Goal: Task Accomplishment & Management: Complete application form

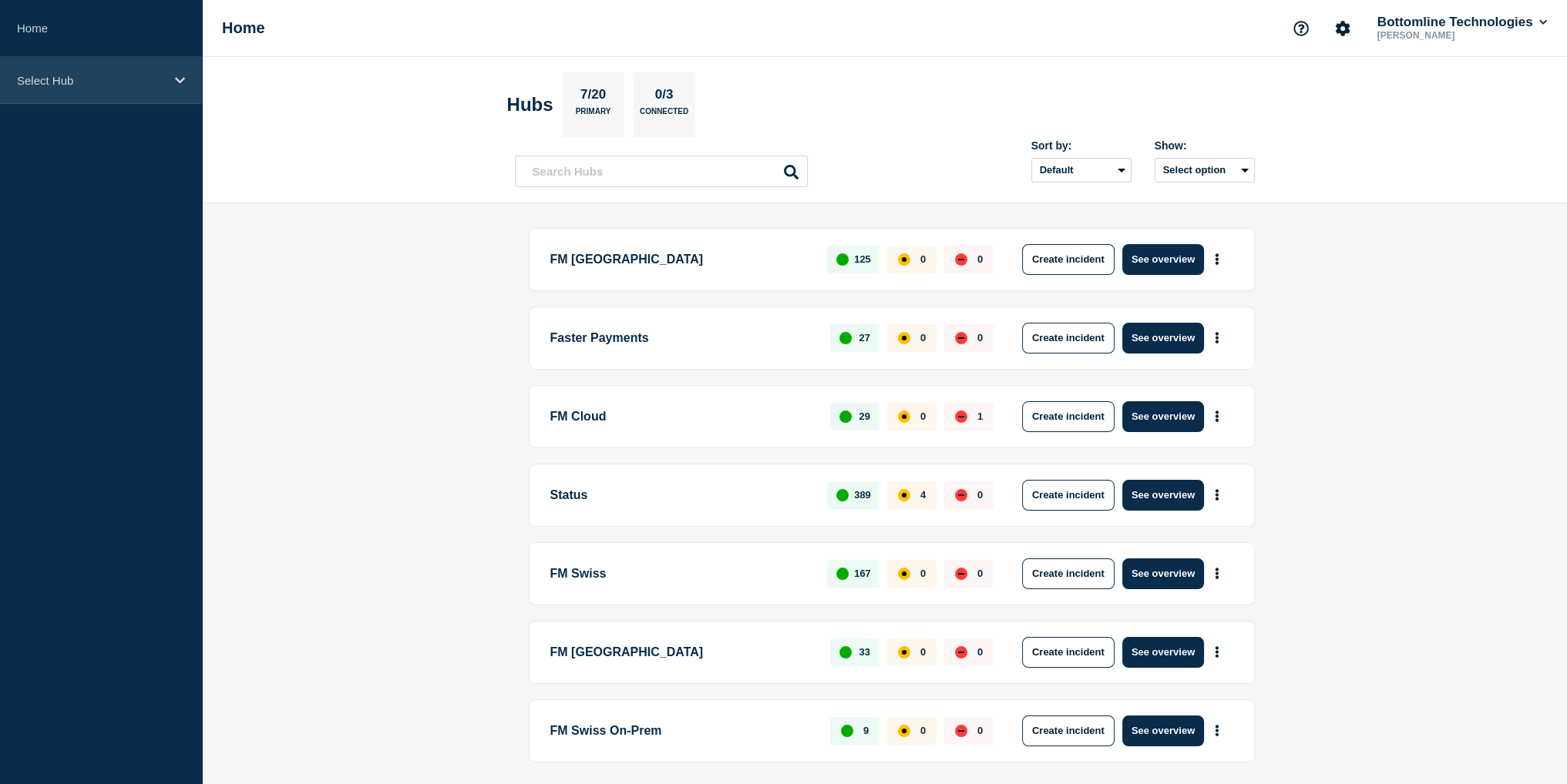
click at [40, 87] on div "Select Hub" at bounding box center [100, 80] width 202 height 47
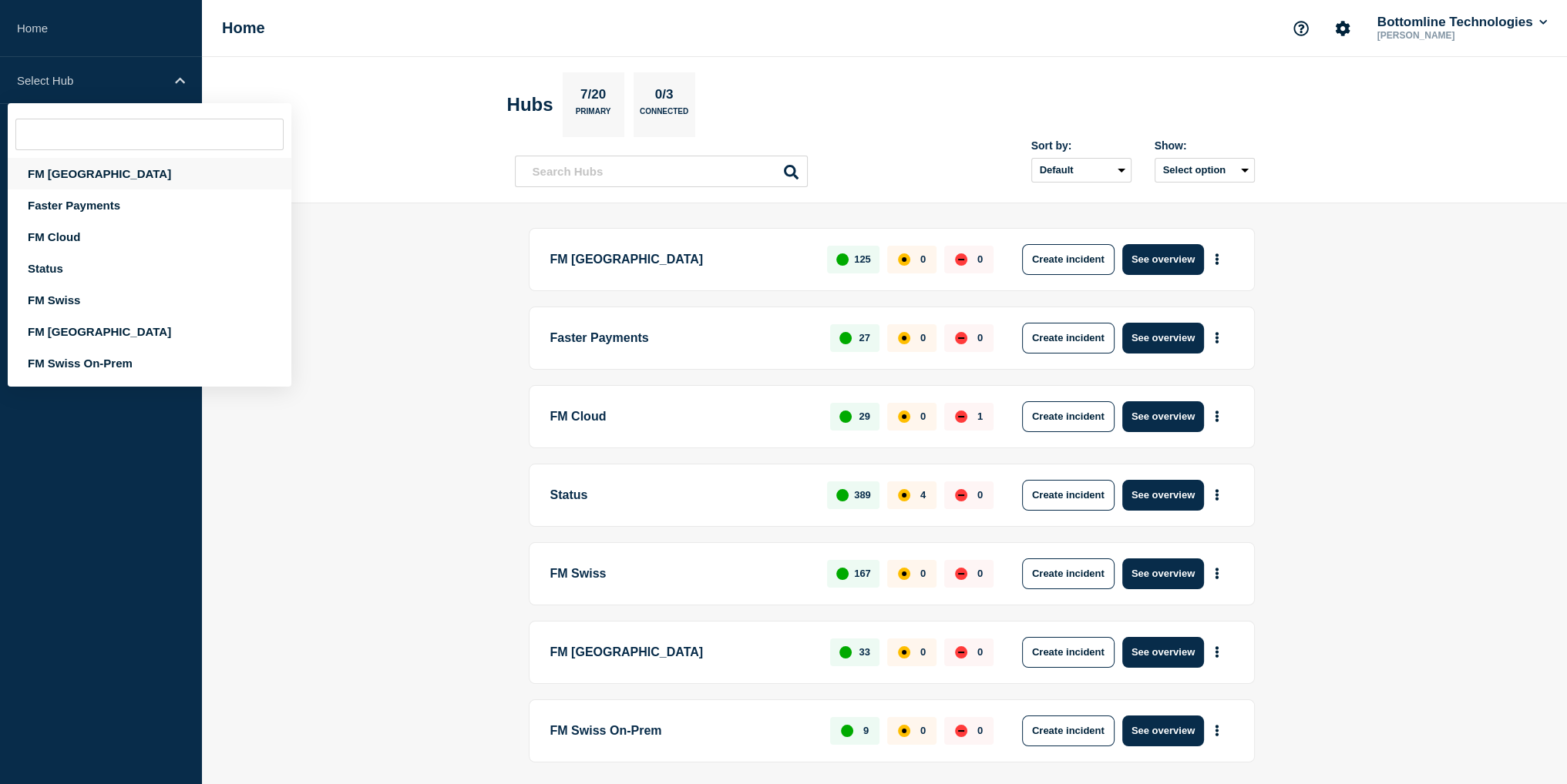
click at [68, 182] on div "FM [GEOGRAPHIC_DATA]" at bounding box center [150, 174] width 284 height 32
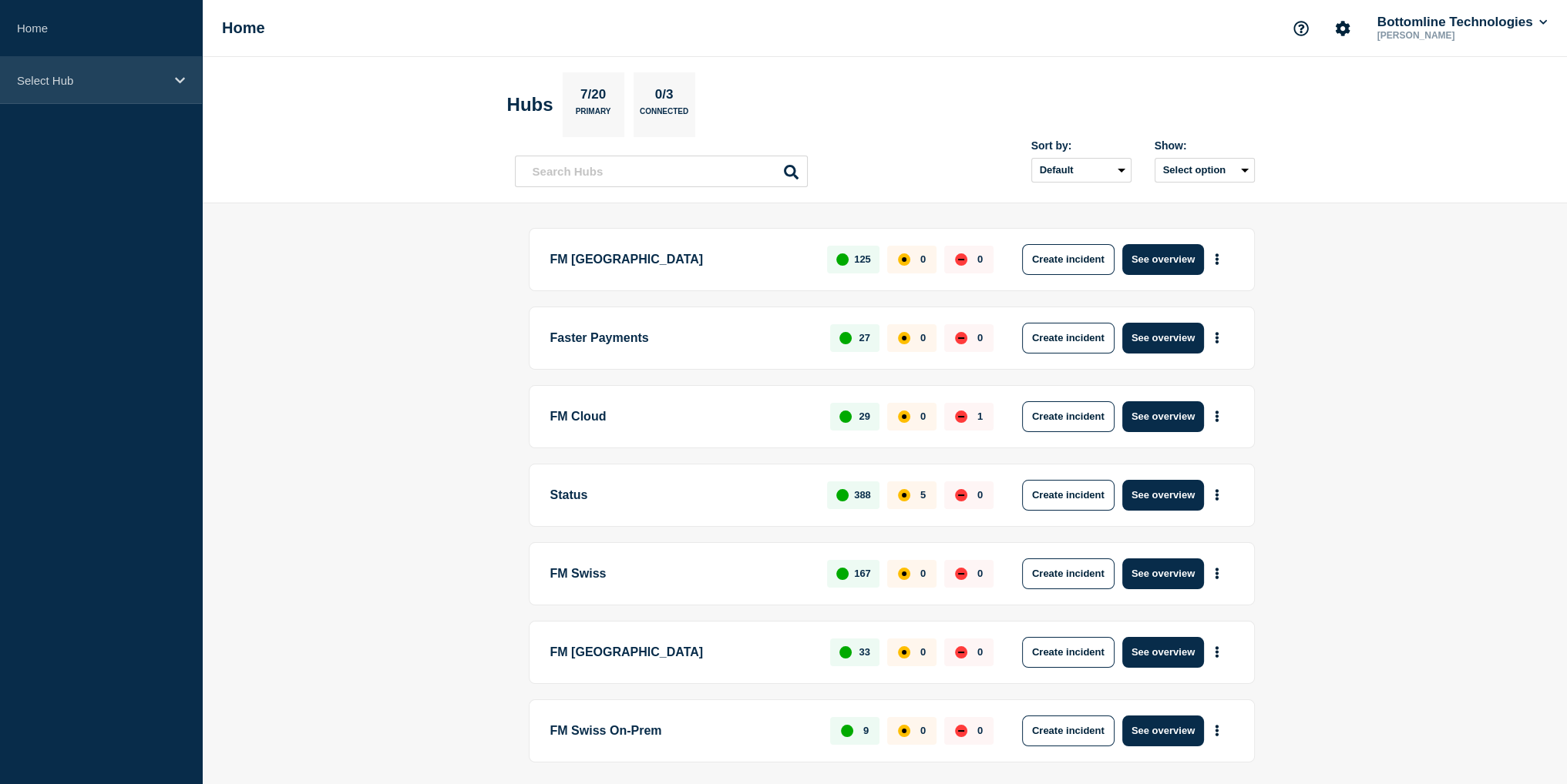
click at [86, 79] on p "Select Hub" at bounding box center [91, 81] width 148 height 14
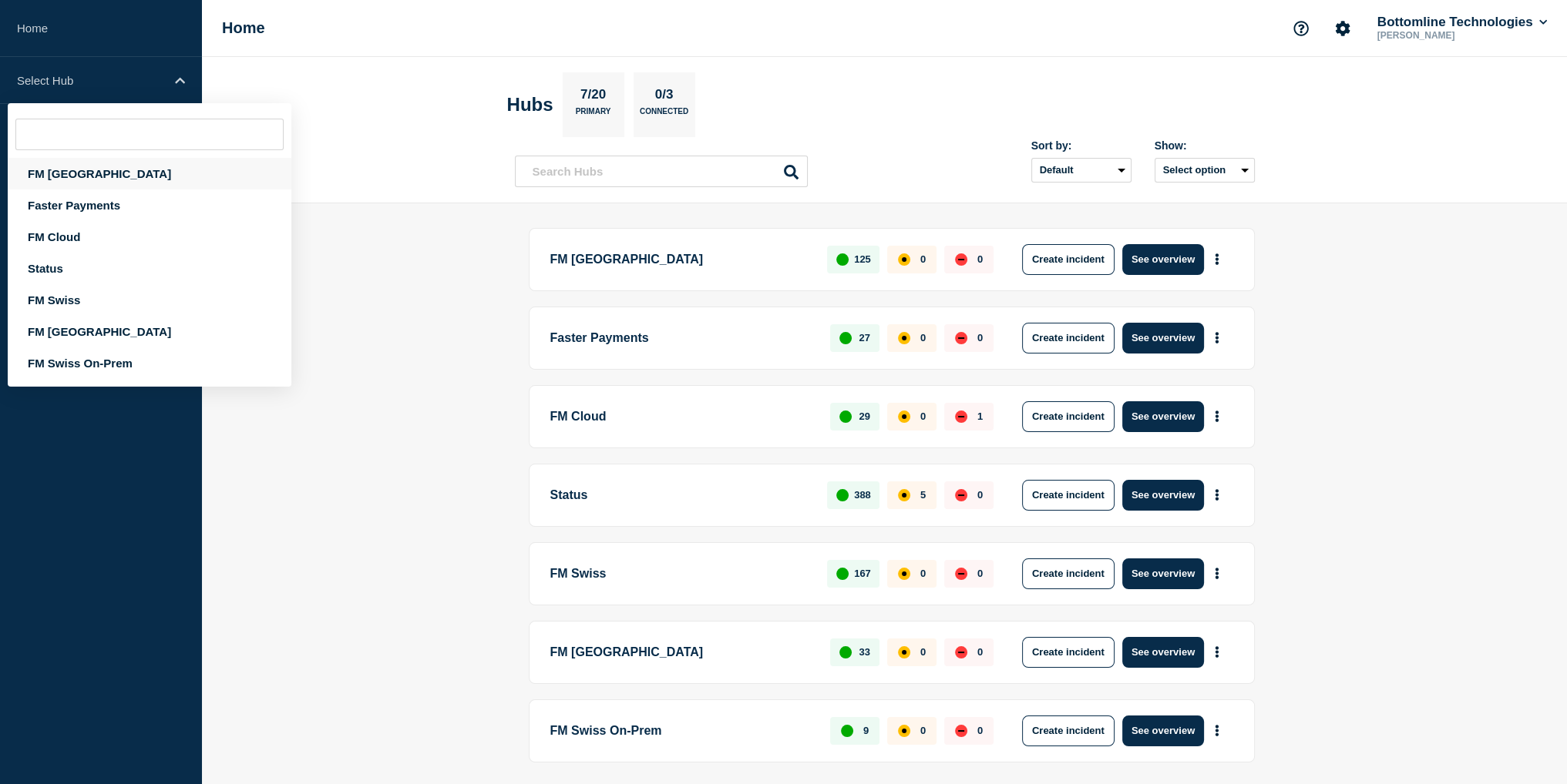
click at [51, 169] on div "FM [GEOGRAPHIC_DATA]" at bounding box center [150, 174] width 284 height 32
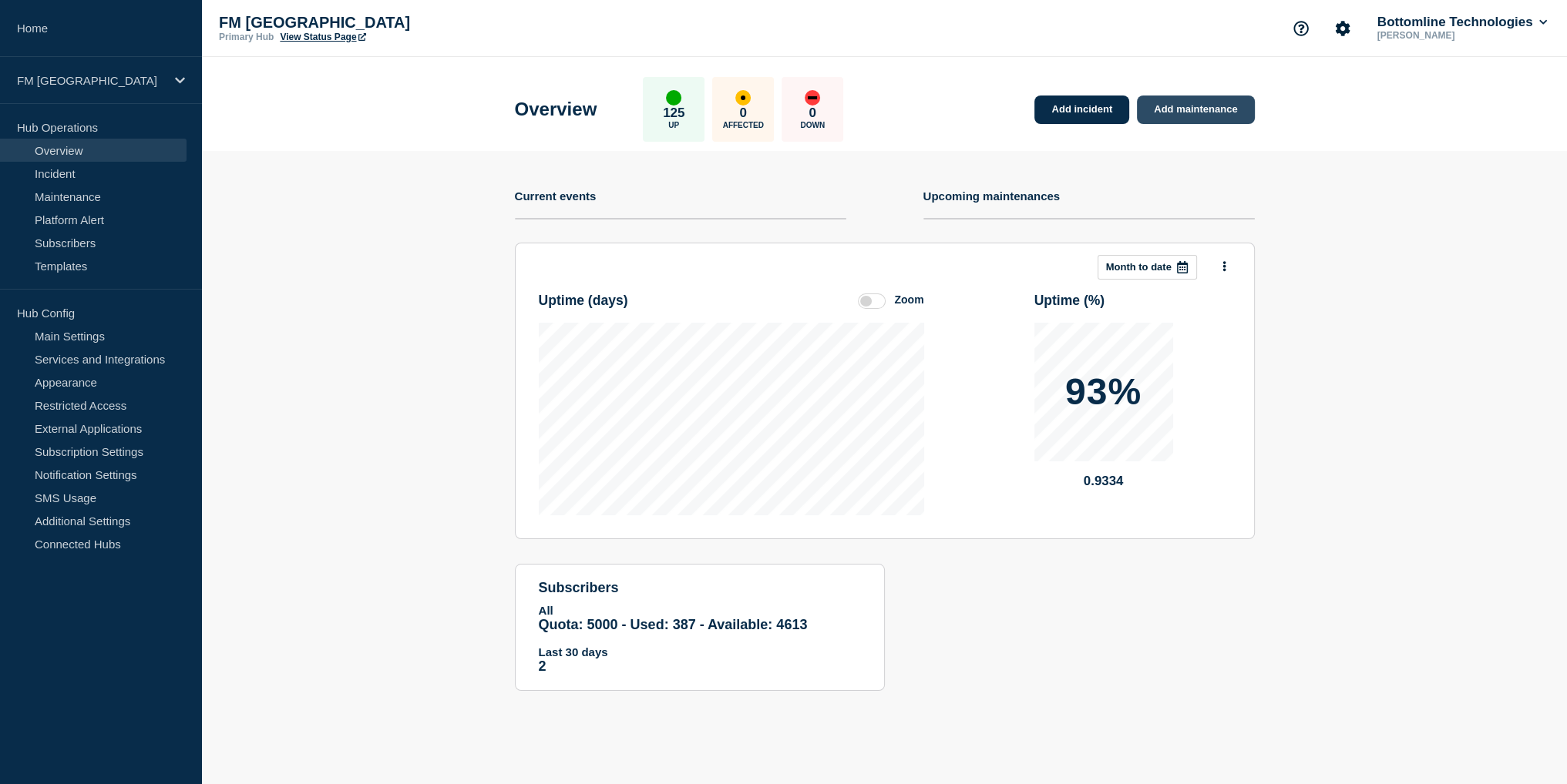
click at [1181, 106] on link "Add maintenance" at bounding box center [1195, 110] width 117 height 29
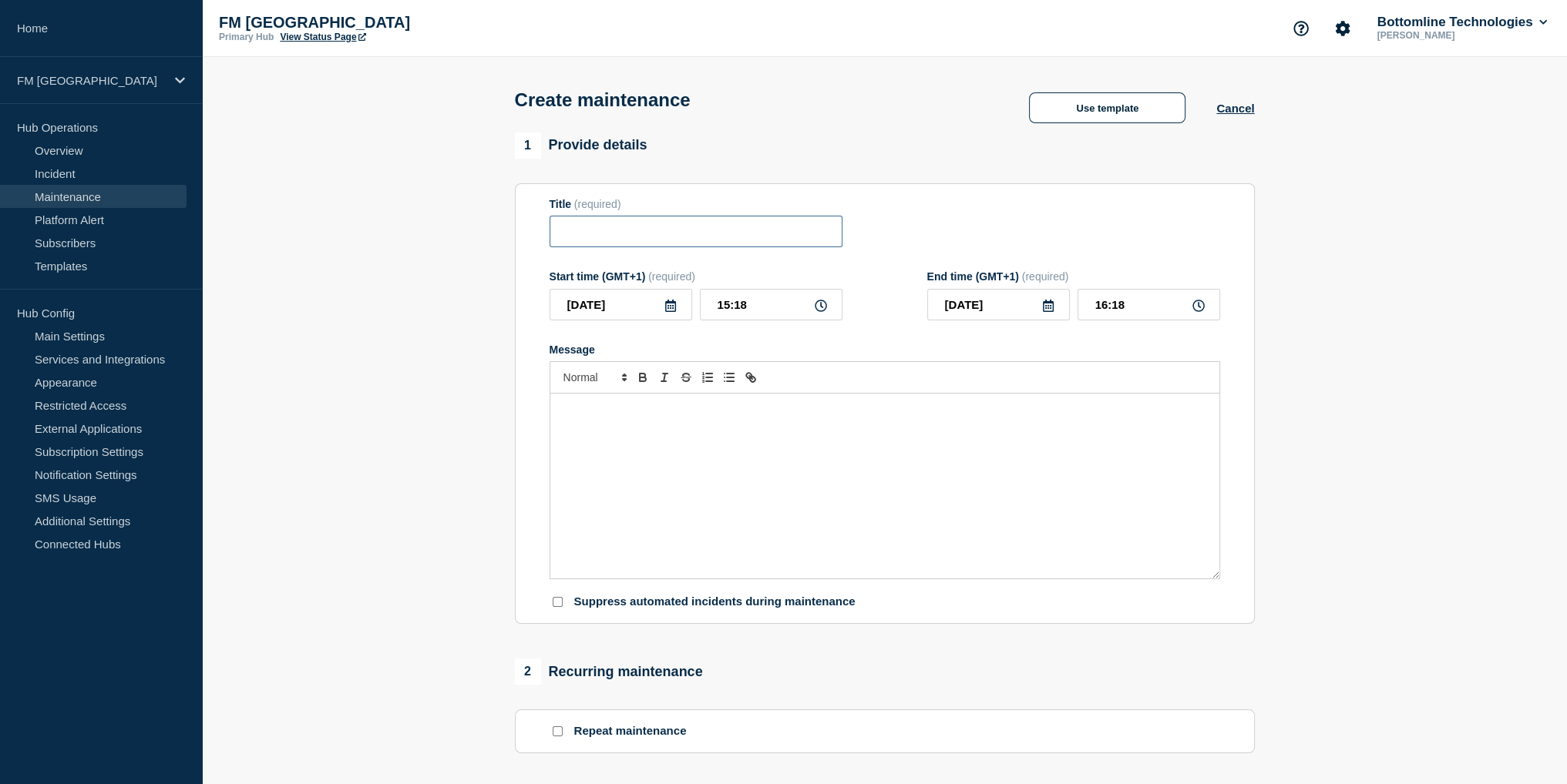
click at [614, 240] on input "Title" at bounding box center [696, 231] width 293 height 32
paste input "Network Maintenance: GB00 Datacentre Provider Network Refresh"
click at [647, 235] on input "FML - Network Maintenance: GB00 Datacentre Provider Network Refresh" at bounding box center [696, 231] width 293 height 32
click at [601, 235] on input "FML - Network Maintenance: GB00 Datacentre Provider Network Refresh" at bounding box center [696, 231] width 293 height 32
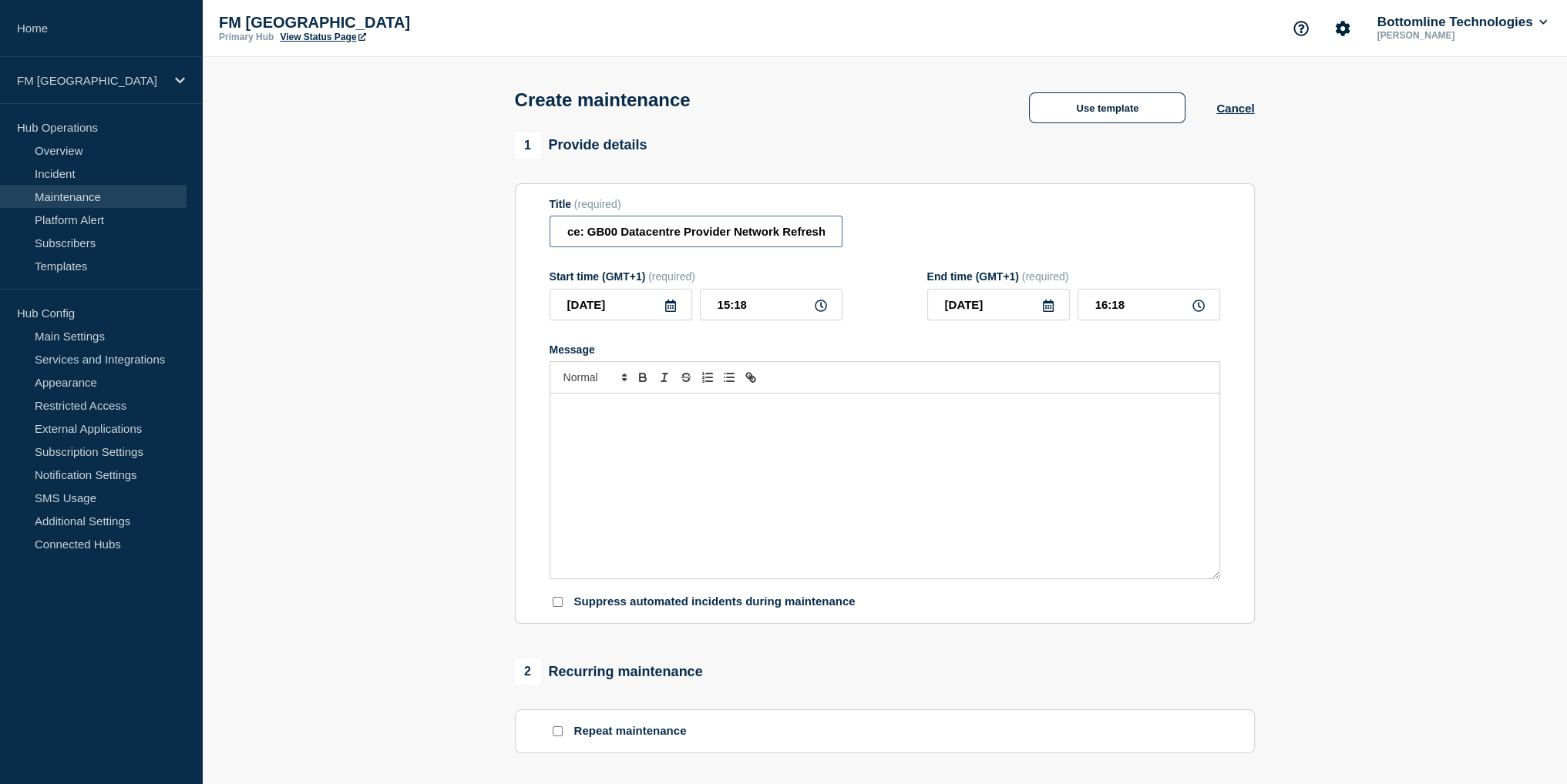
click at [601, 235] on input "FML - Network Maintenance: GB00 Datacentre Provider Network Refresh" at bounding box center [696, 231] width 293 height 32
click at [601, 236] on input "FML - Network Maintenance: Datacentre Provider Network Refresh" at bounding box center [696, 231] width 293 height 32
click at [727, 232] on input "FML - Network Maintenance: Datacentre Provider Network Refresh" at bounding box center [696, 231] width 293 height 32
click at [753, 238] on input "FML - Network Maintenance - Datacentre Provider Network Refresh" at bounding box center [696, 231] width 293 height 32
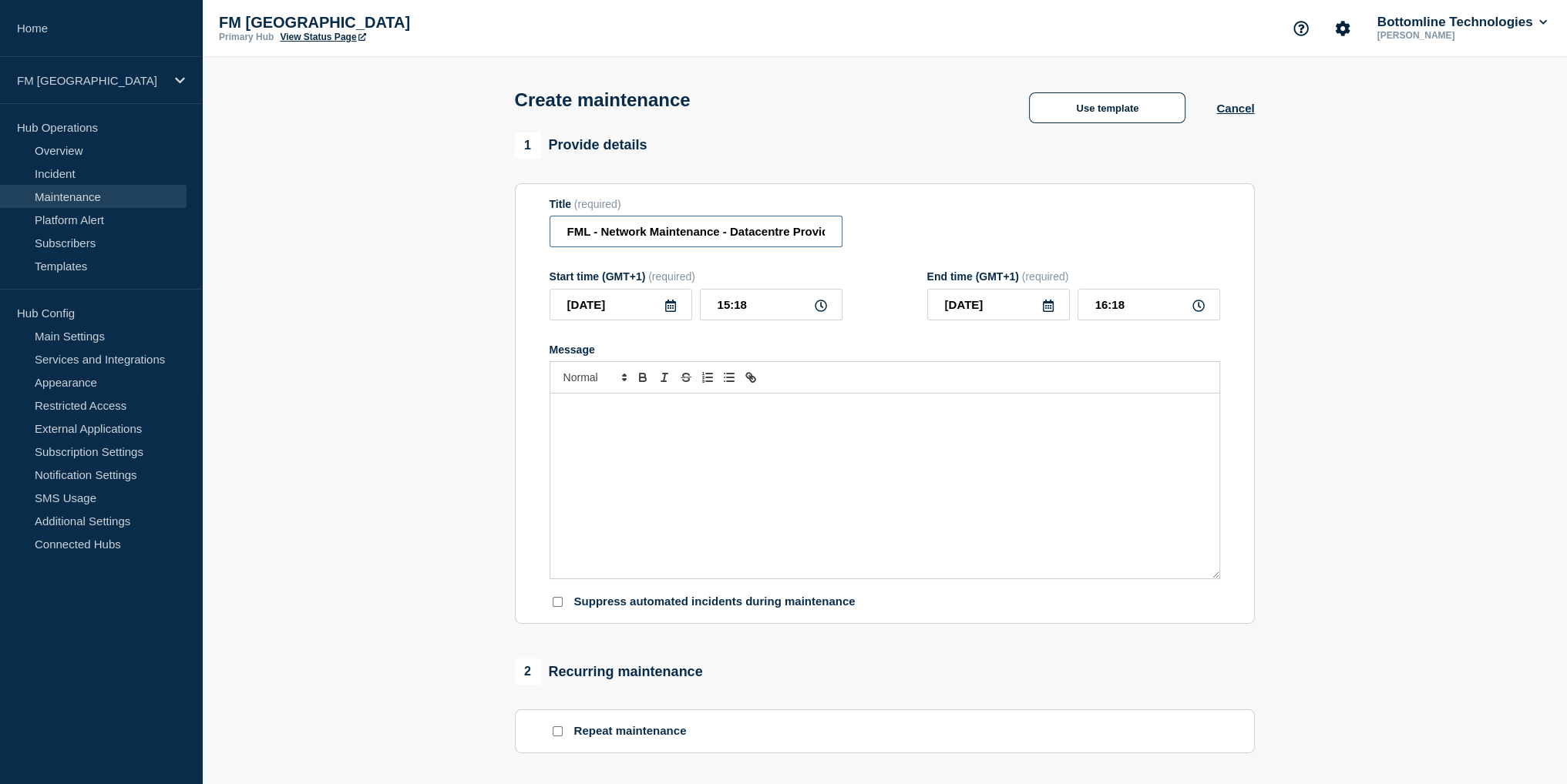
scroll to position [0, 109]
type input "FML - Network Maintenance - Datacentre Provider Network Refresh"
click at [639, 439] on div "Message" at bounding box center [885, 486] width 669 height 184
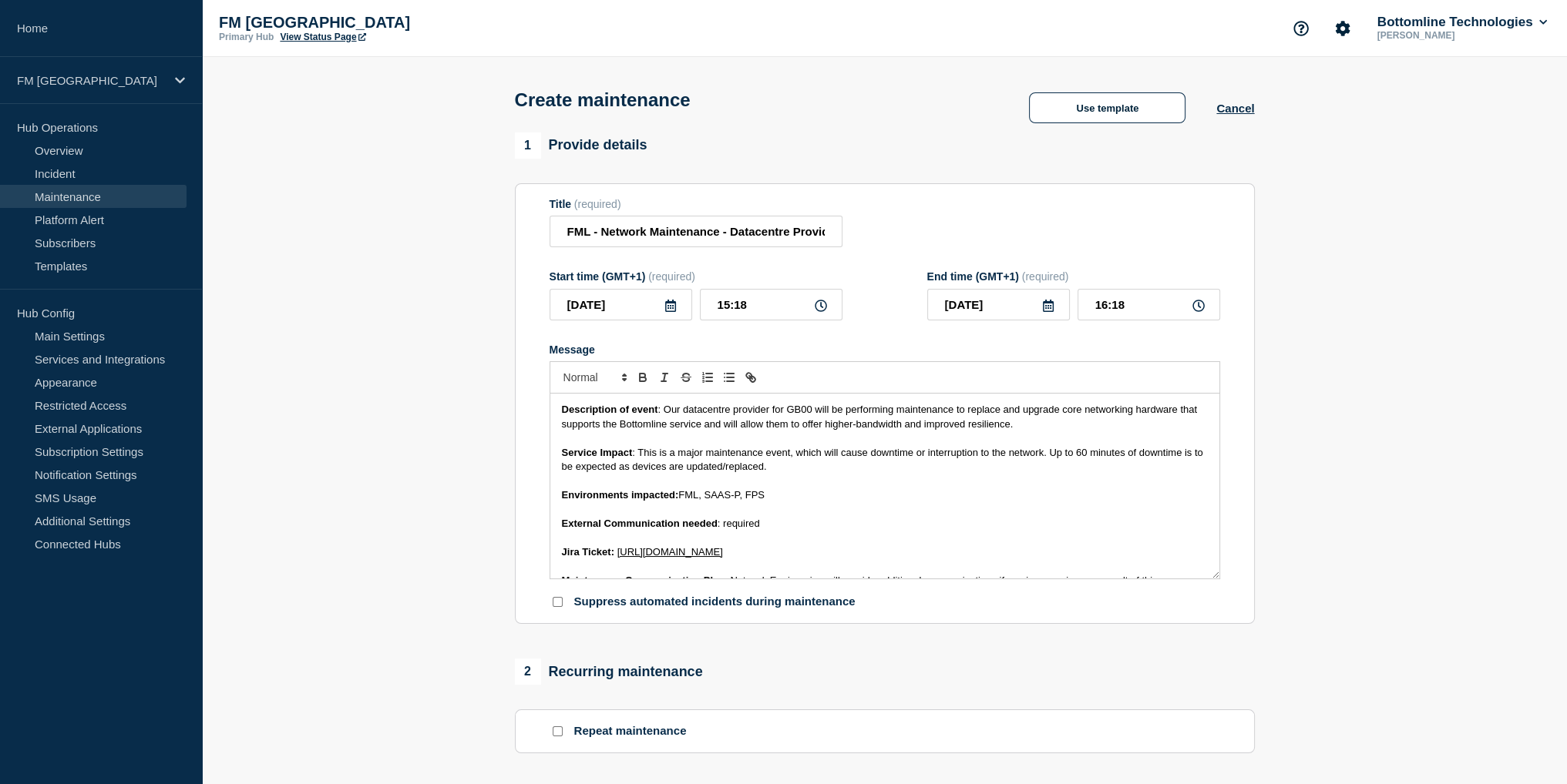
click at [668, 311] on icon at bounding box center [670, 305] width 11 height 13
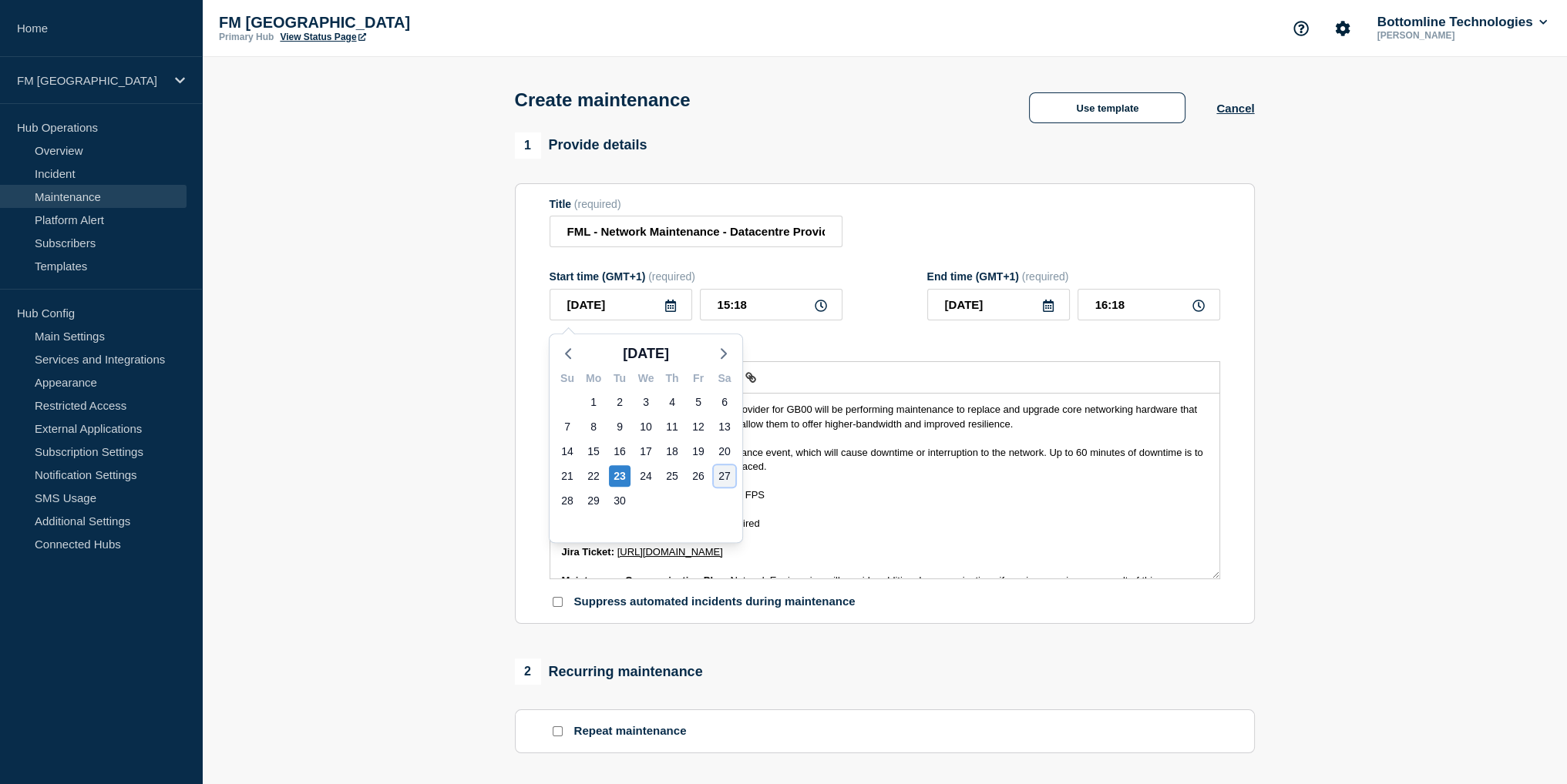
click at [721, 472] on div "27" at bounding box center [725, 476] width 21 height 21
type input "[DATE]"
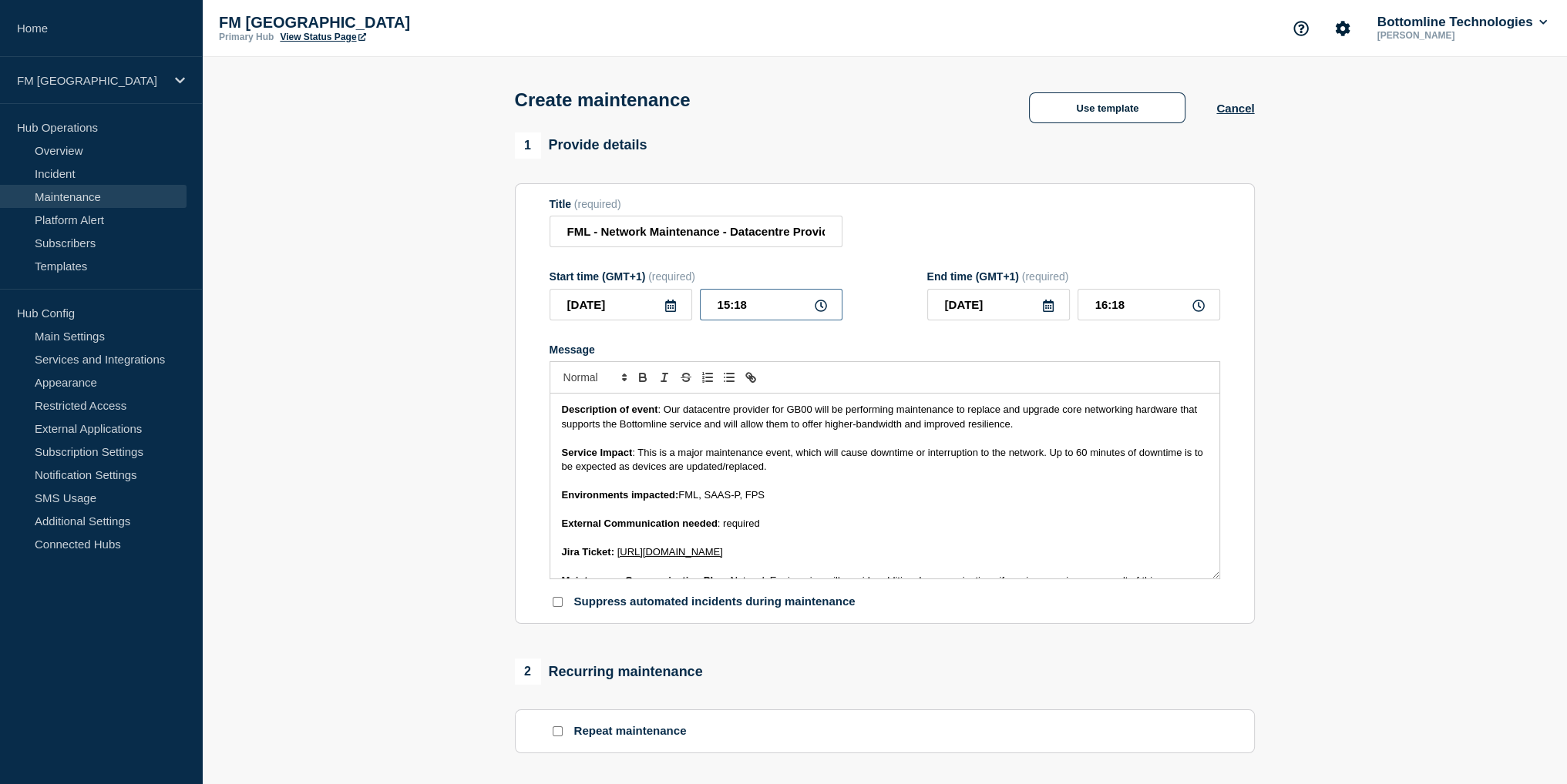
drag, startPoint x: 784, startPoint y: 311, endPoint x: 643, endPoint y: 299, distance: 141.5
click at [643, 299] on div "2025-09-27 15:18" at bounding box center [696, 304] width 293 height 32
type input "22:00"
click at [1157, 310] on input "23:00" at bounding box center [1149, 304] width 143 height 32
type input "23:59"
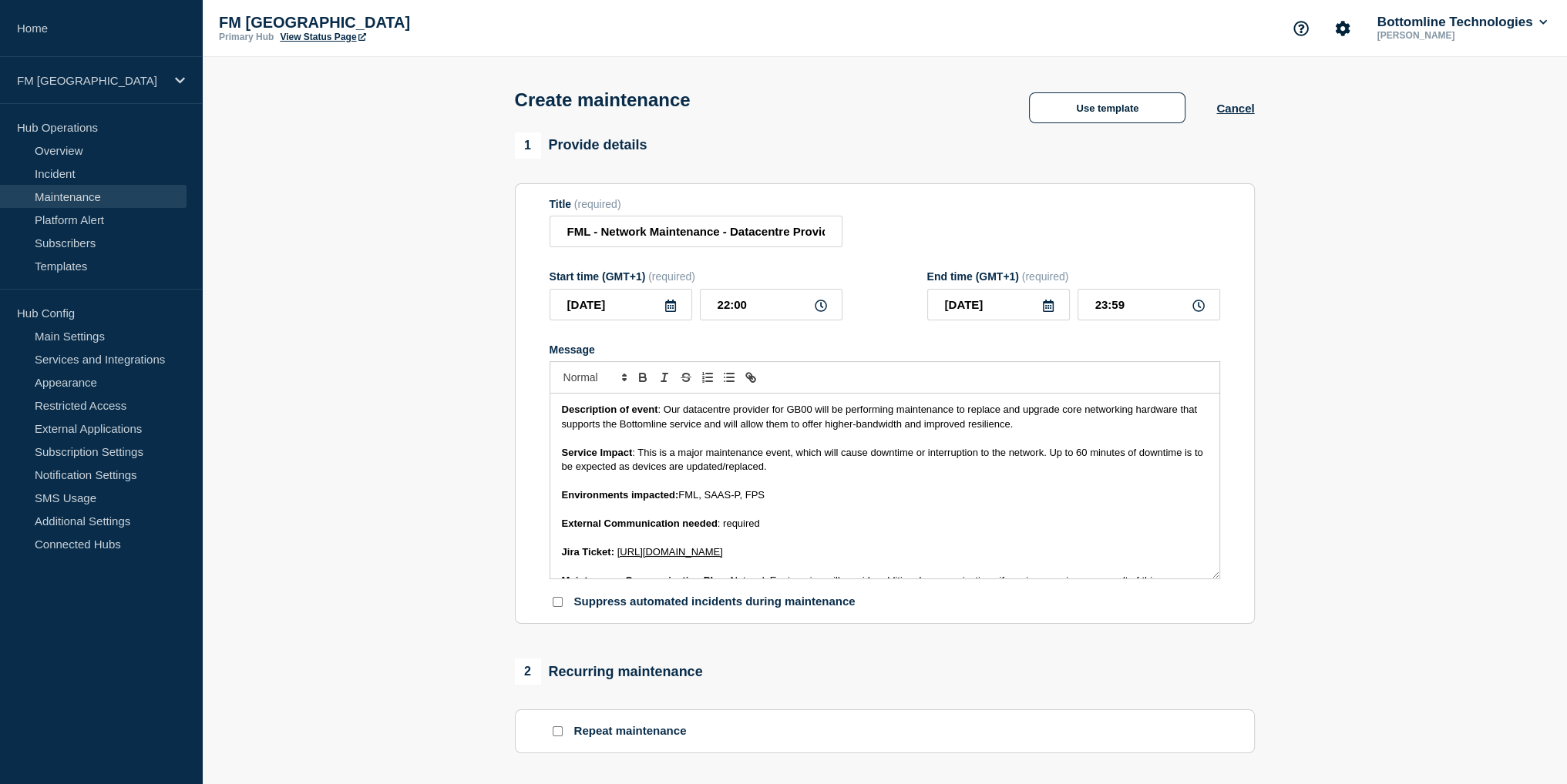
click at [811, 543] on p "Message" at bounding box center [885, 538] width 646 height 14
click at [786, 232] on input "FML - Network Maintenance - Datacentre Provider Network Refresh" at bounding box center [696, 231] width 293 height 32
type input "FML - Network Maintenance - Datacenter Provider Network Refresh"
click at [817, 469] on p "Service Impact : This is a major maintenance event, which will cause downtime o…" at bounding box center [885, 461] width 646 height 29
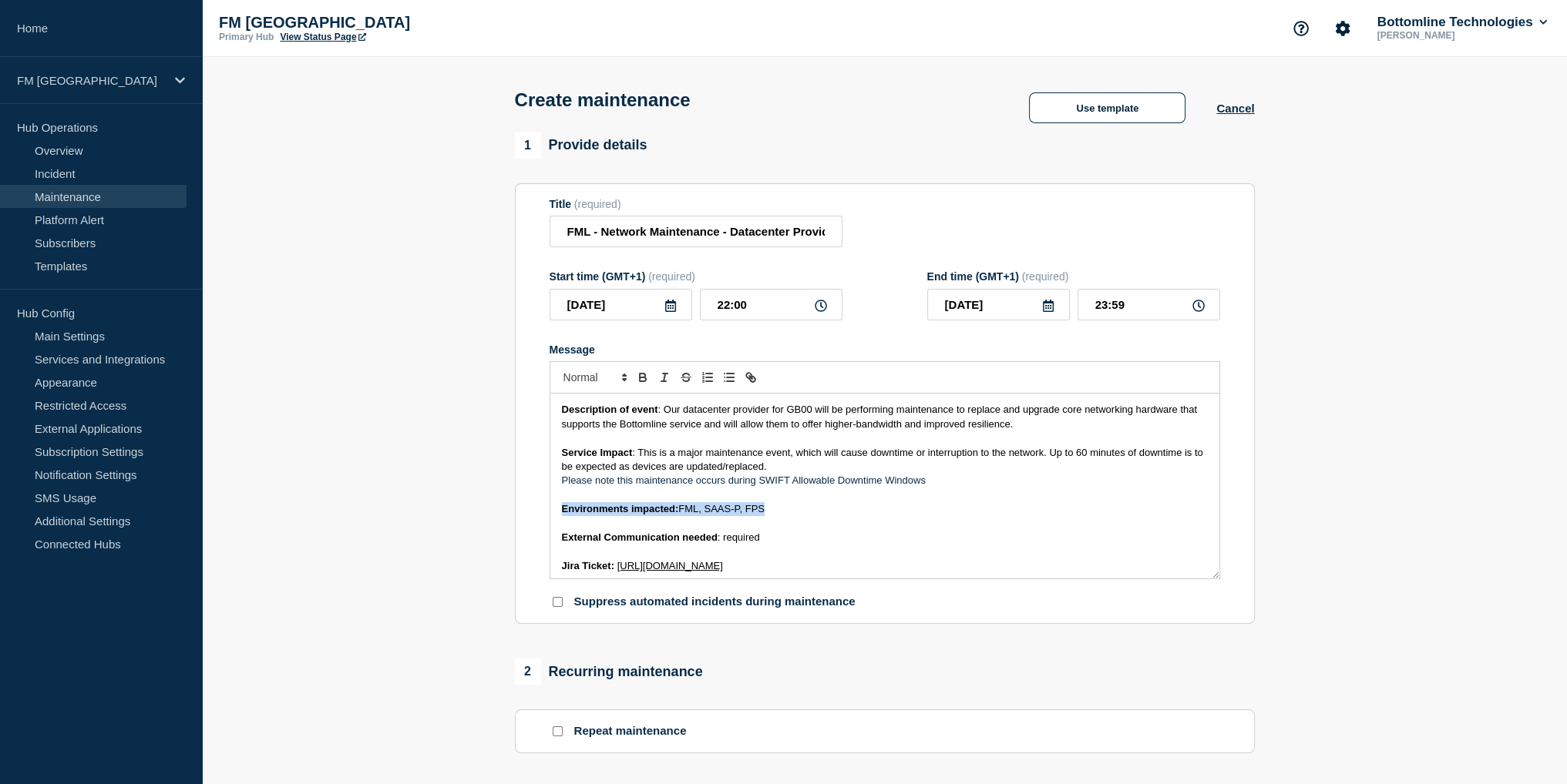
drag, startPoint x: 775, startPoint y: 516, endPoint x: 484, endPoint y: 513, distance: 291.0
click at [484, 513] on section "1 Provide details Title (required) FML - Network Maintenance - Datacenter Provi…" at bounding box center [884, 666] width 1365 height 1069
drag, startPoint x: 763, startPoint y: 516, endPoint x: 536, endPoint y: 518, distance: 227.0
click at [542, 518] on section "Title (required) FML - Network Maintenance - Datacenter Provider Network Refres…" at bounding box center [885, 404] width 740 height 441
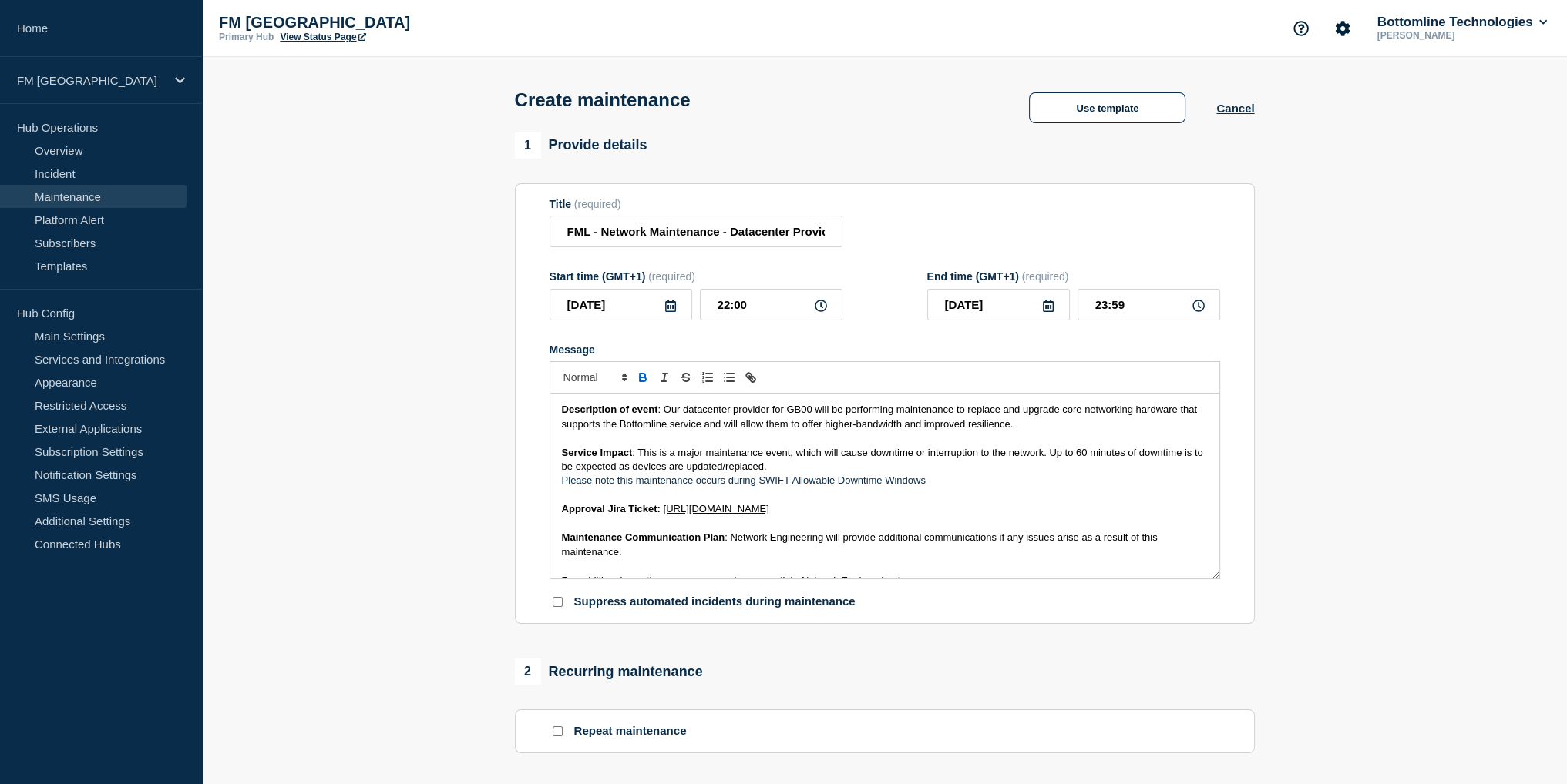
drag, startPoint x: 901, startPoint y: 509, endPoint x: 664, endPoint y: 512, distance: 237.0
click at [664, 512] on p "Approval Jira Ticket: https://jira.bottomline.tech/browse/WT-58919" at bounding box center [885, 509] width 646 height 14
drag, startPoint x: 813, startPoint y: 513, endPoint x: 663, endPoint y: 515, distance: 150.0
click at [663, 515] on span "https://jira.bottomline.tech/browse/WT-58919" at bounding box center [713, 509] width 105 height 12
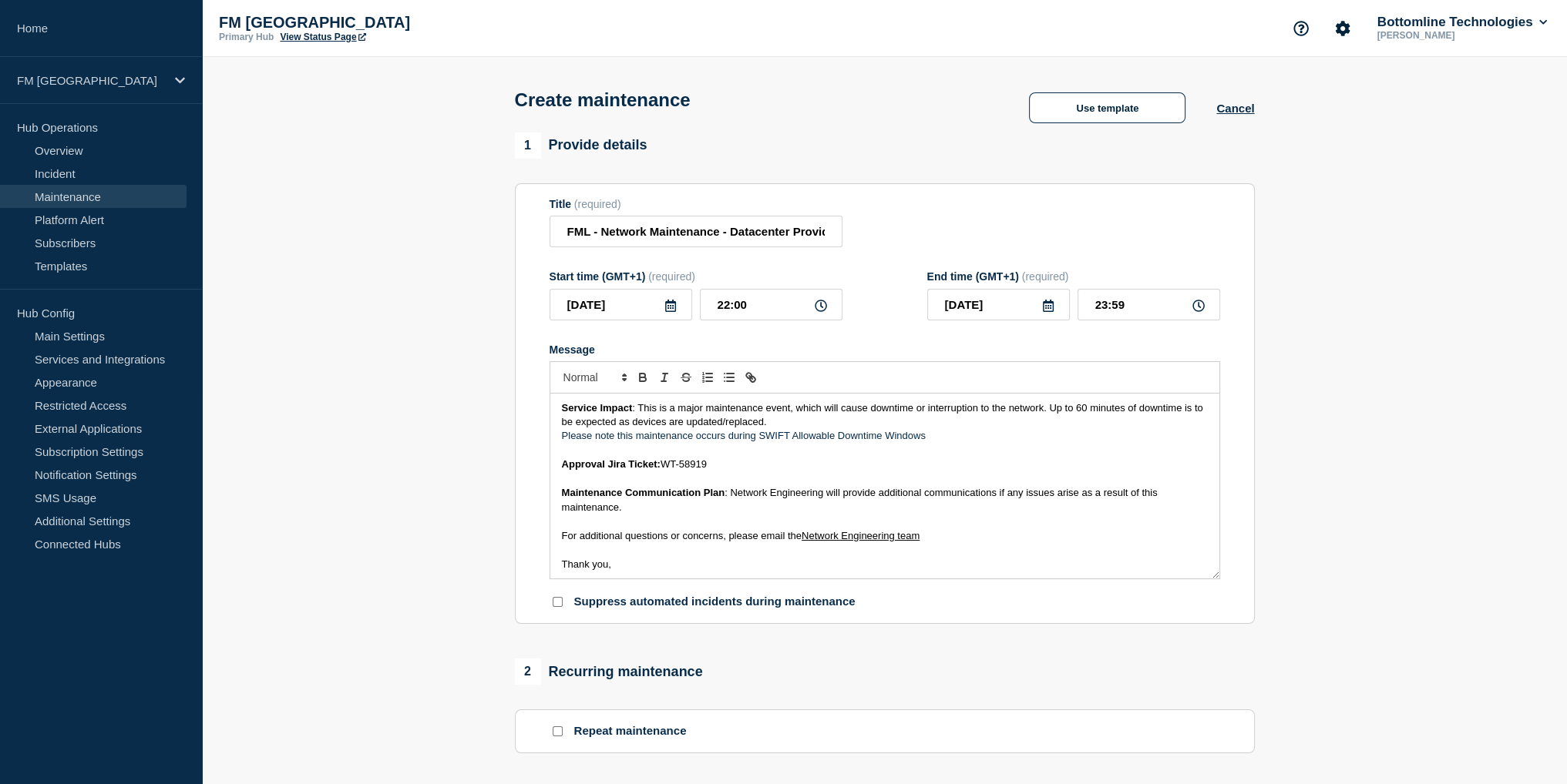
scroll to position [46, 0]
drag, startPoint x: 732, startPoint y: 496, endPoint x: 821, endPoint y: 496, distance: 89.0
click at [821, 496] on span ": Network Engineering will provide additional communications if any issues aris…" at bounding box center [862, 498] width 599 height 25
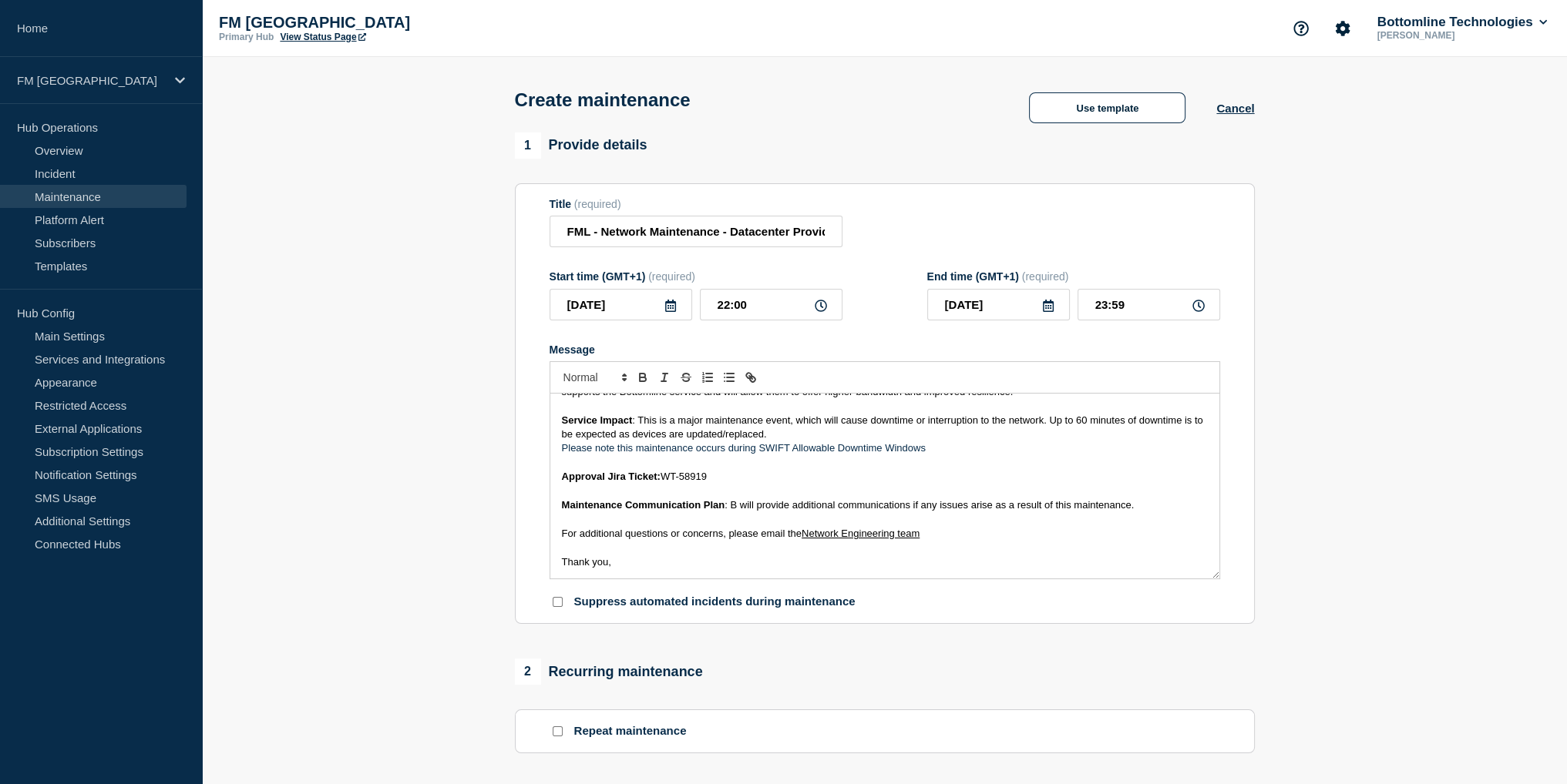
scroll to position [33, 0]
drag, startPoint x: 954, startPoint y: 537, endPoint x: 760, endPoint y: 543, distance: 194.1
click at [760, 541] on p "For additional questions or concerns, please email the Network Engineering team" at bounding box center [885, 534] width 646 height 14
drag, startPoint x: 657, startPoint y: 561, endPoint x: 530, endPoint y: 561, distance: 127.0
click at [530, 561] on section "Title (required) FML - Network Maintenance - Datacenter Provider Network Refres…" at bounding box center [885, 404] width 740 height 441
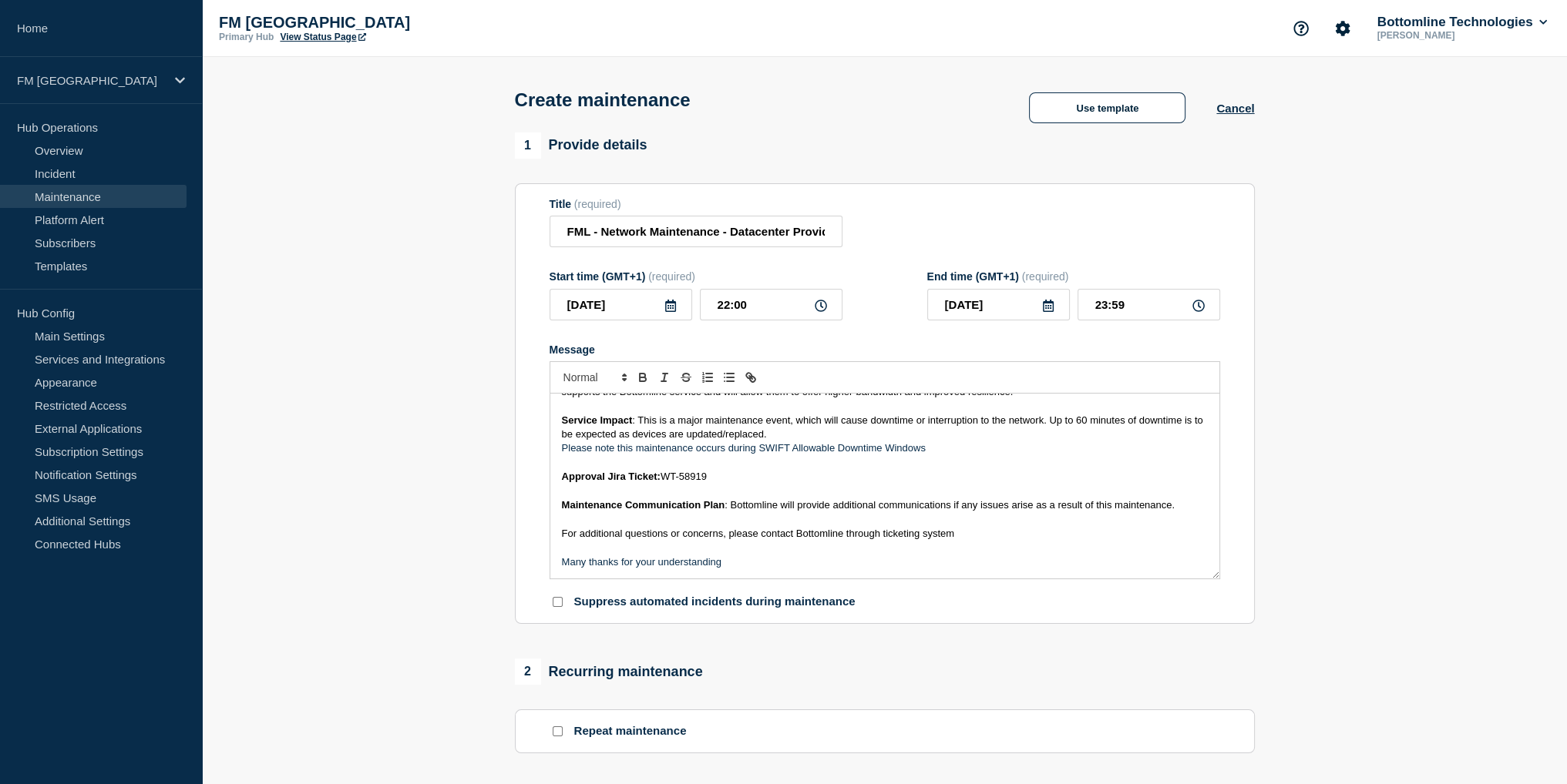
scroll to position [0, 0]
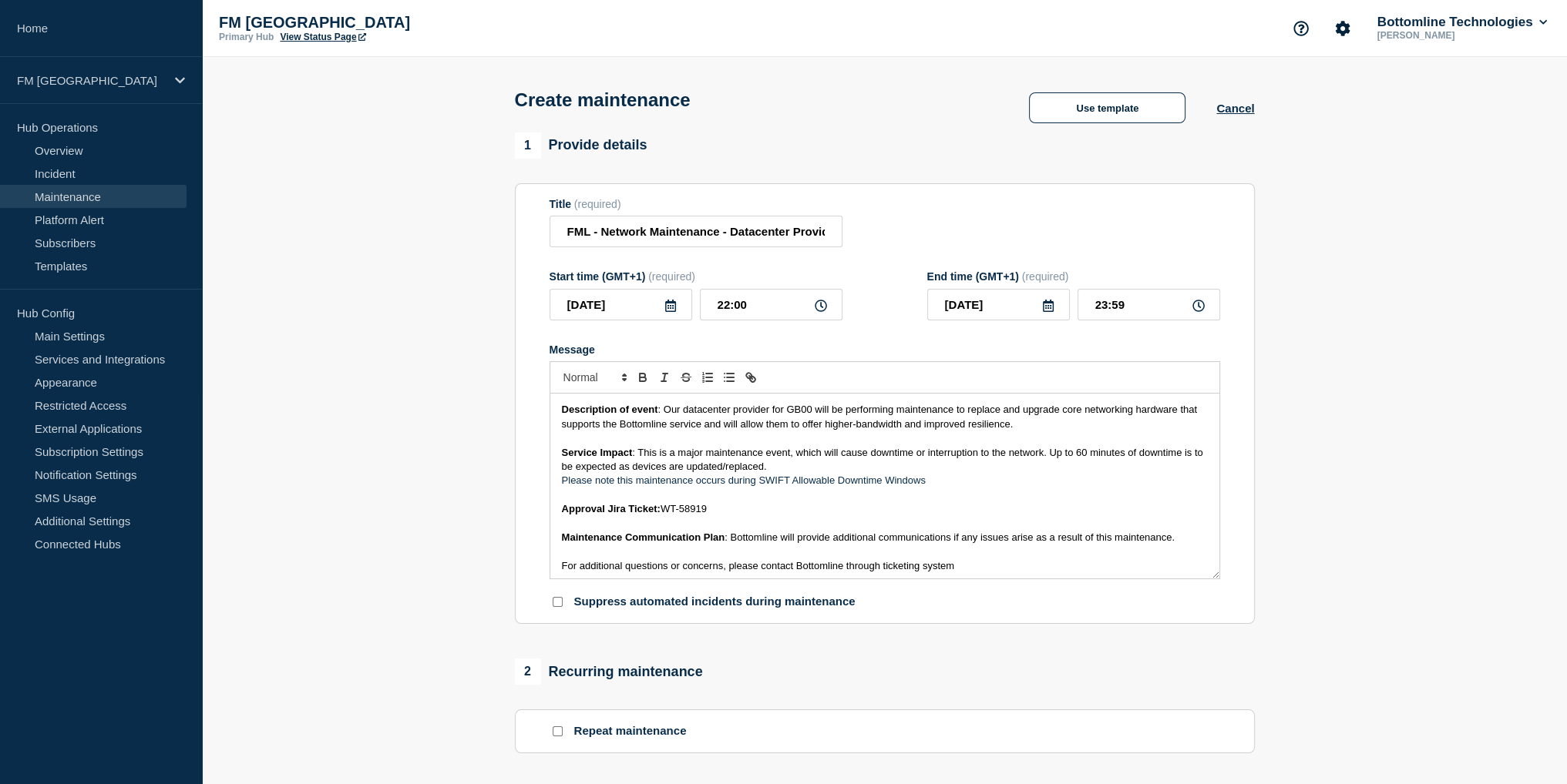
click at [844, 469] on p "Service Impact : This is a major maintenance event, which will cause downtime o…" at bounding box center [885, 461] width 646 height 29
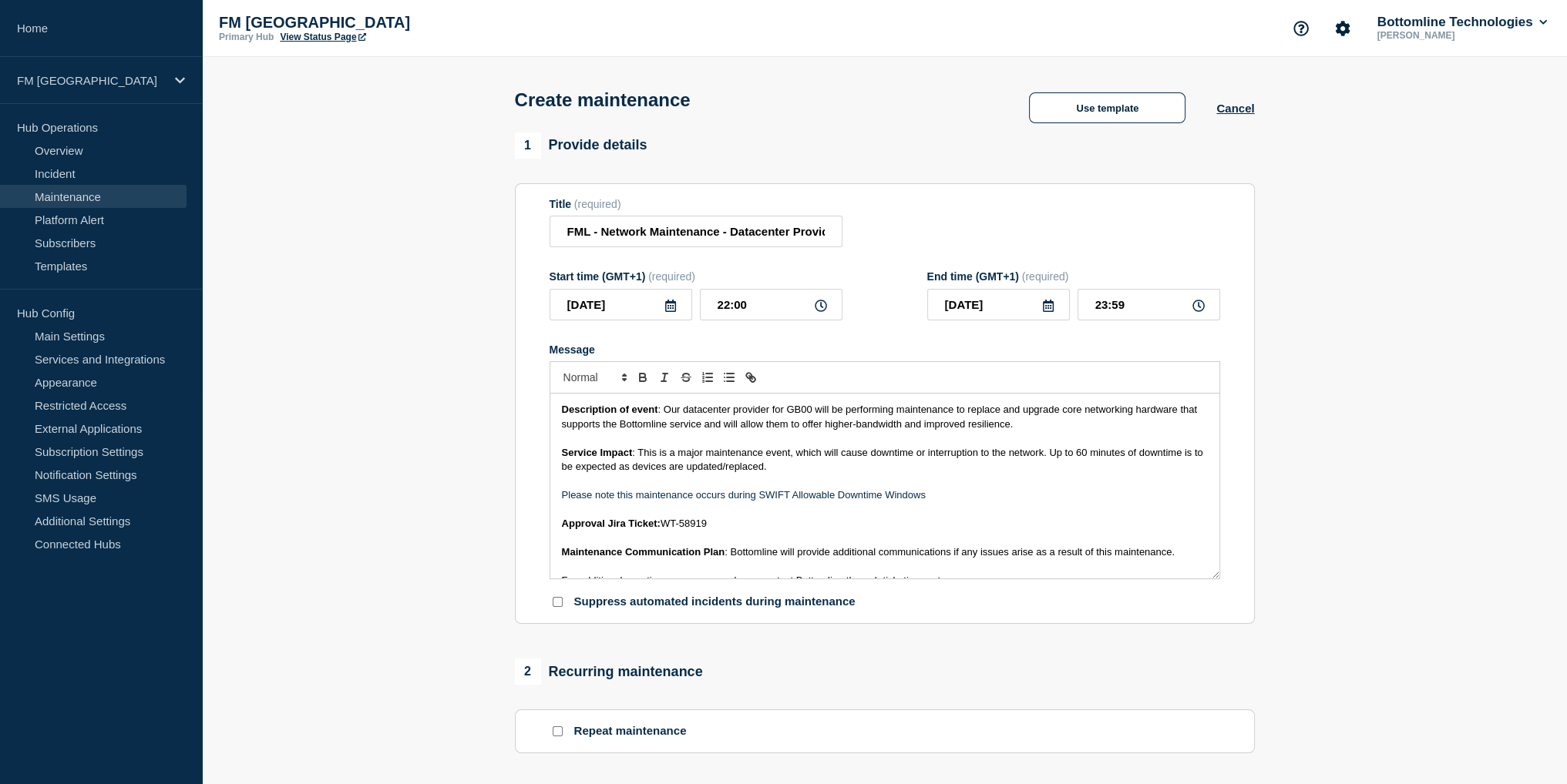
click at [846, 469] on p "Service Impact : This is a major maintenance event, which will cause downtime o…" at bounding box center [885, 461] width 646 height 29
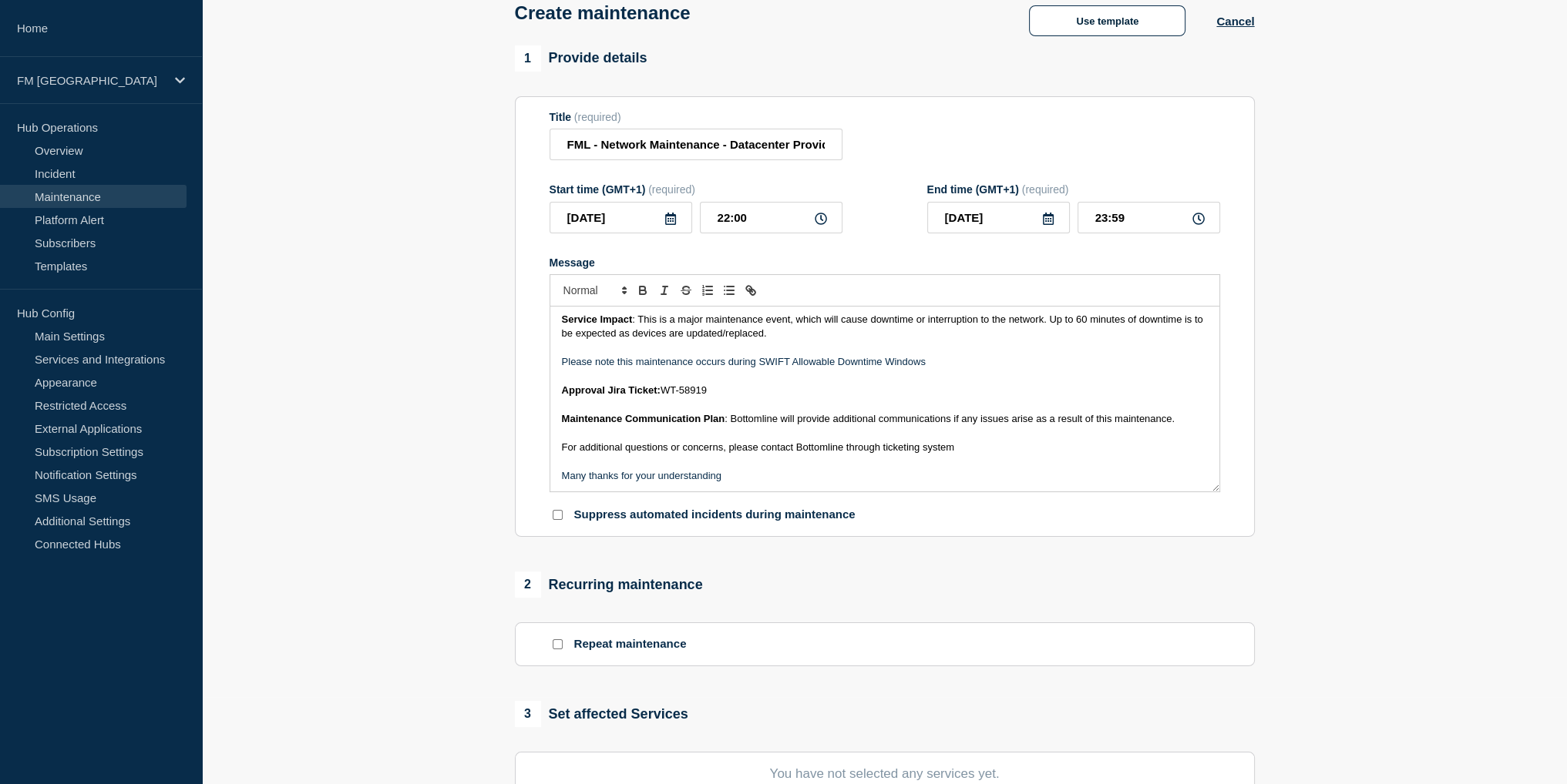
scroll to position [385, 0]
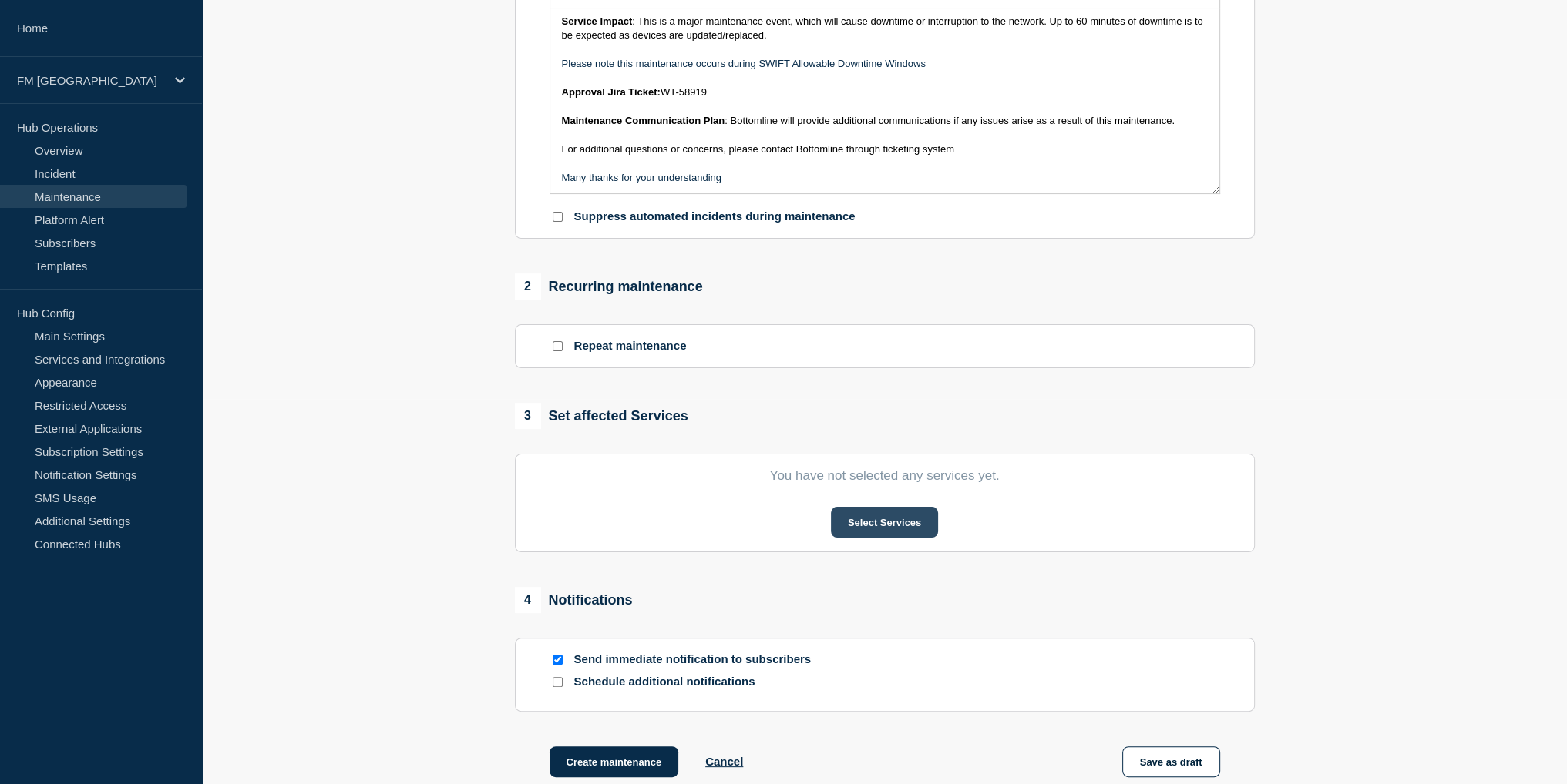
click at [851, 533] on button "Select Services" at bounding box center [884, 522] width 107 height 31
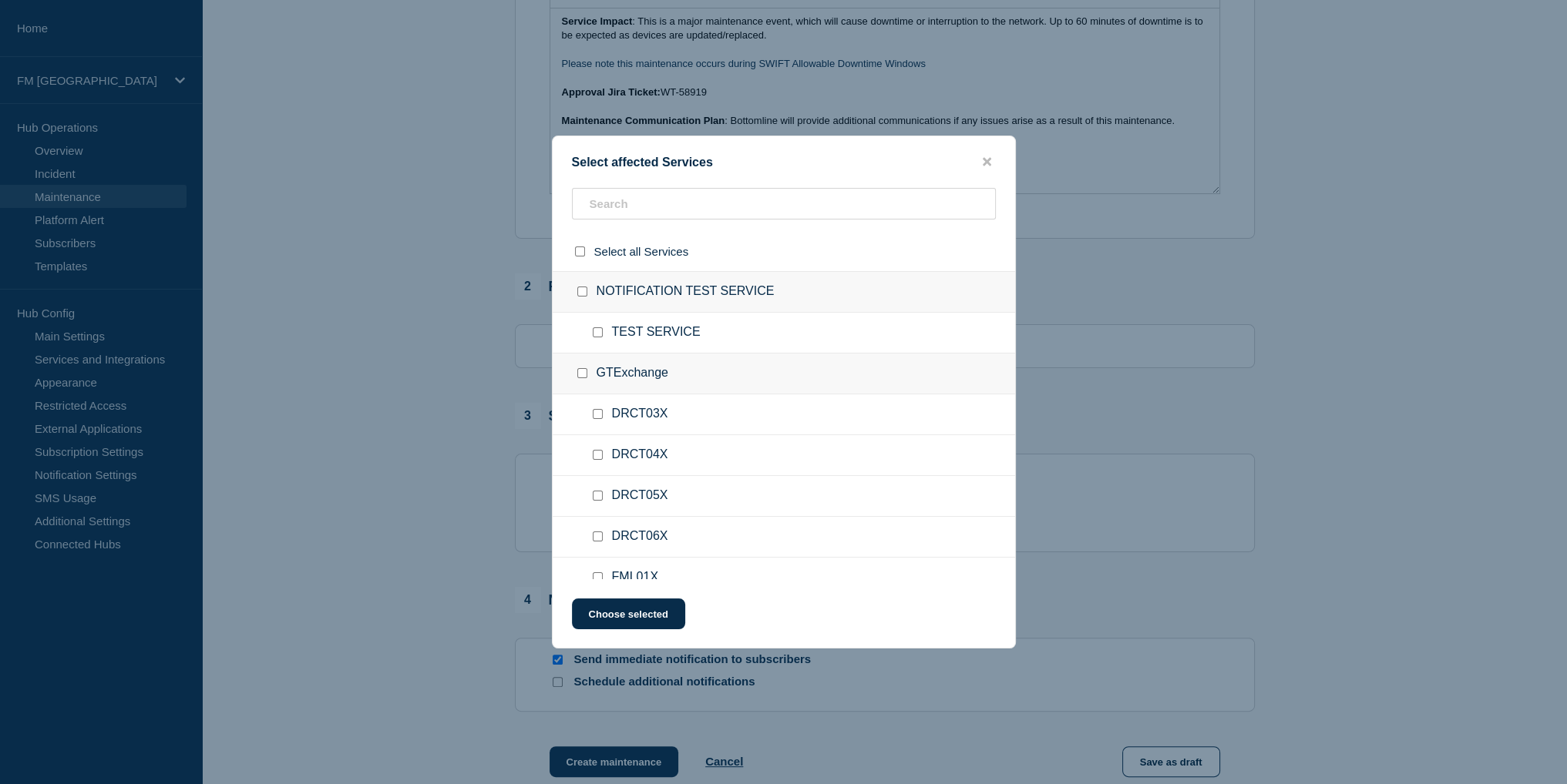
click at [582, 371] on input "GTExchange checkbox" at bounding box center [583, 373] width 10 height 10
checkbox input "true"
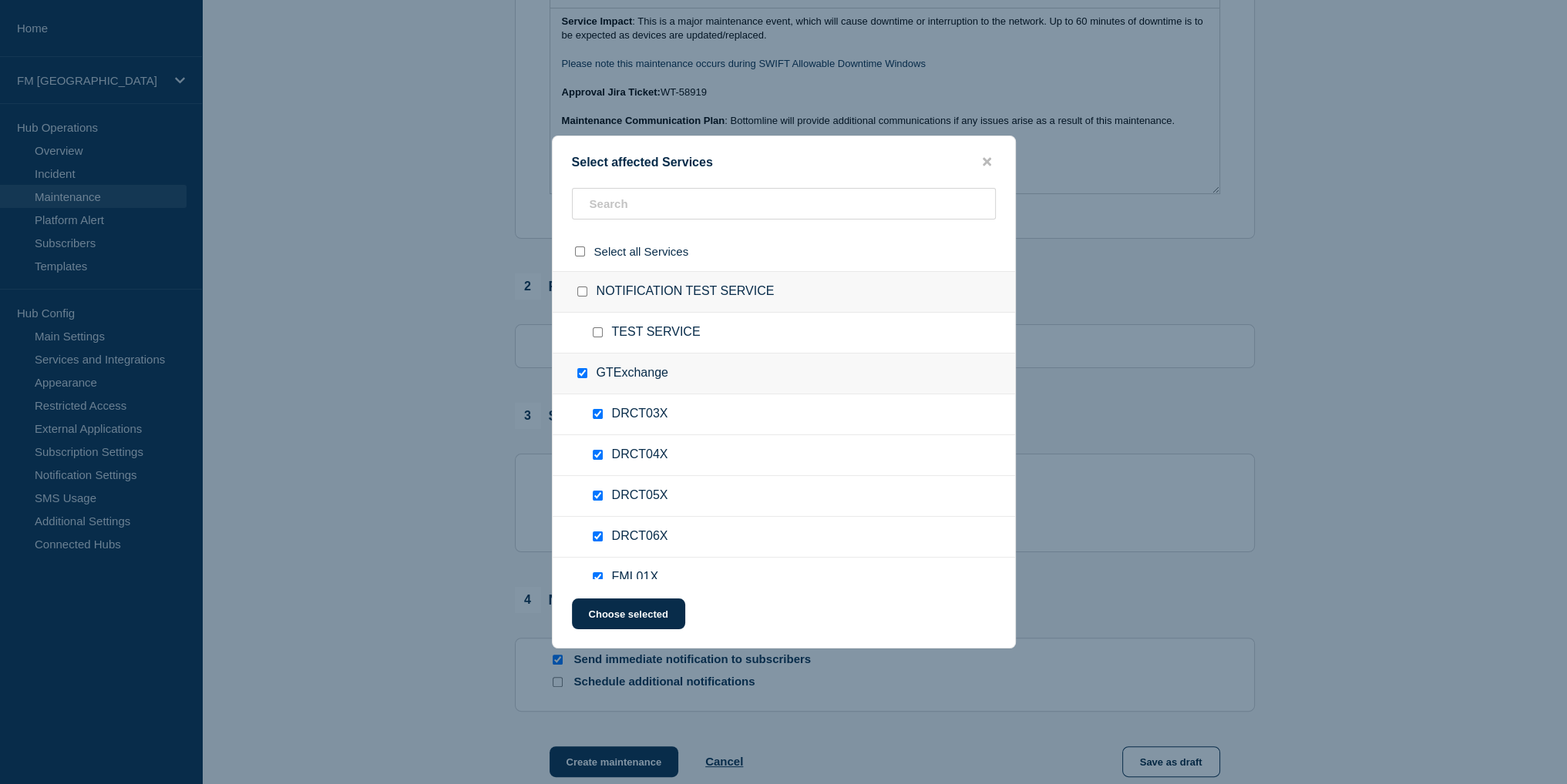
checkbox input "true"
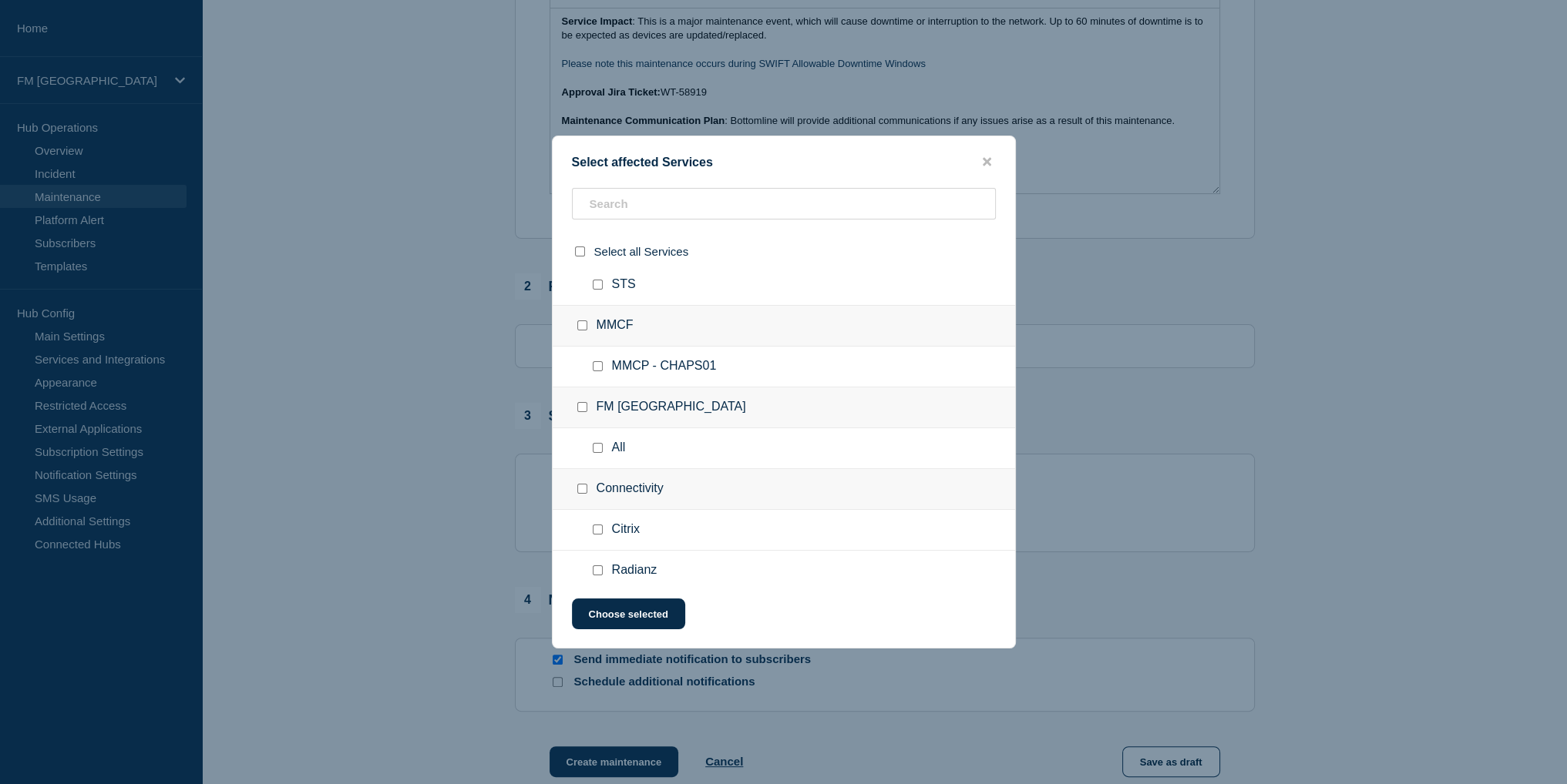
scroll to position [616, 0]
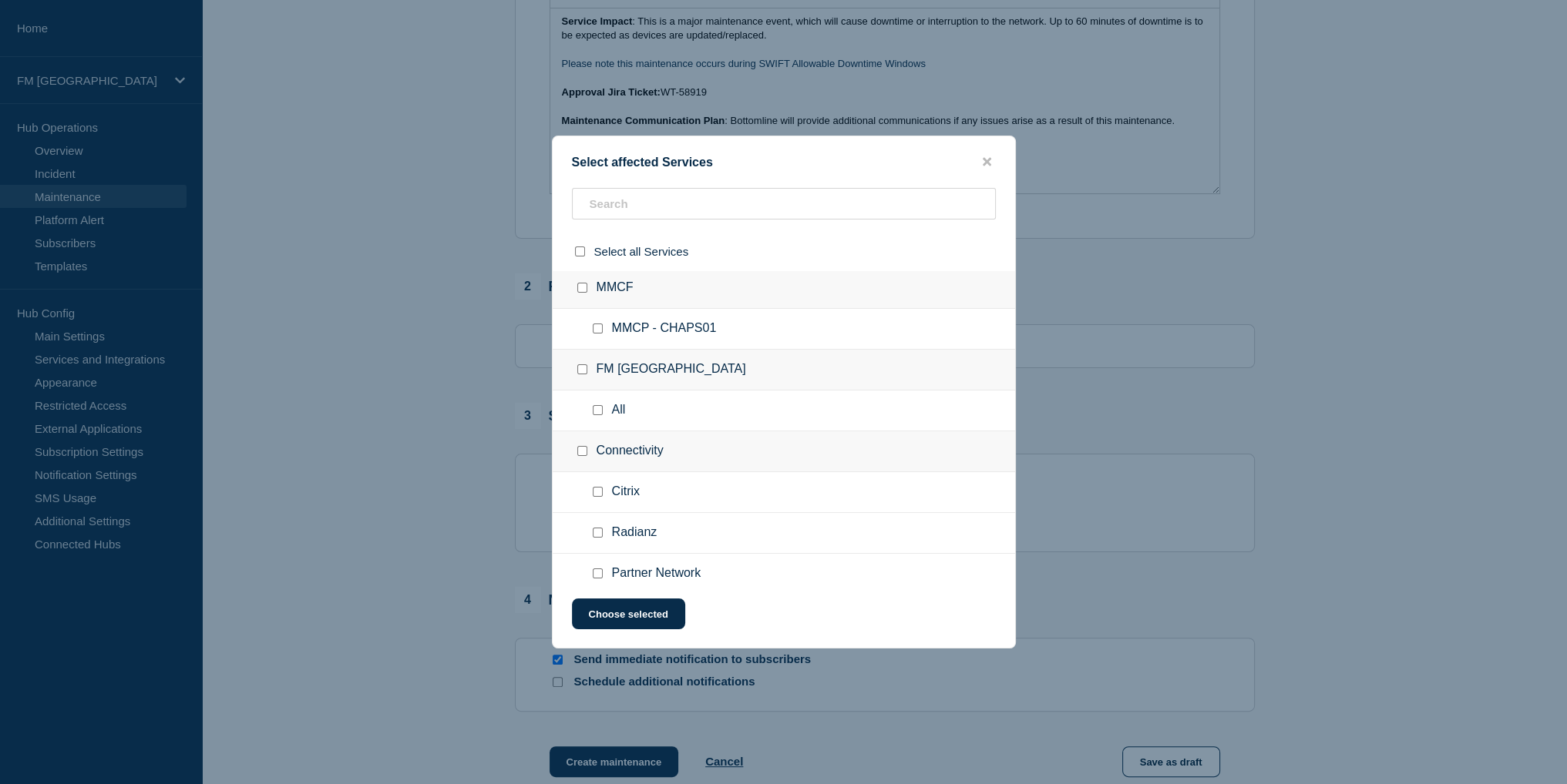
click at [581, 368] on input "FM London checkbox" at bounding box center [583, 369] width 10 height 10
checkbox input "true"
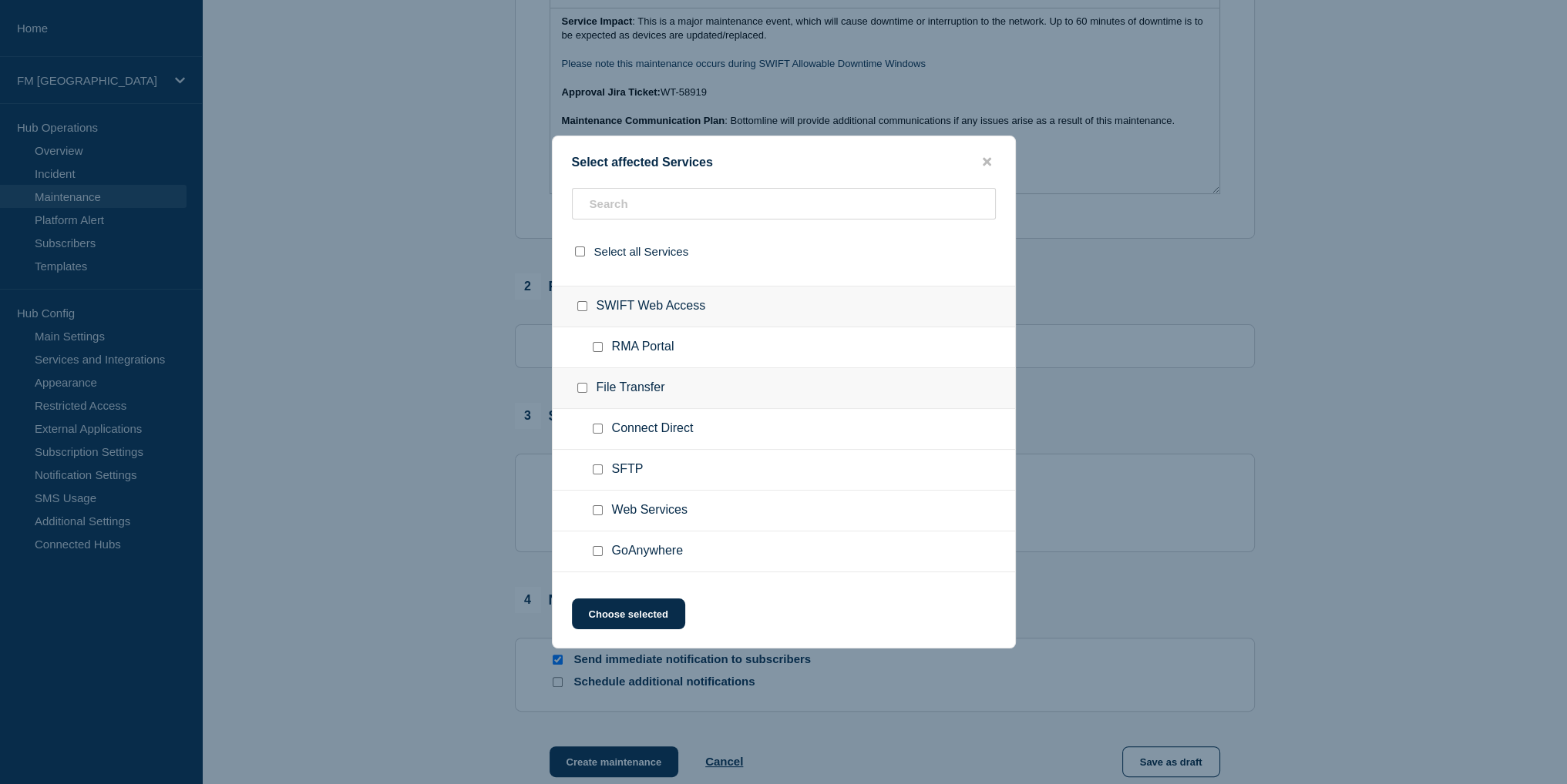
click at [585, 306] on input "SWIFT Web Access checkbox" at bounding box center [583, 306] width 10 height 10
checkbox input "true"
click at [579, 386] on input "File Transfer checkbox" at bounding box center [583, 387] width 10 height 10
checkbox input "true"
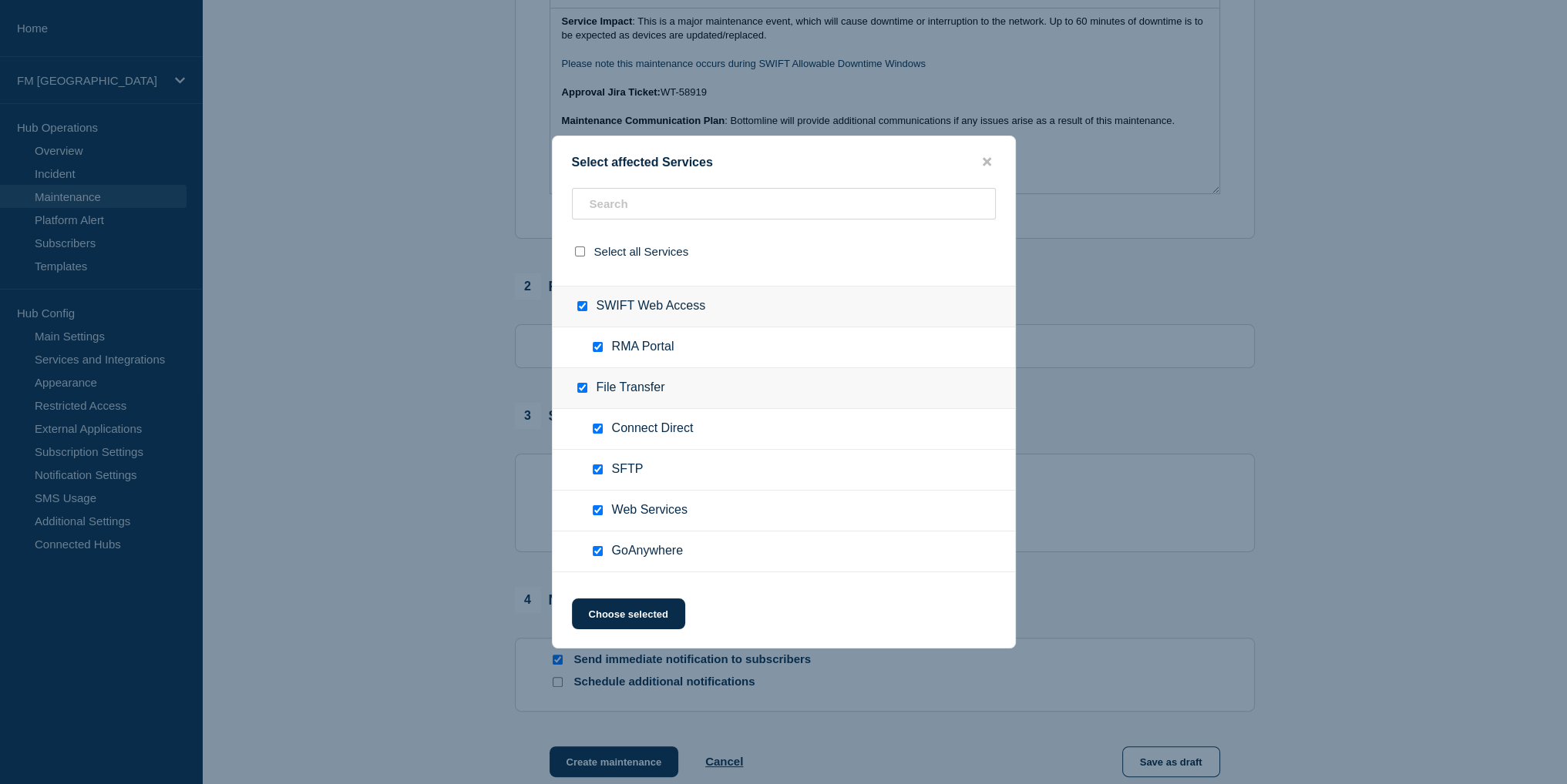
checkbox input "true"
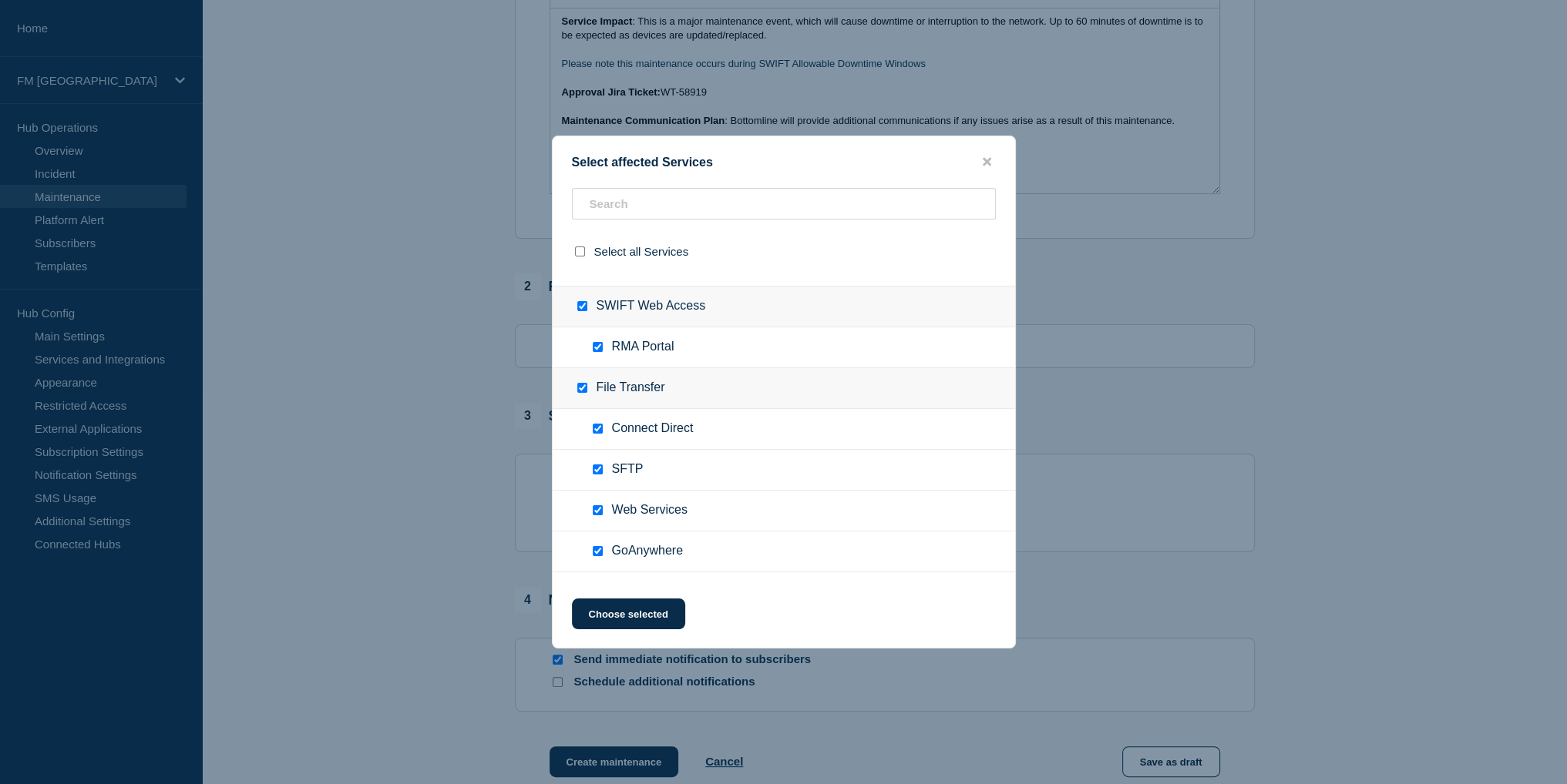
checkbox input "true"
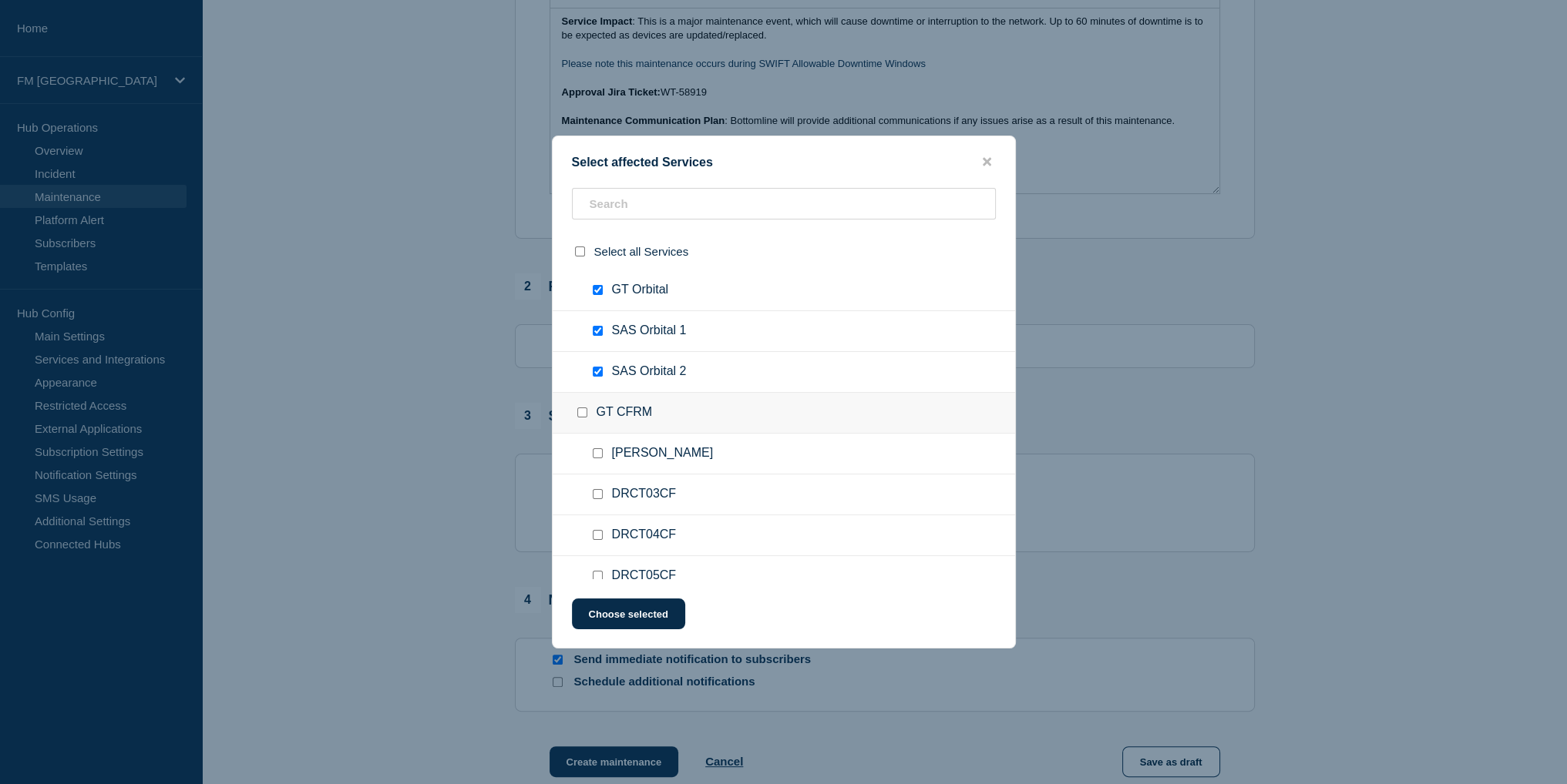
scroll to position [1386, 0]
click at [581, 370] on input "GT CFRM checkbox" at bounding box center [583, 375] width 10 height 10
checkbox input "true"
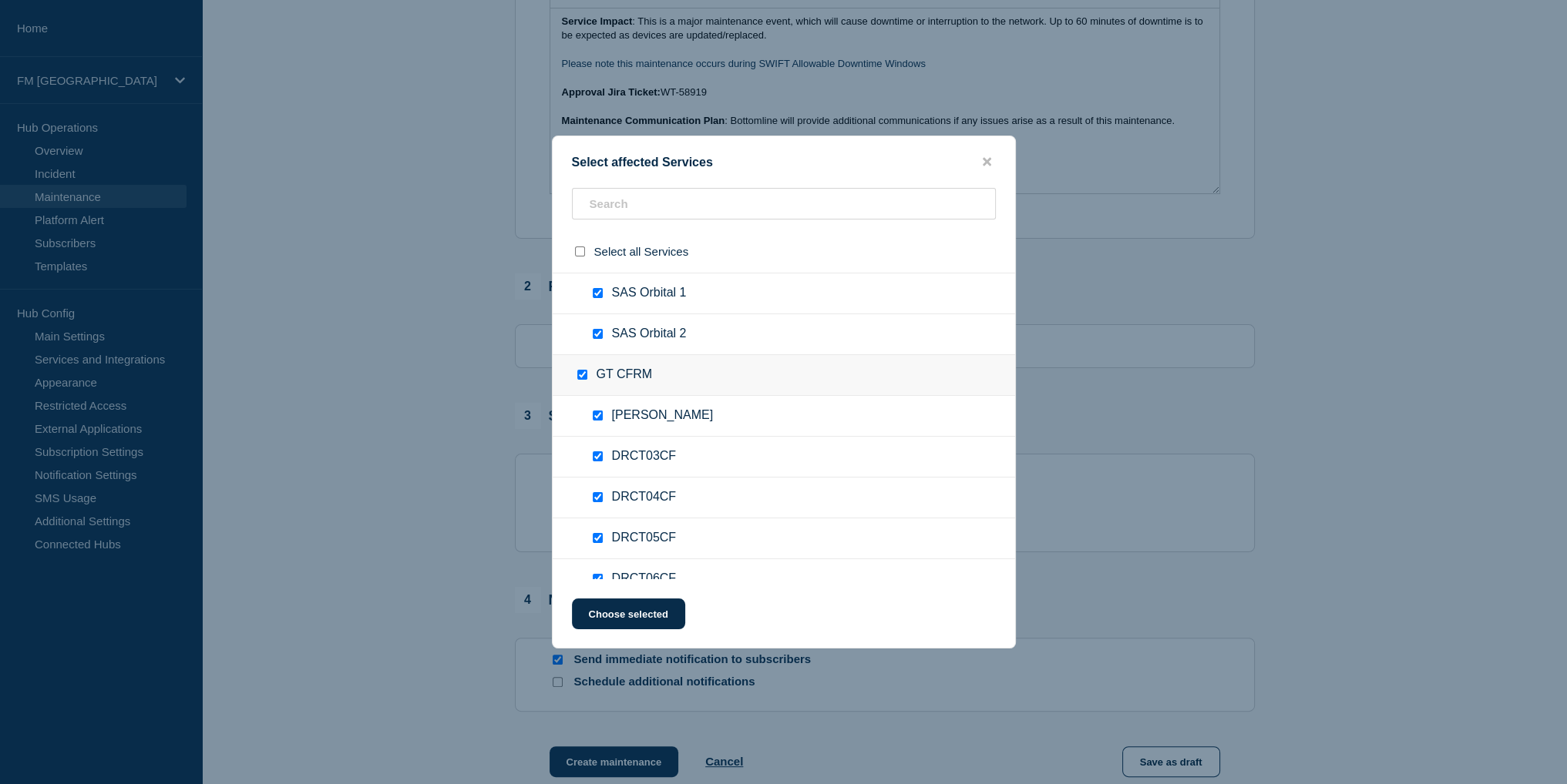
checkbox input "true"
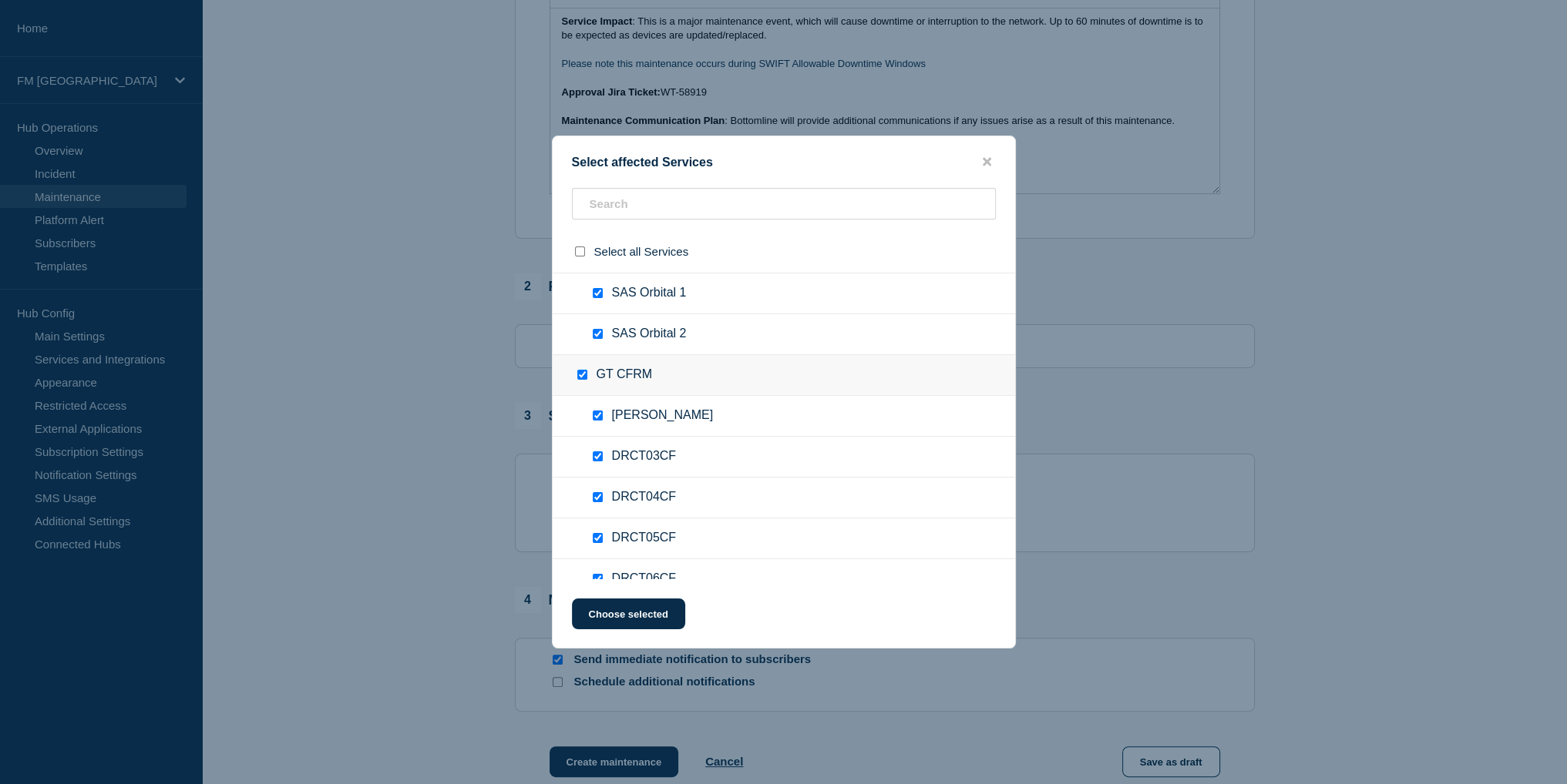
checkbox input "true"
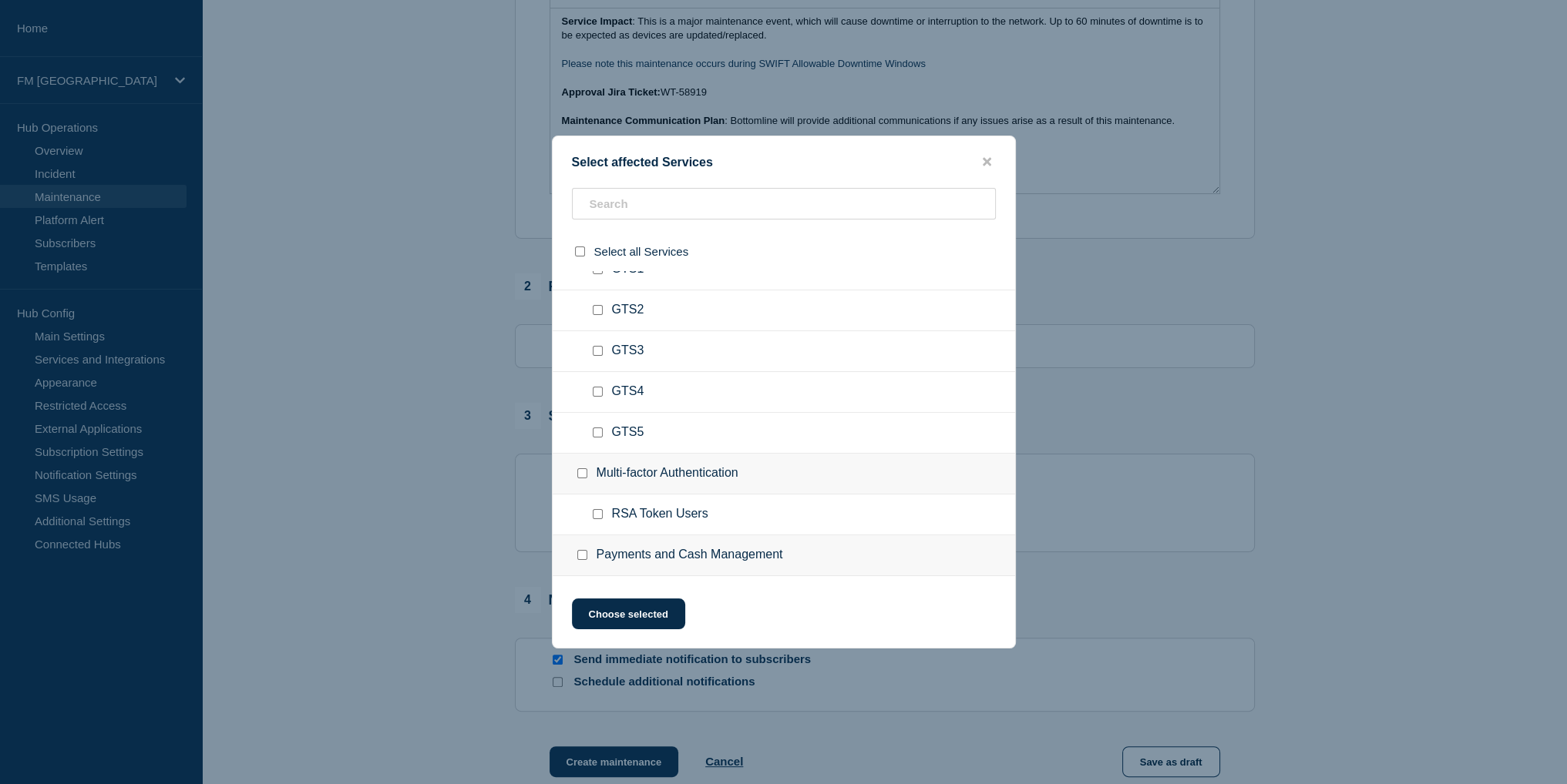
scroll to position [2696, 0]
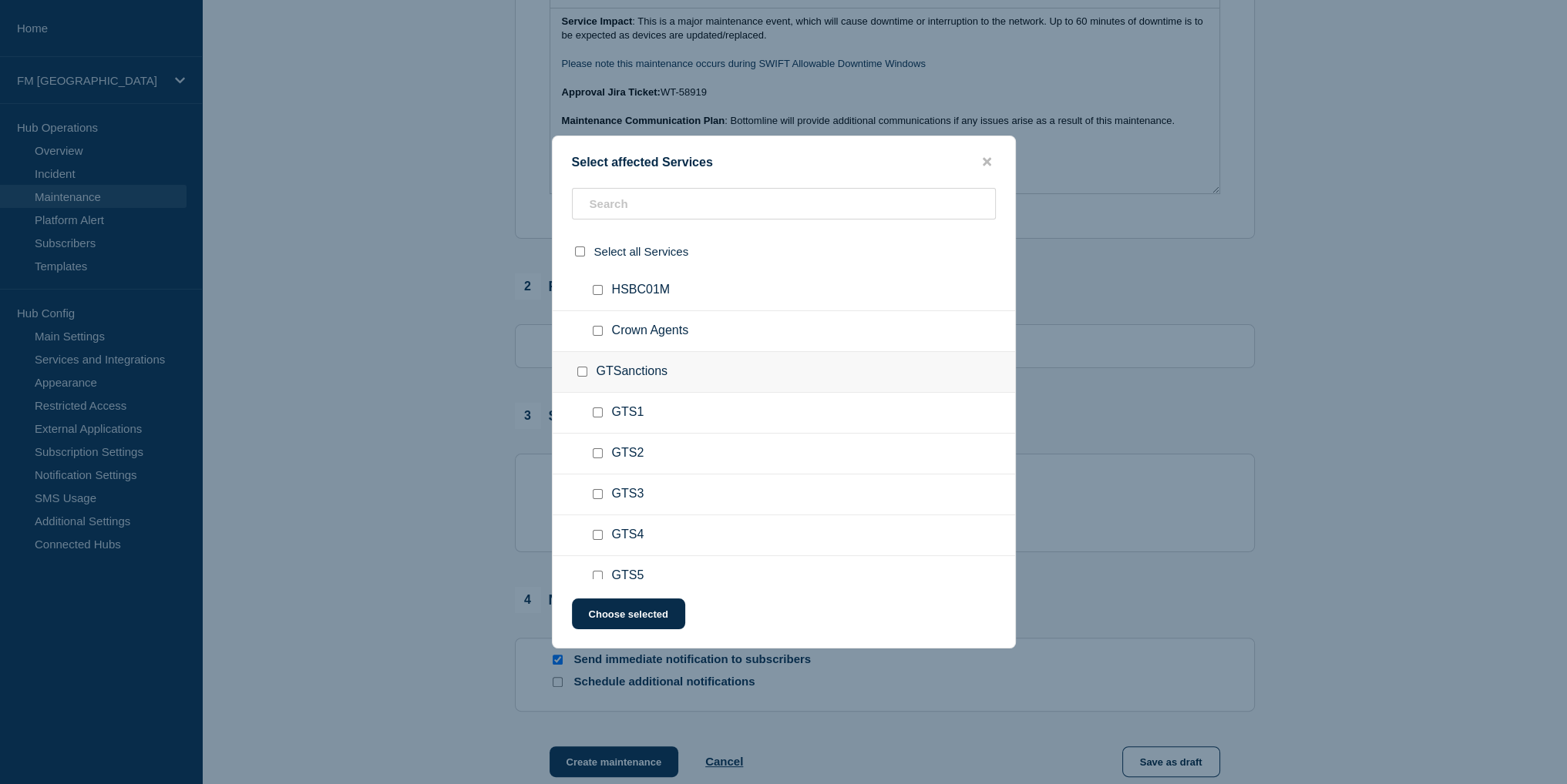
click at [583, 367] on input "GTSanctions checkbox" at bounding box center [583, 372] width 10 height 10
checkbox input "true"
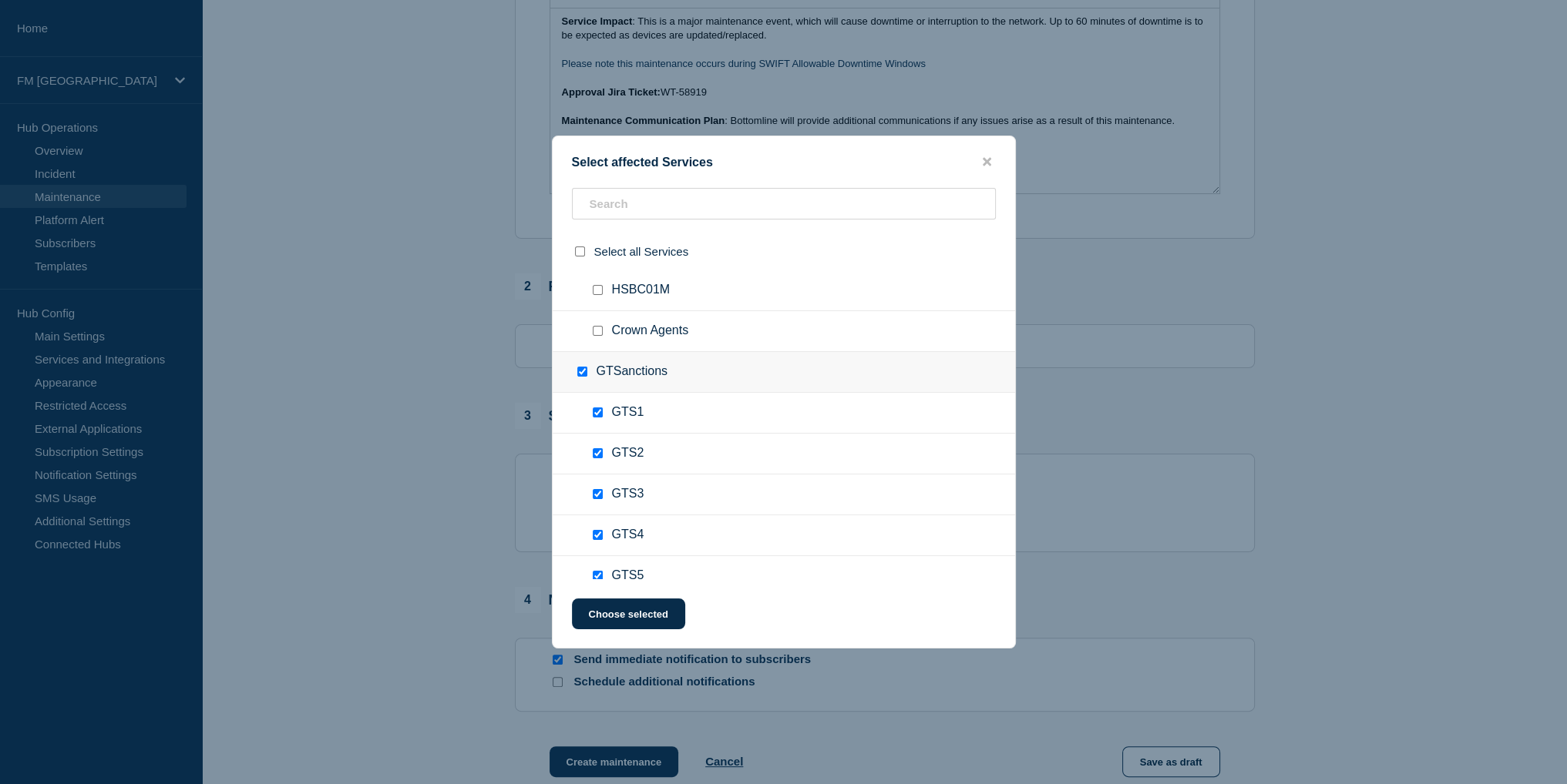
checkbox input "true"
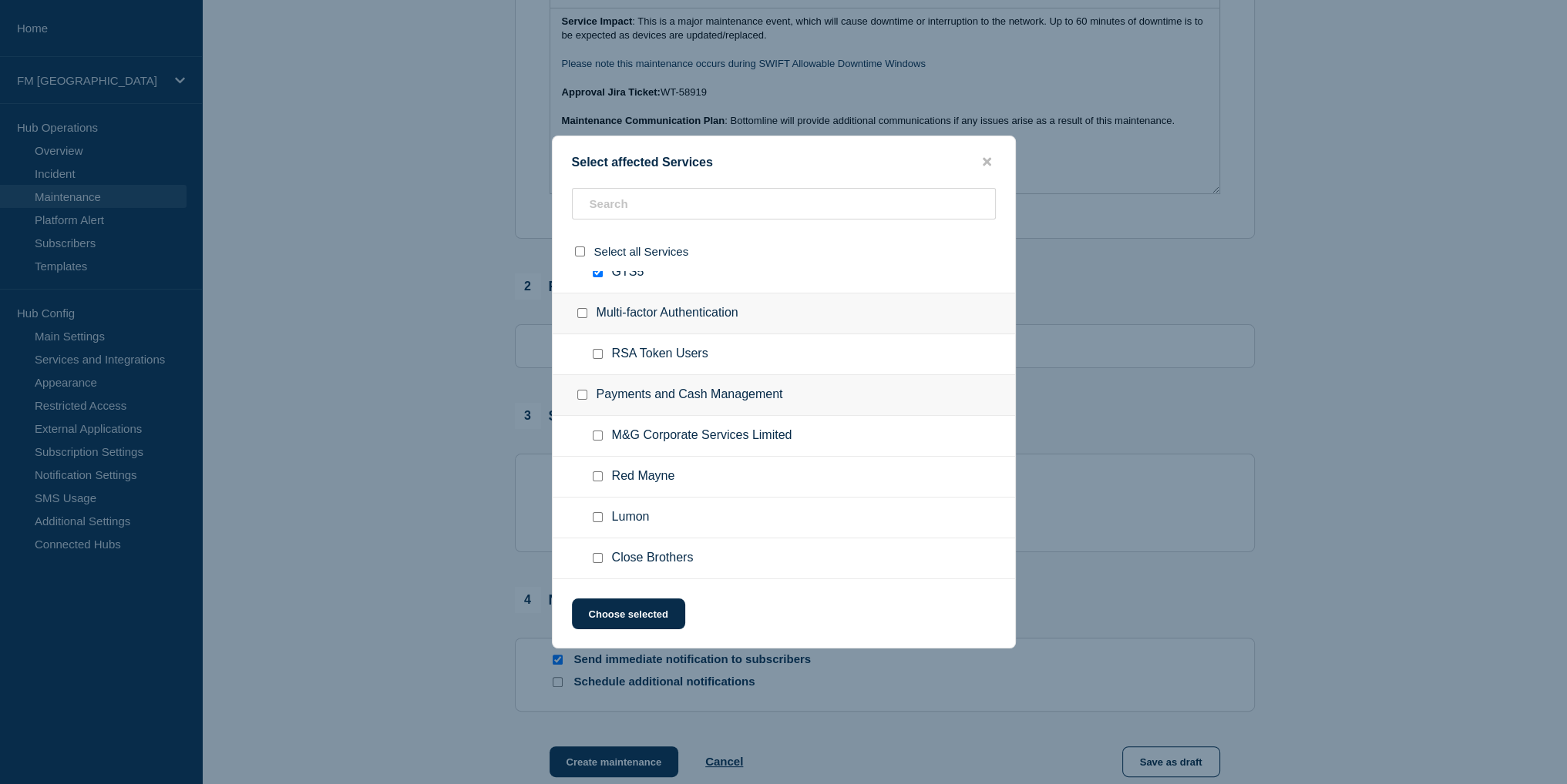
scroll to position [3004, 0]
click at [580, 385] on input "Payments and Cash Management checkbox" at bounding box center [583, 390] width 10 height 10
checkbox input "true"
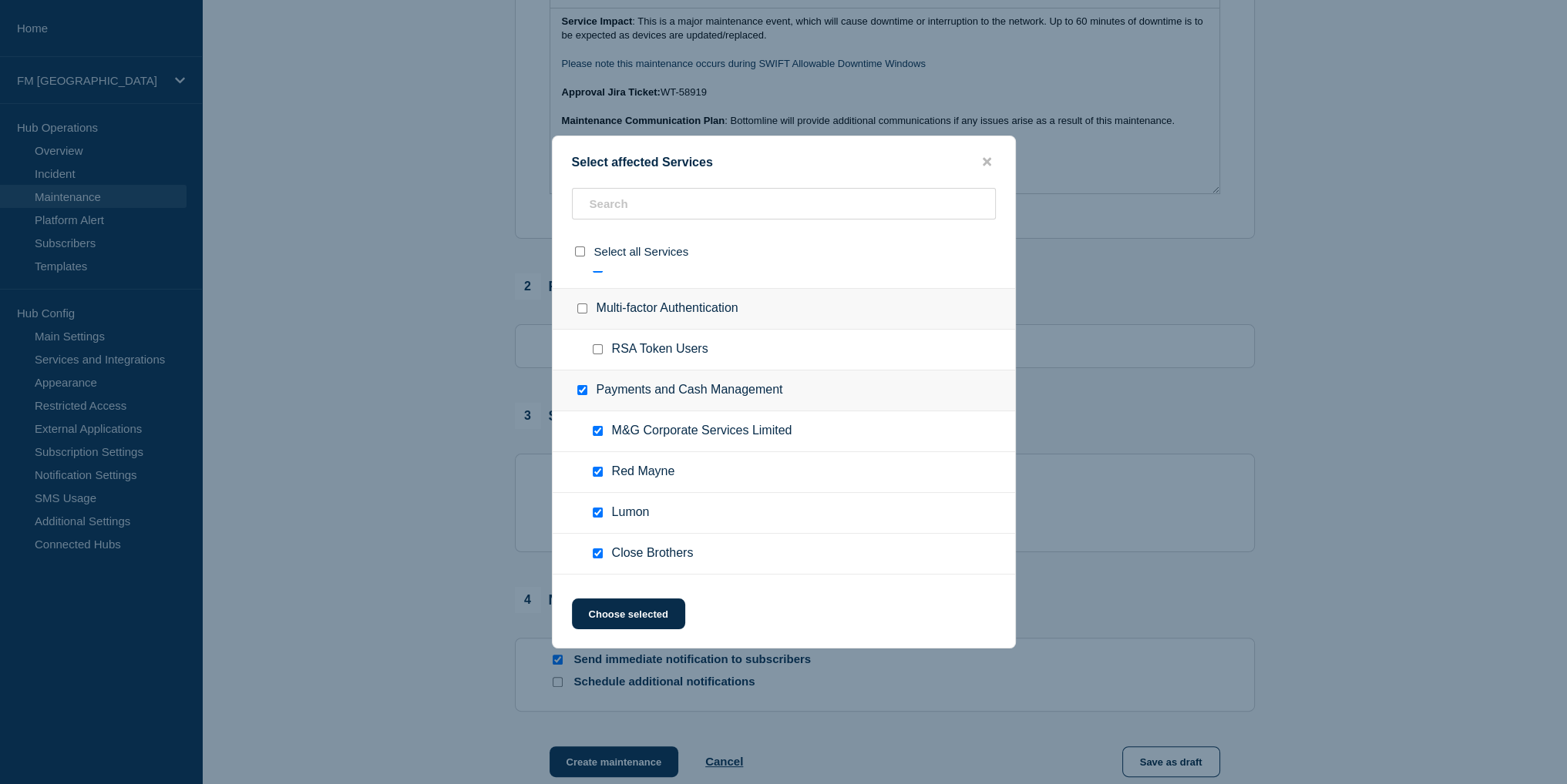
checkbox input "true"
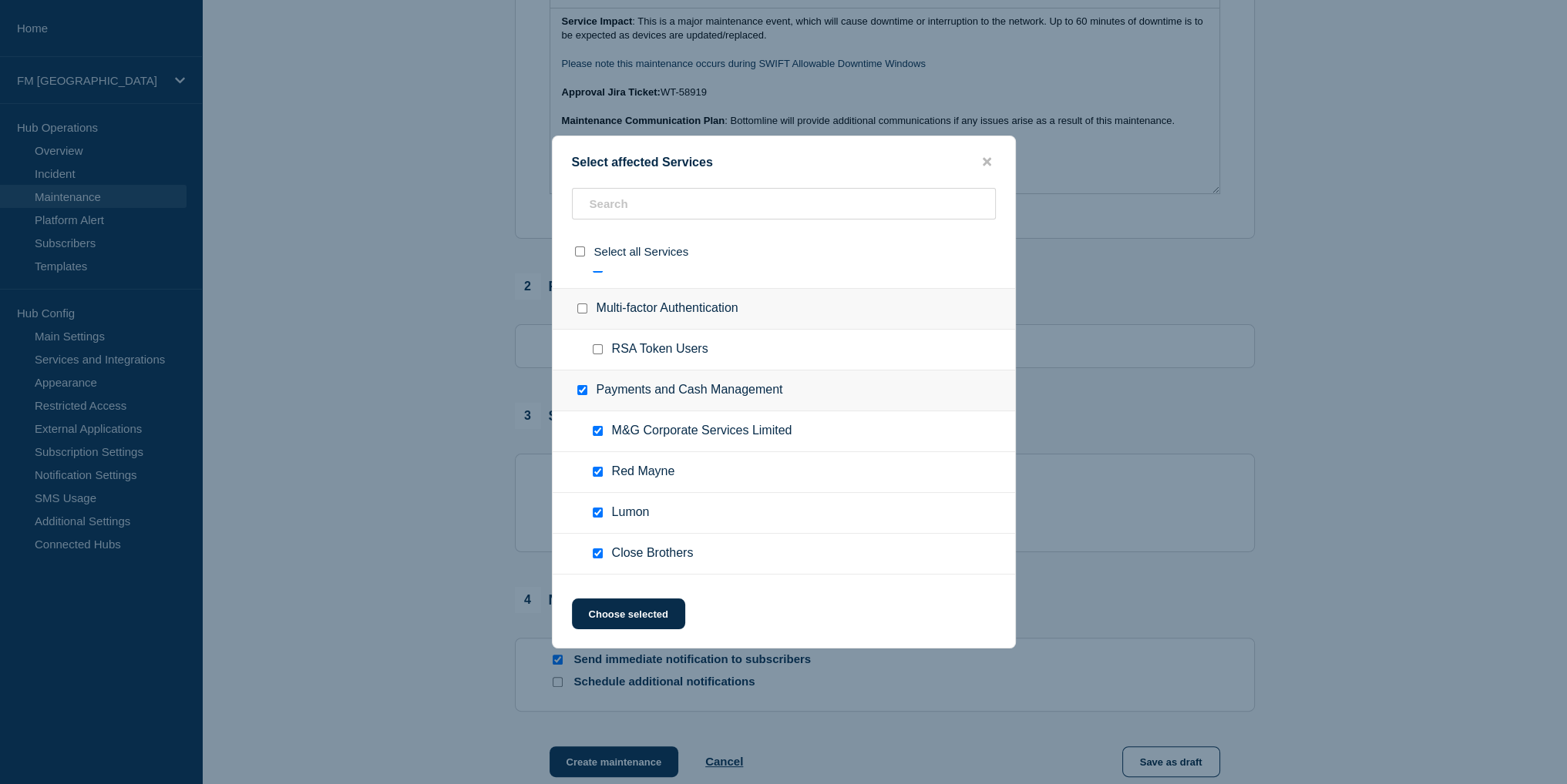
checkbox input "true"
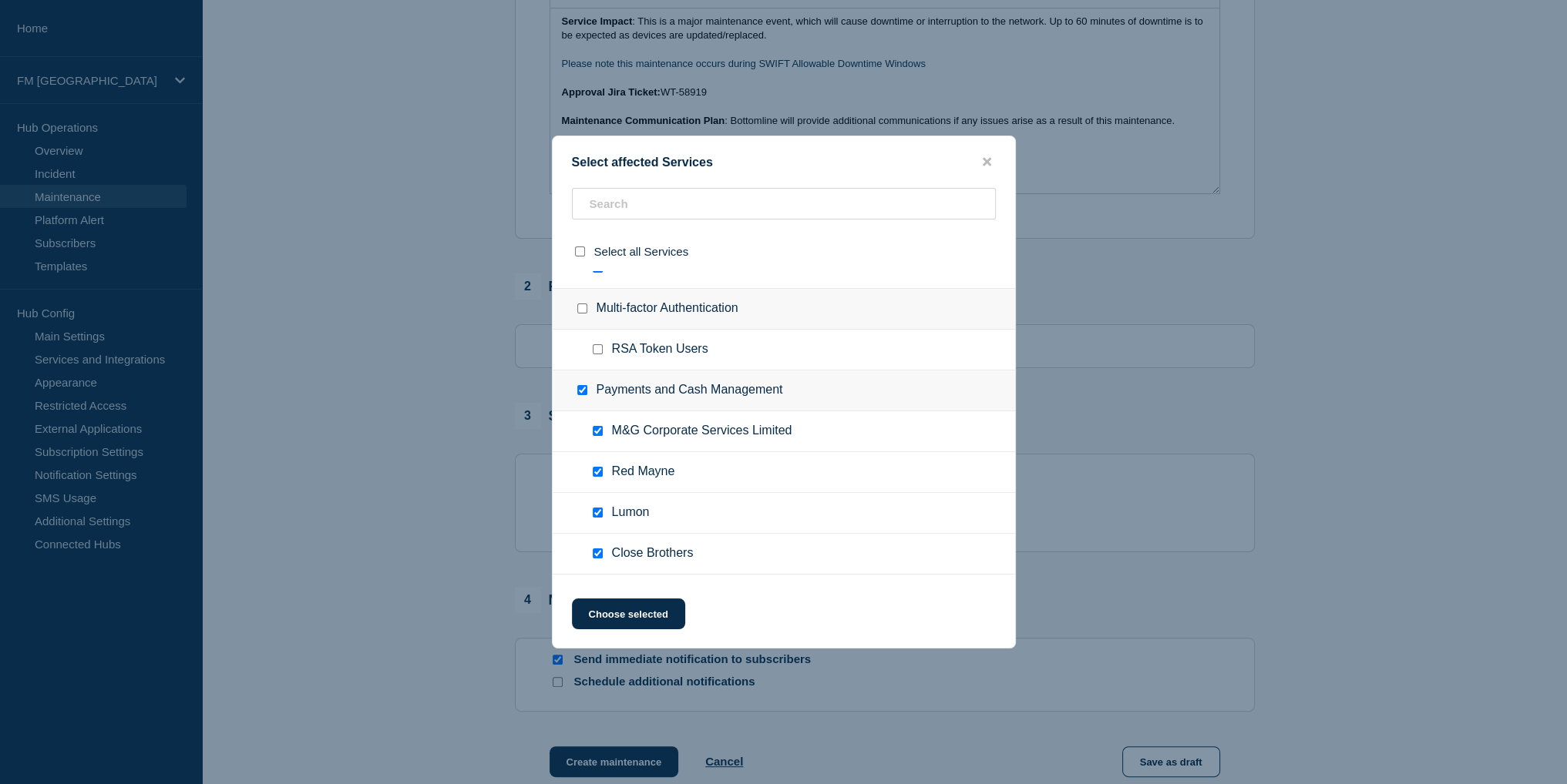
checkbox input "true"
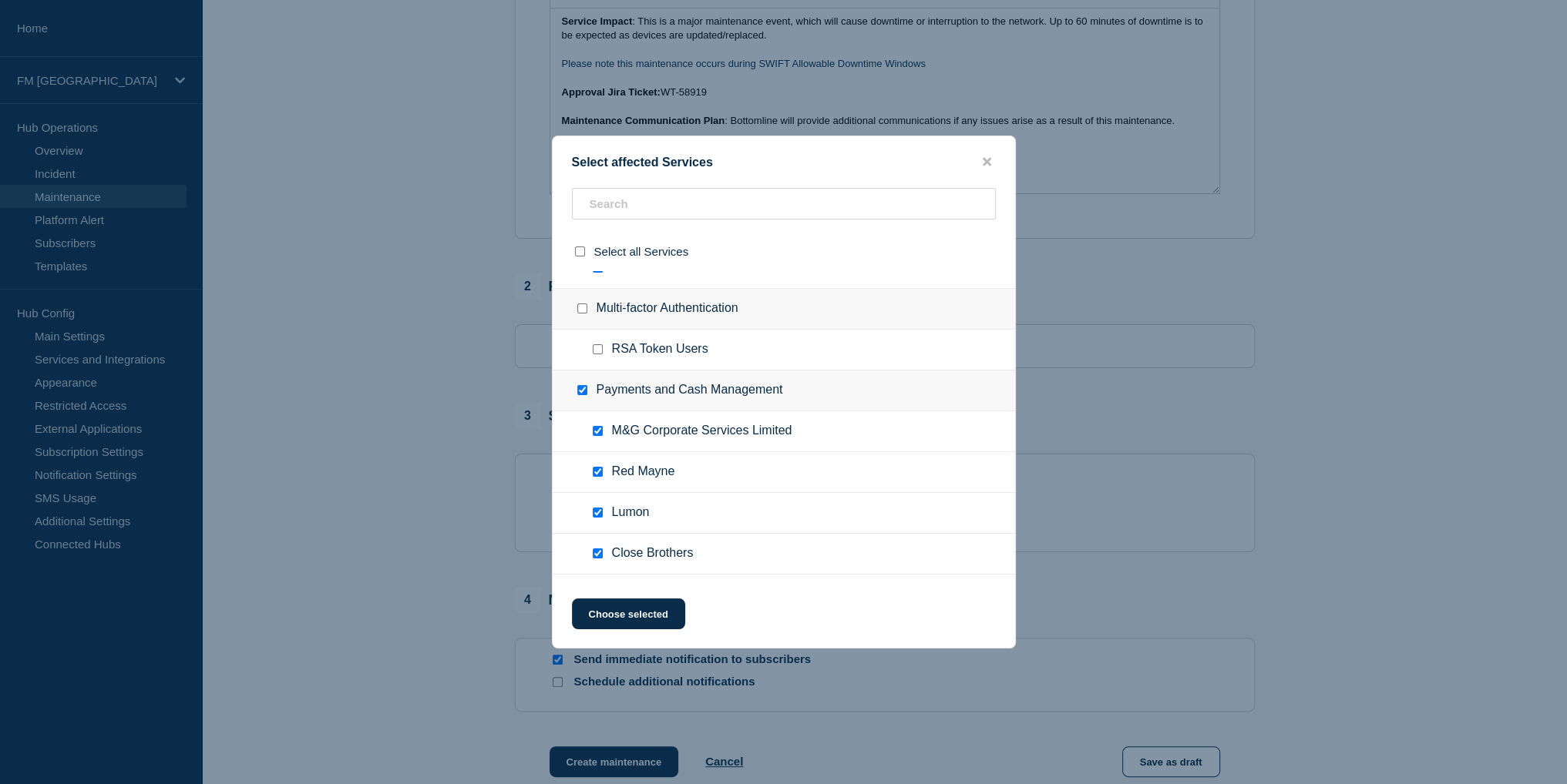
checkbox input "true"
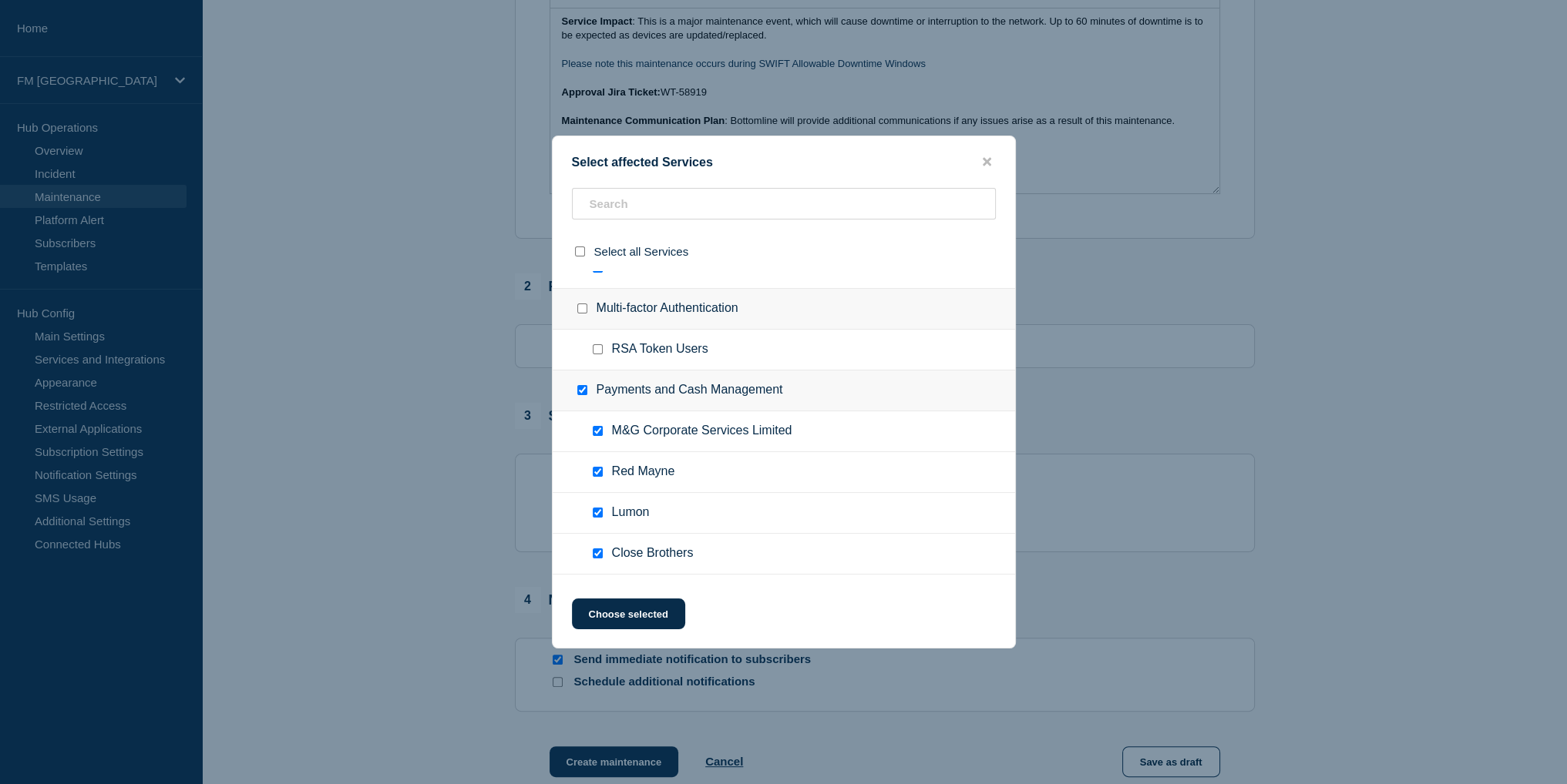
checkbox input "true"
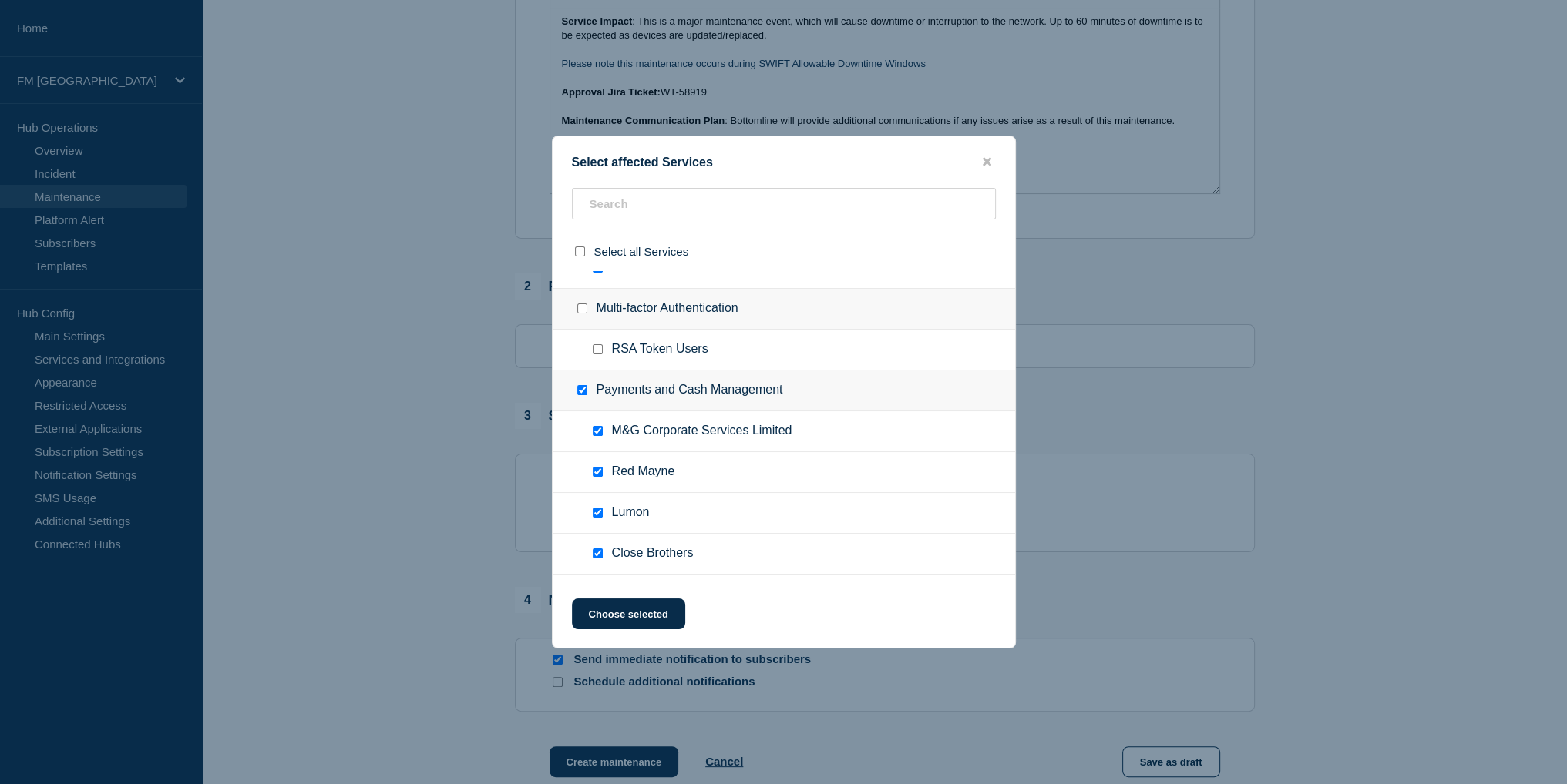
checkbox input "true"
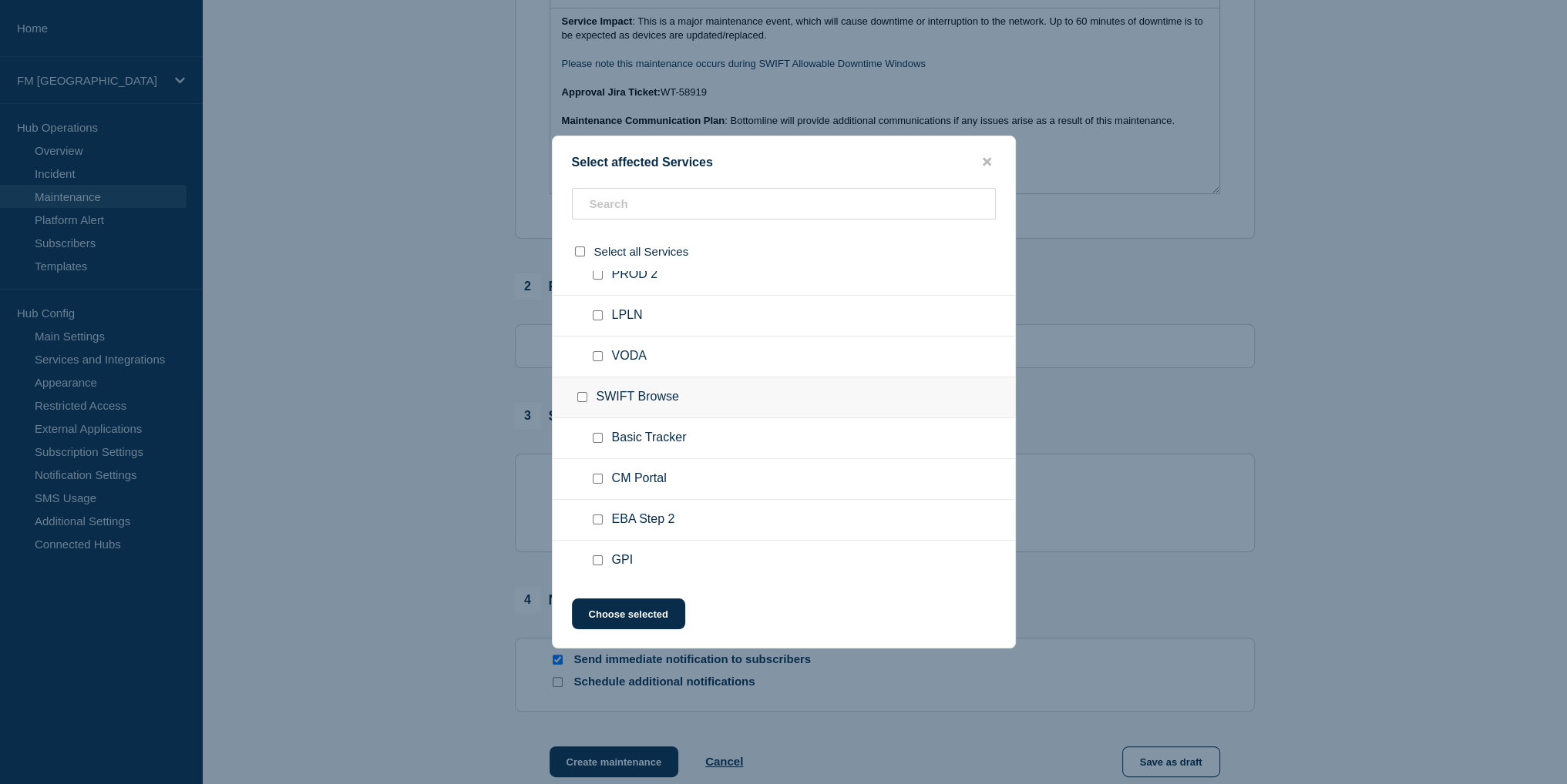
scroll to position [4467, 0]
click at [583, 391] on input "SWIFT Browse checkbox" at bounding box center [583, 396] width 10 height 10
checkbox input "true"
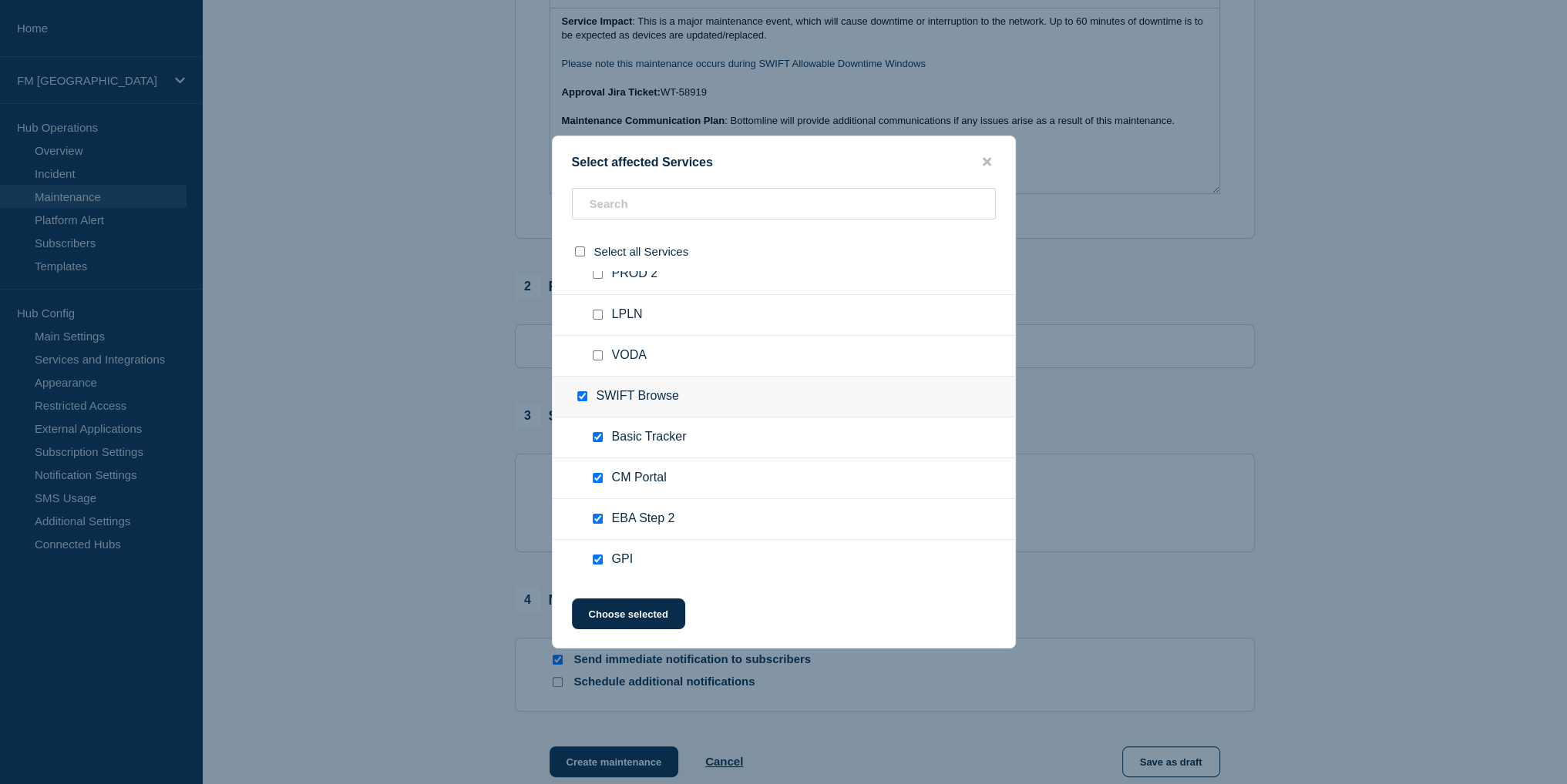
checkbox input "true"
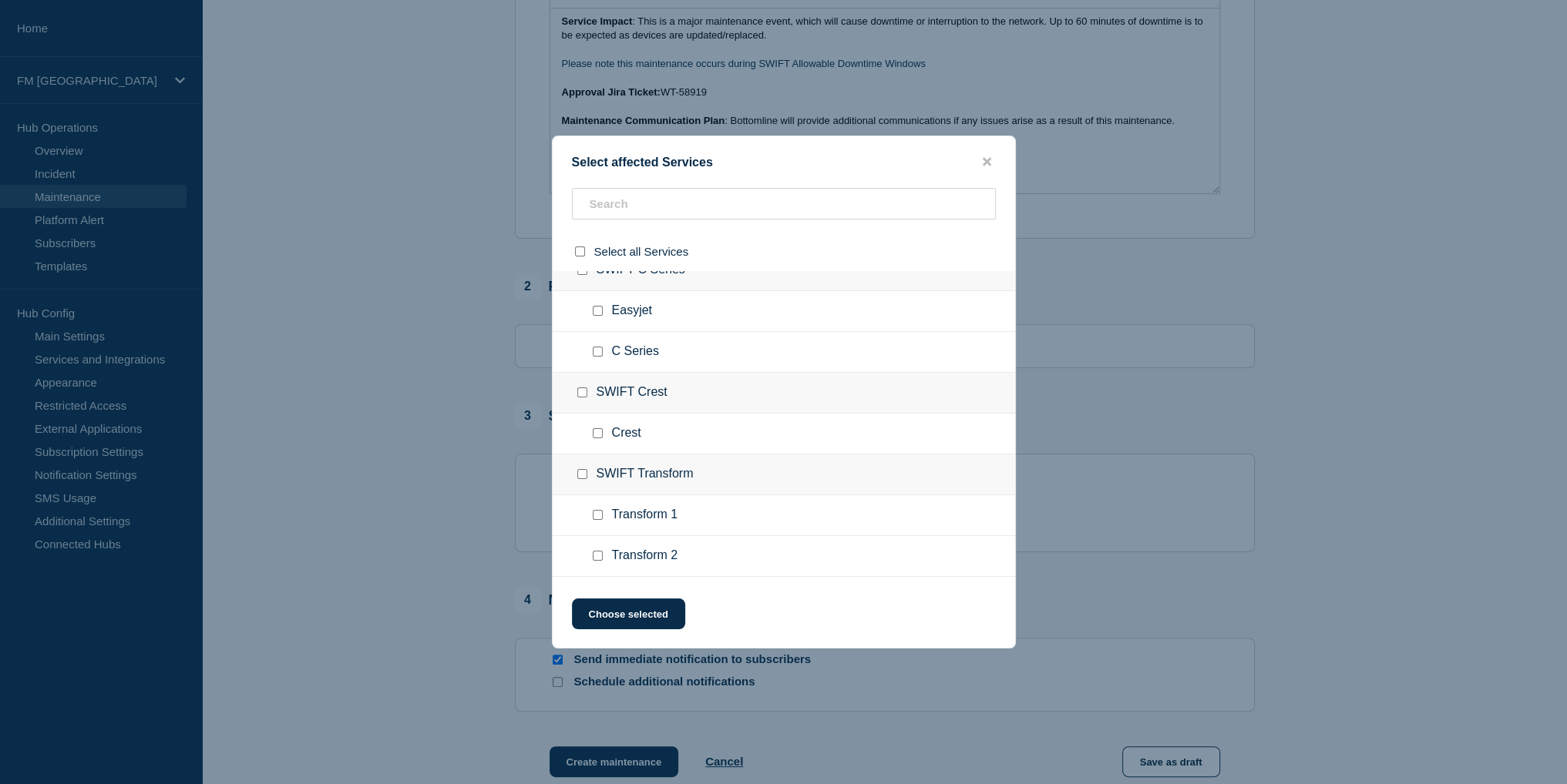
scroll to position [4930, 0]
click at [584, 378] on input "SWIFT Crest checkbox" at bounding box center [583, 383] width 10 height 10
checkbox input "true"
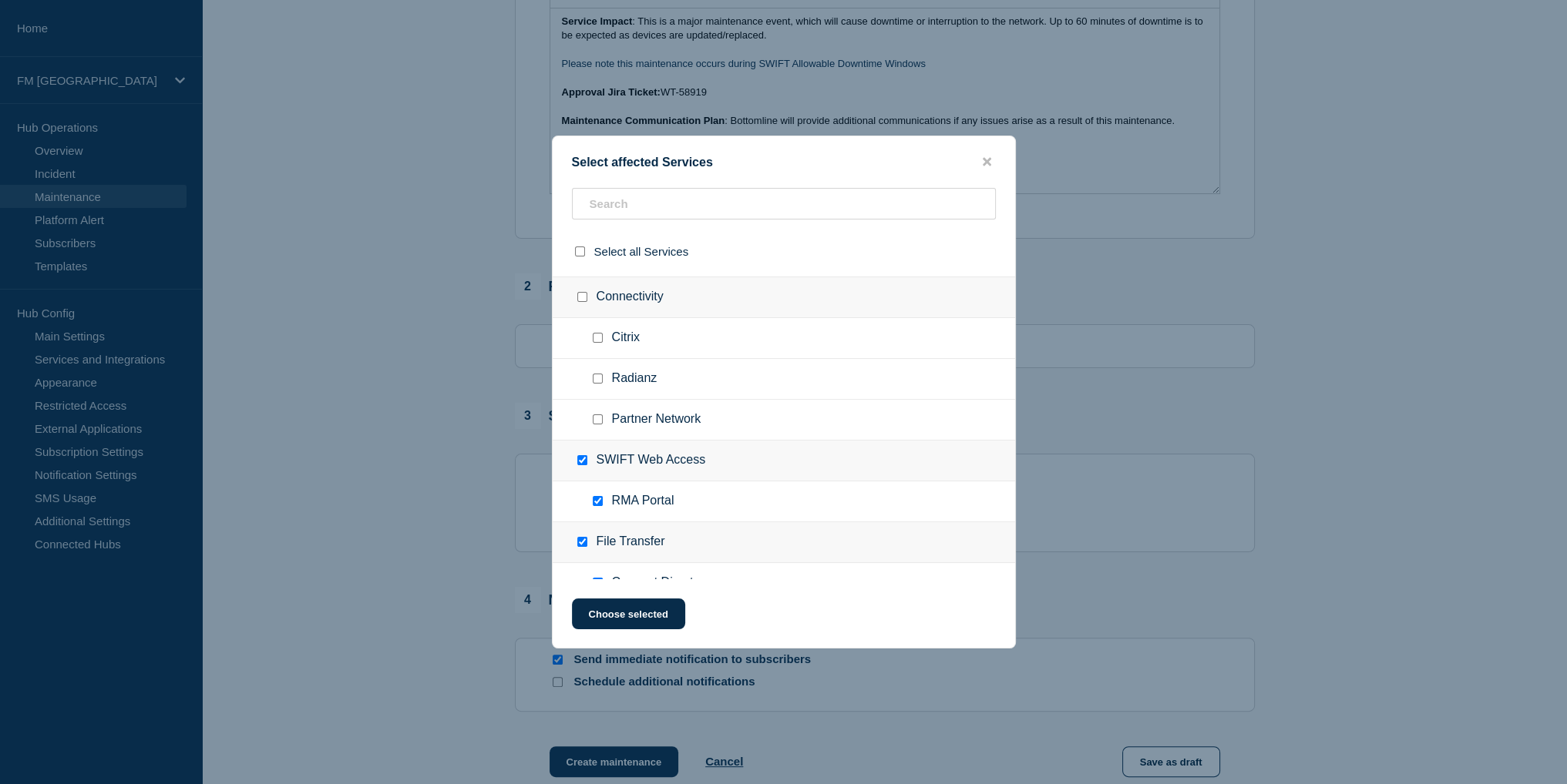
click at [578, 294] on input "Connectivity checkbox" at bounding box center [583, 296] width 10 height 10
checkbox input "true"
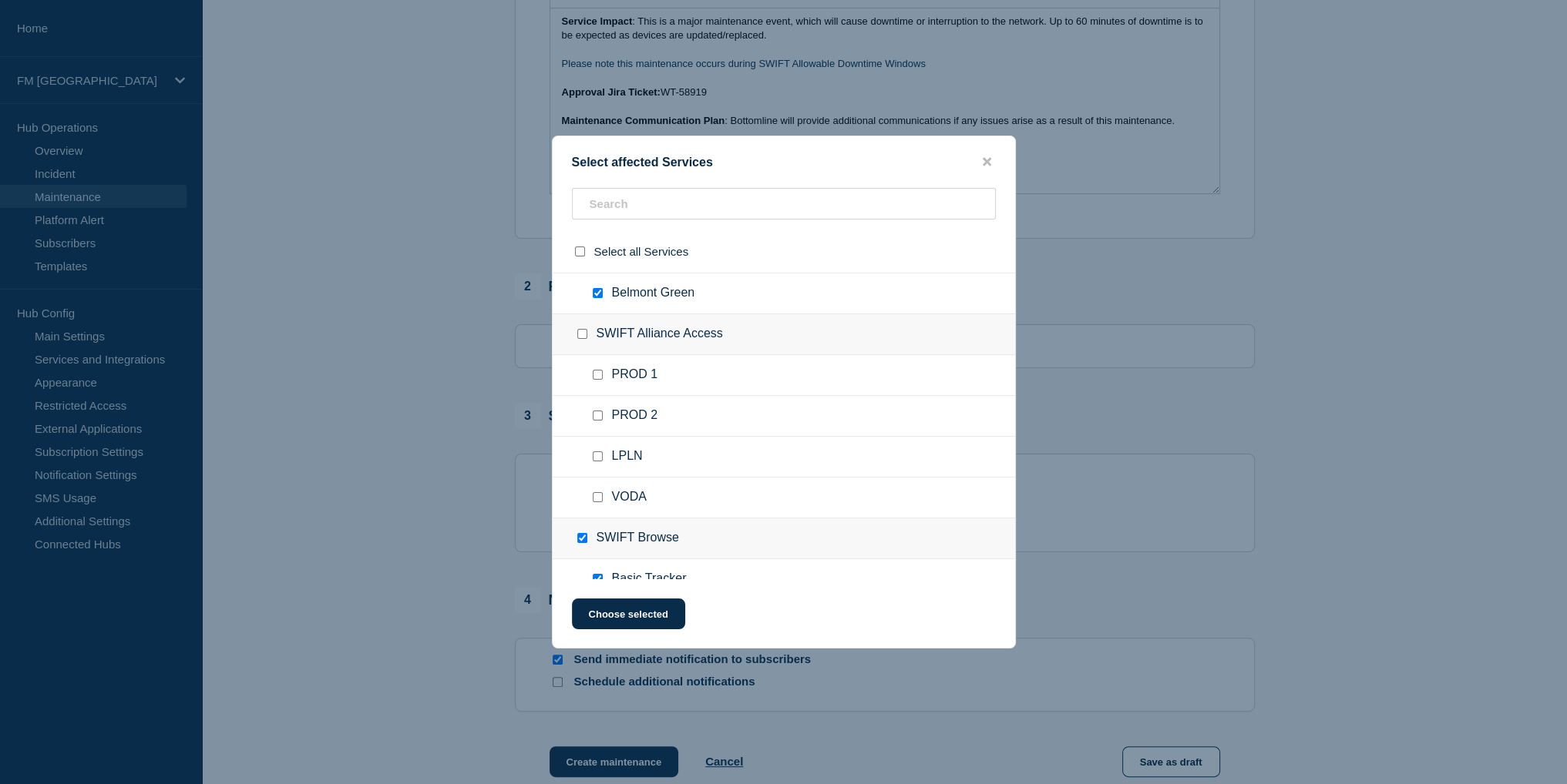
scroll to position [4314, 0]
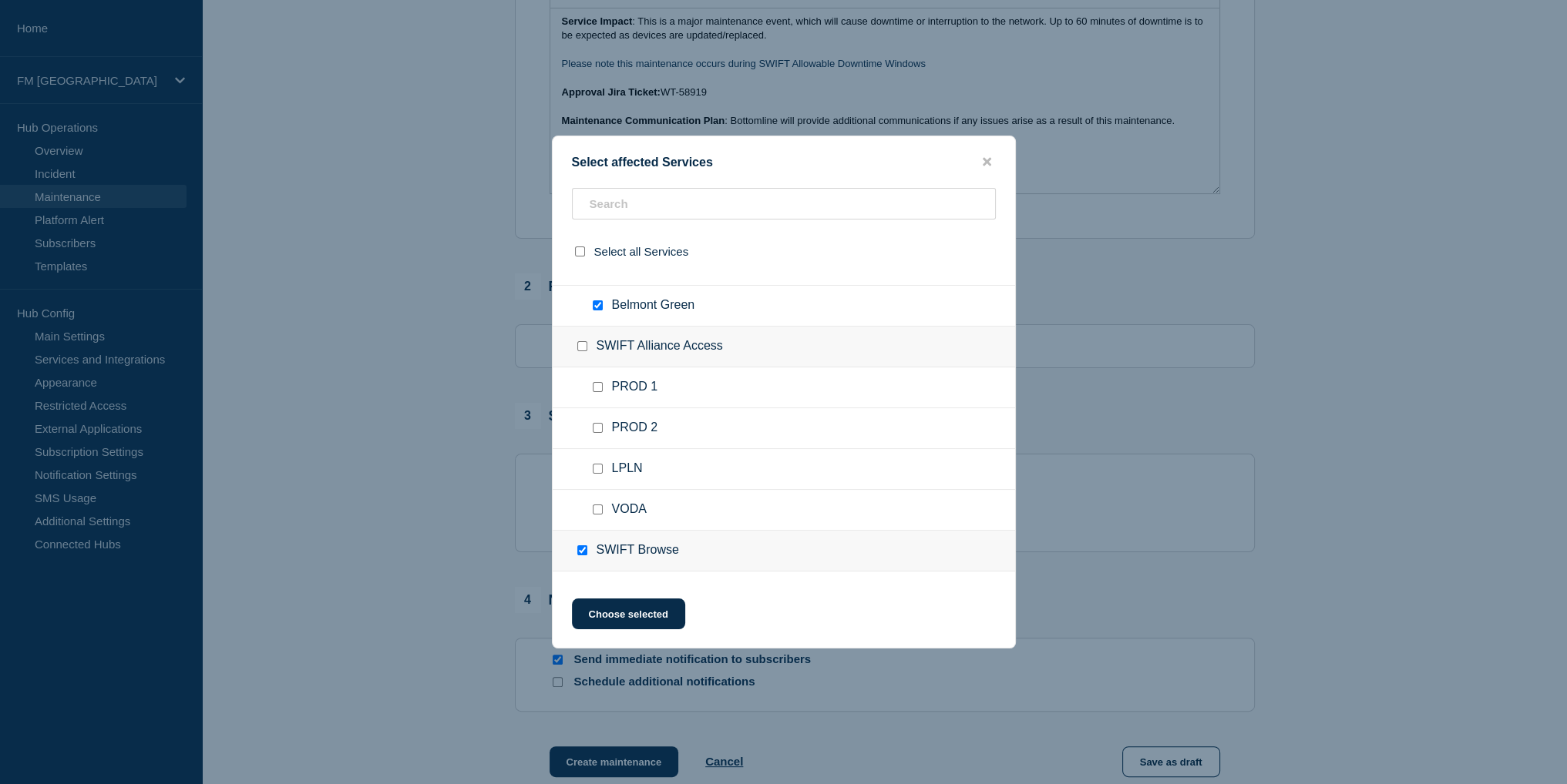
click at [580, 341] on input "SWIFT Alliance Access checkbox" at bounding box center [583, 346] width 10 height 10
checkbox input "true"
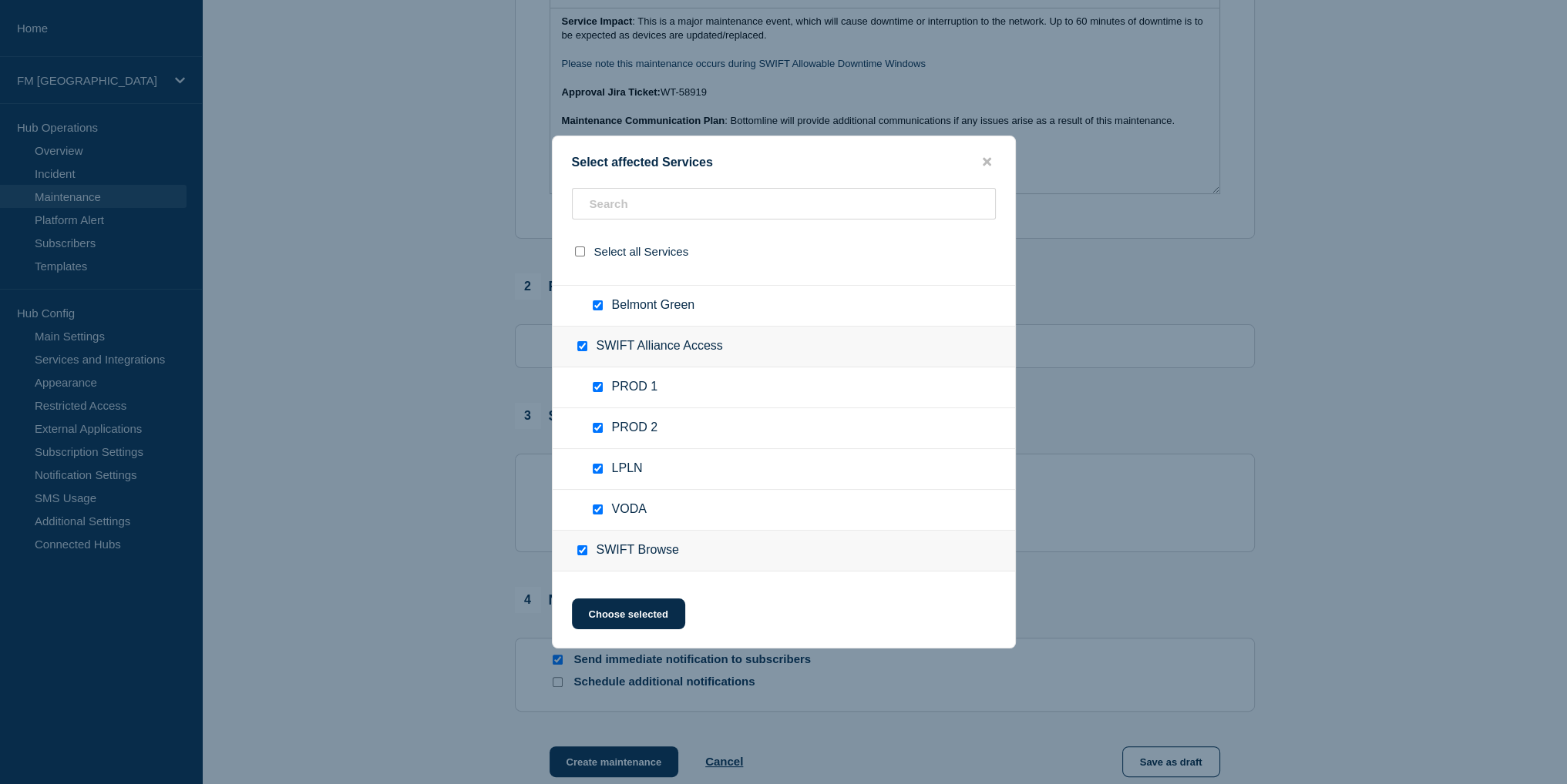
checkbox input "true"
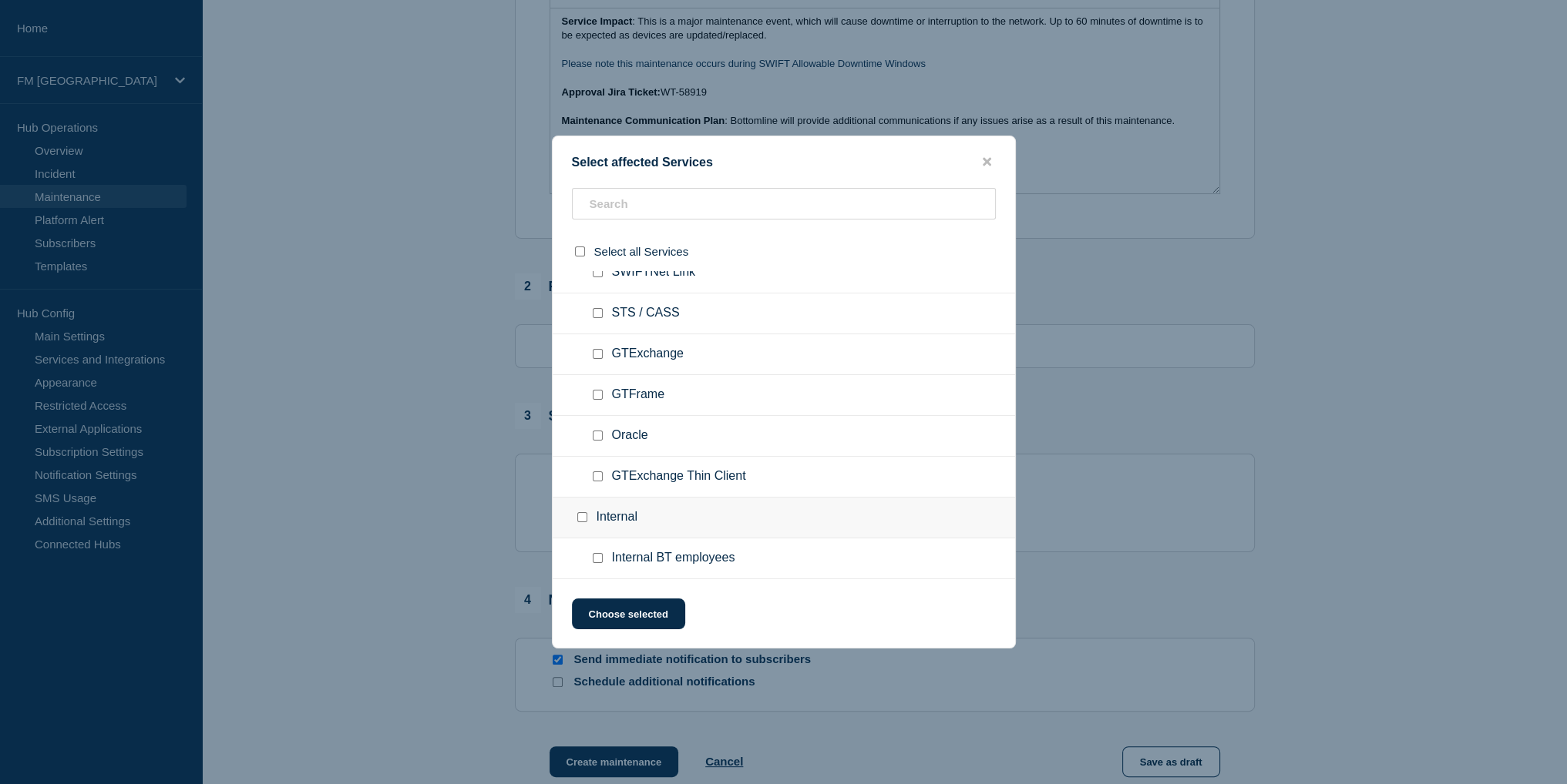
scroll to position [5753, 0]
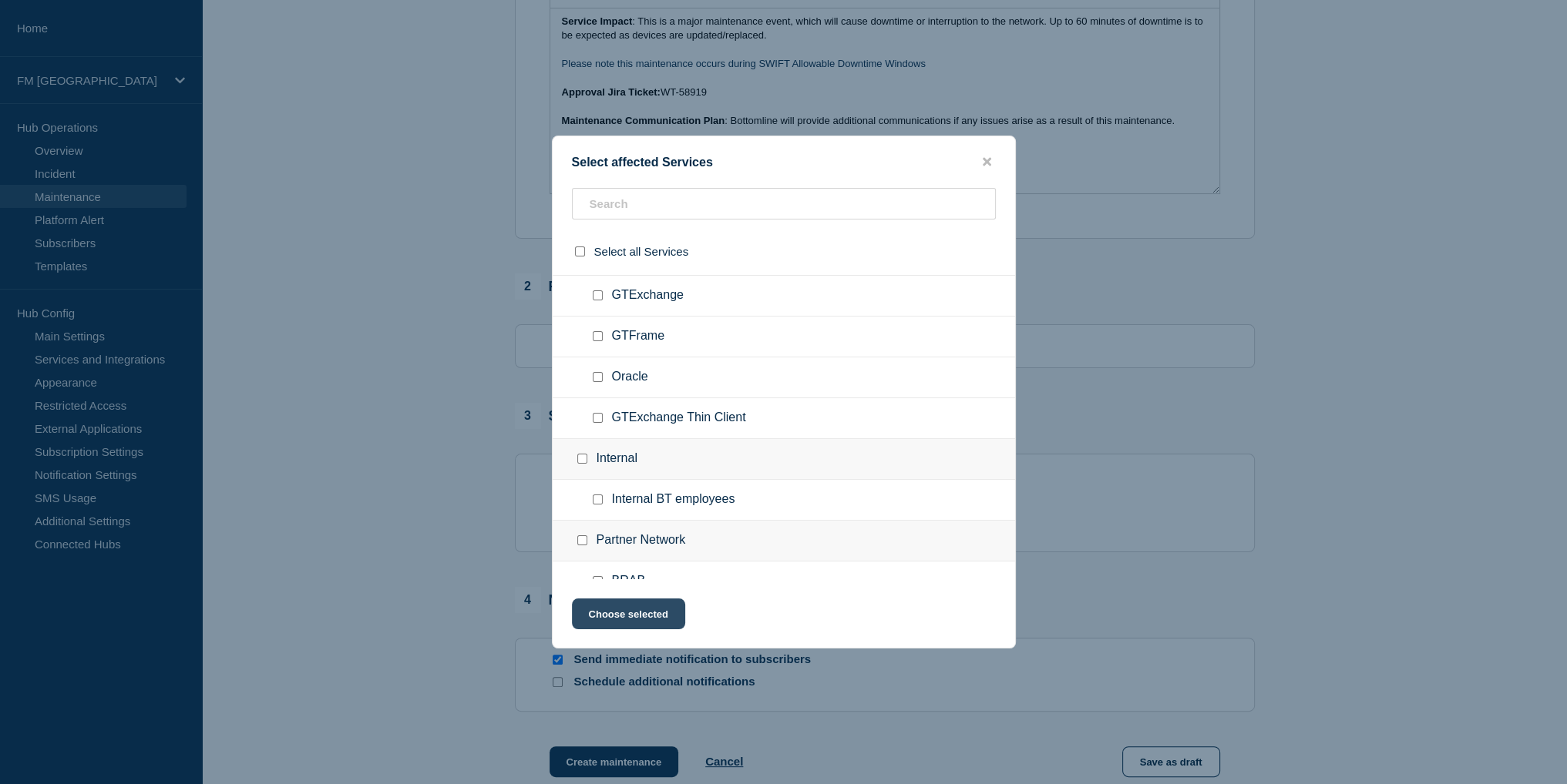
click at [623, 611] on button "Choose selected" at bounding box center [628, 614] width 113 height 31
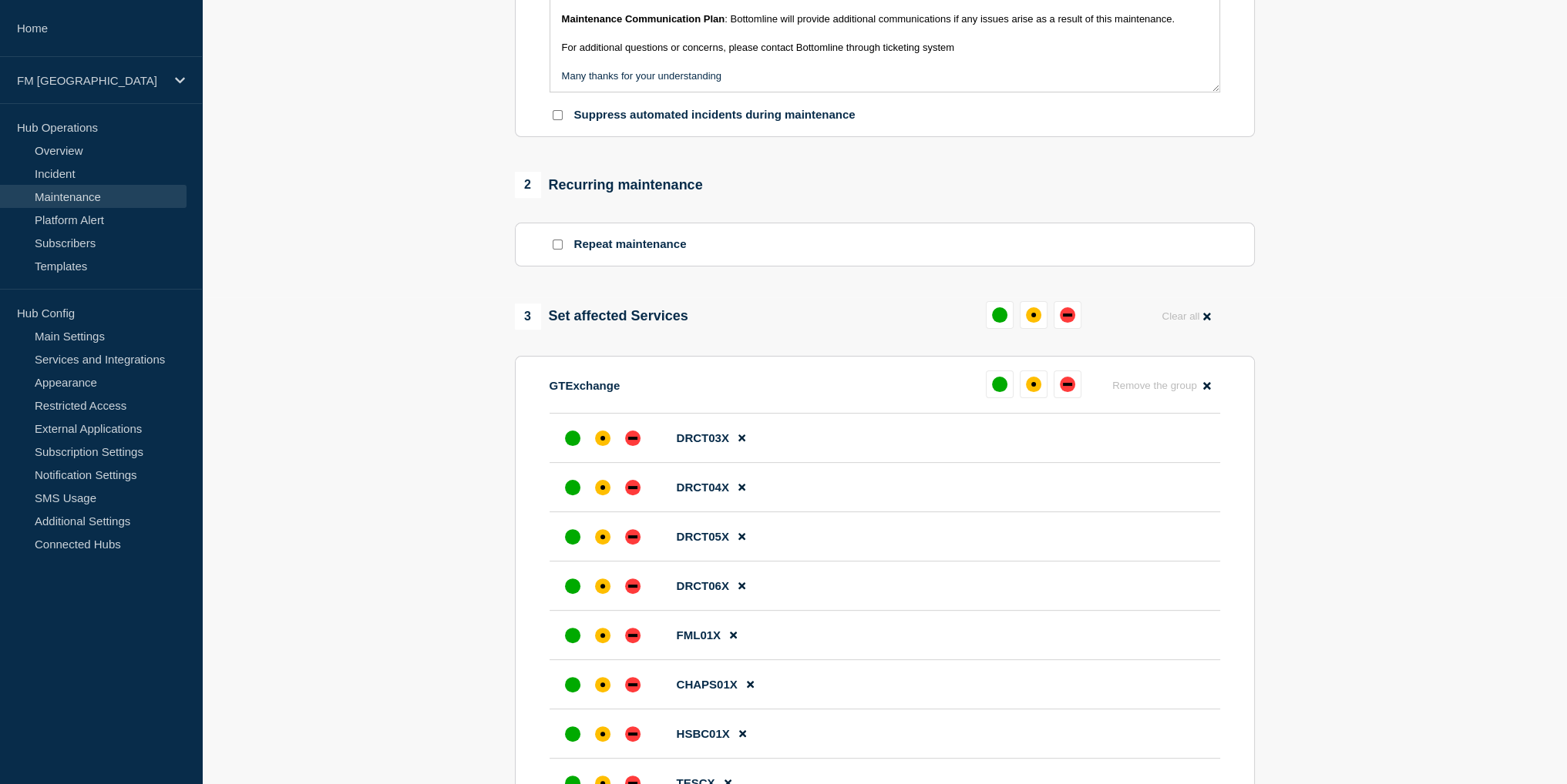
scroll to position [539, 0]
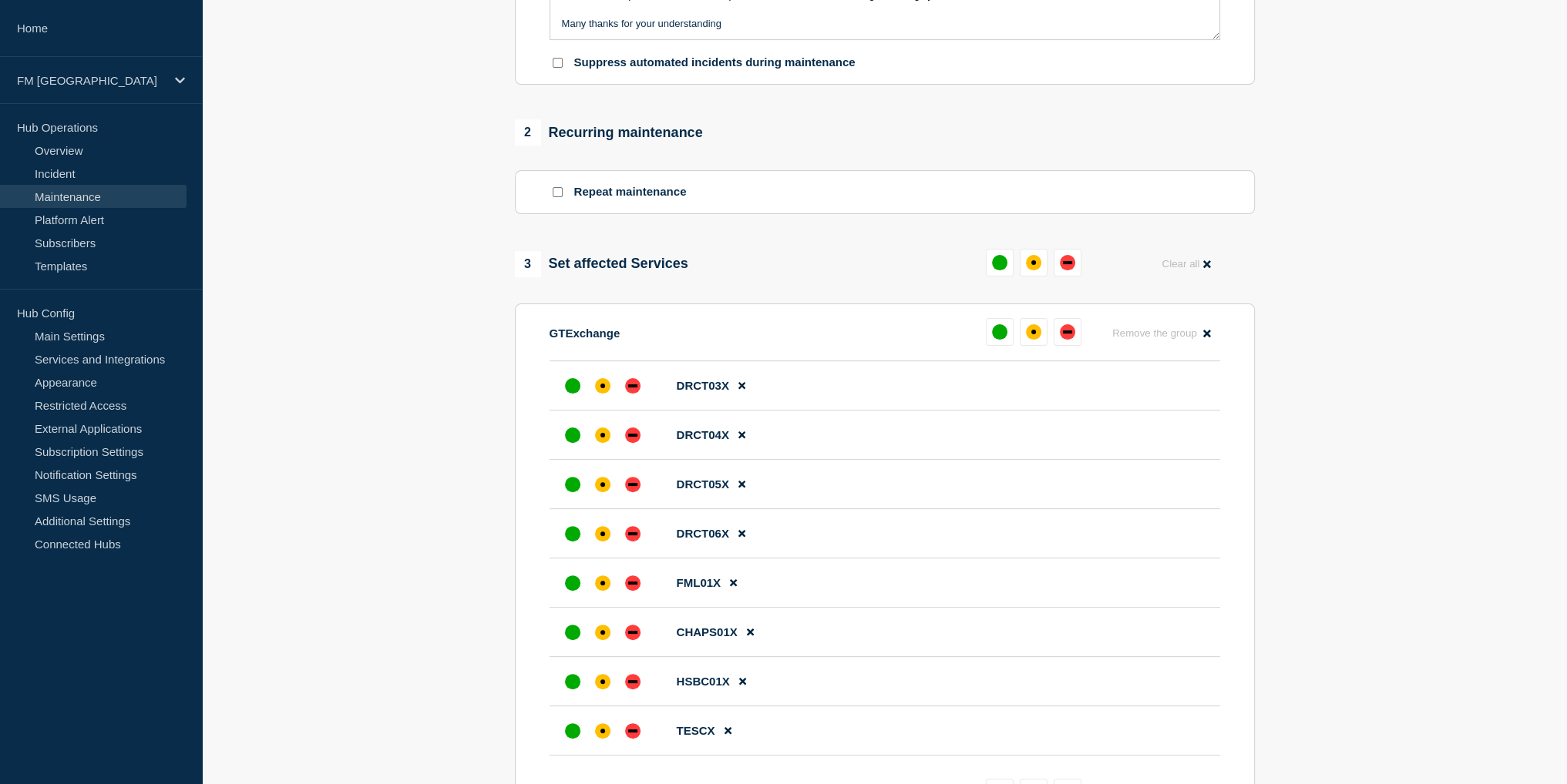
drag, startPoint x: 1038, startPoint y: 268, endPoint x: 931, endPoint y: 325, distance: 121.2
click at [1036, 268] on div "affected" at bounding box center [1034, 263] width 15 height 15
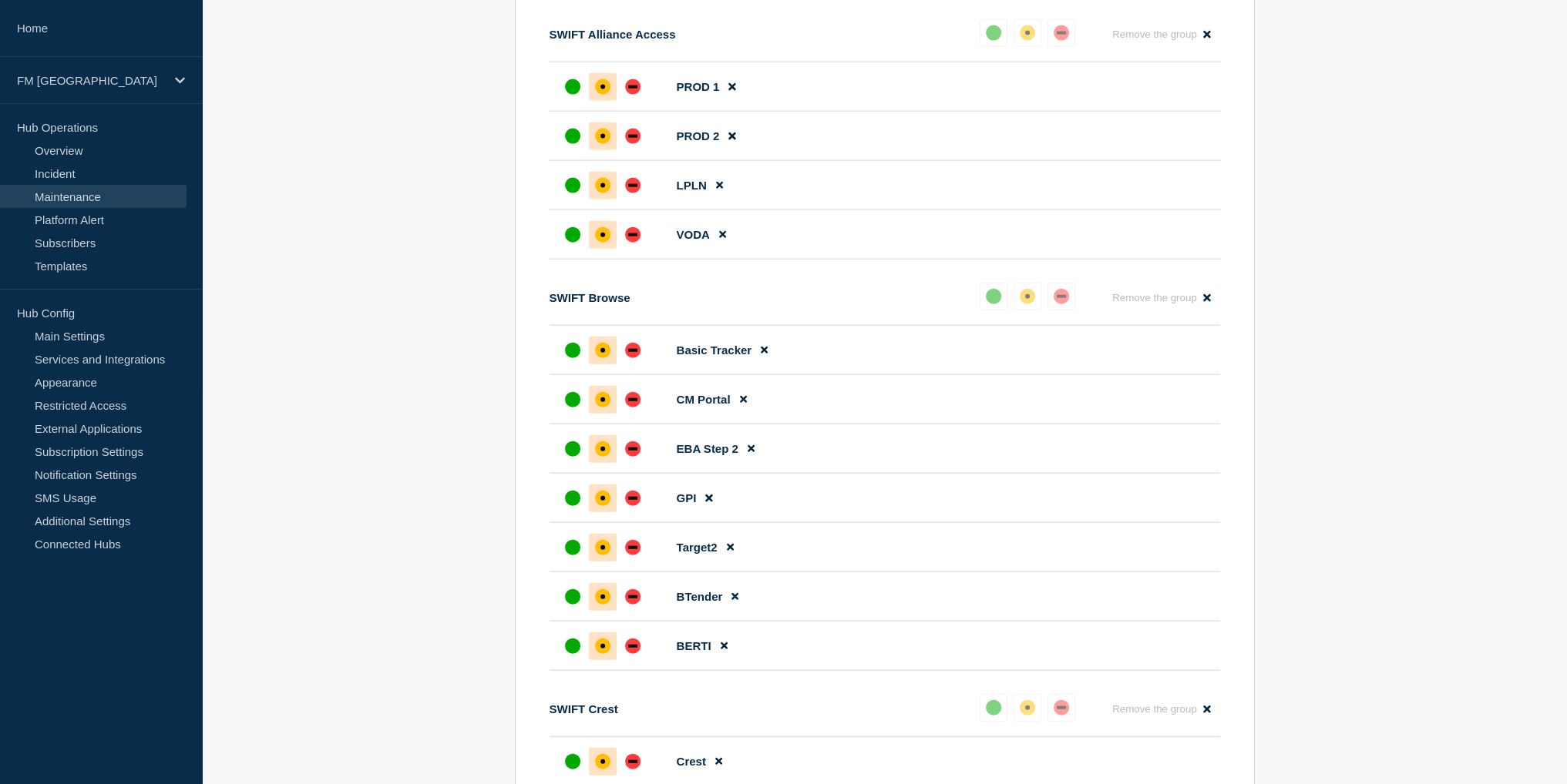
scroll to position [5083, 0]
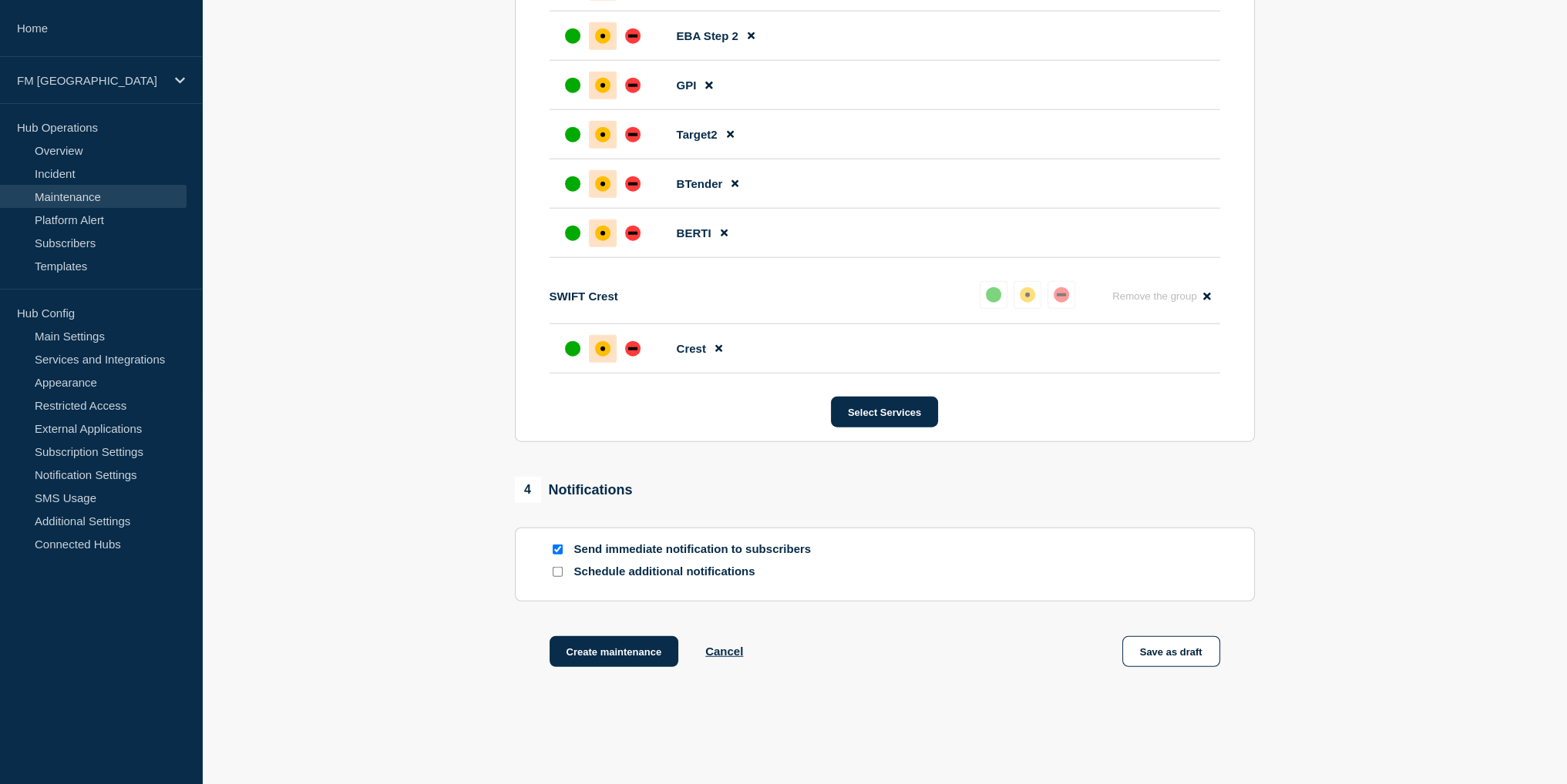
click at [558, 577] on input "Schedule additional notifications" at bounding box center [557, 572] width 10 height 10
checkbox input "true"
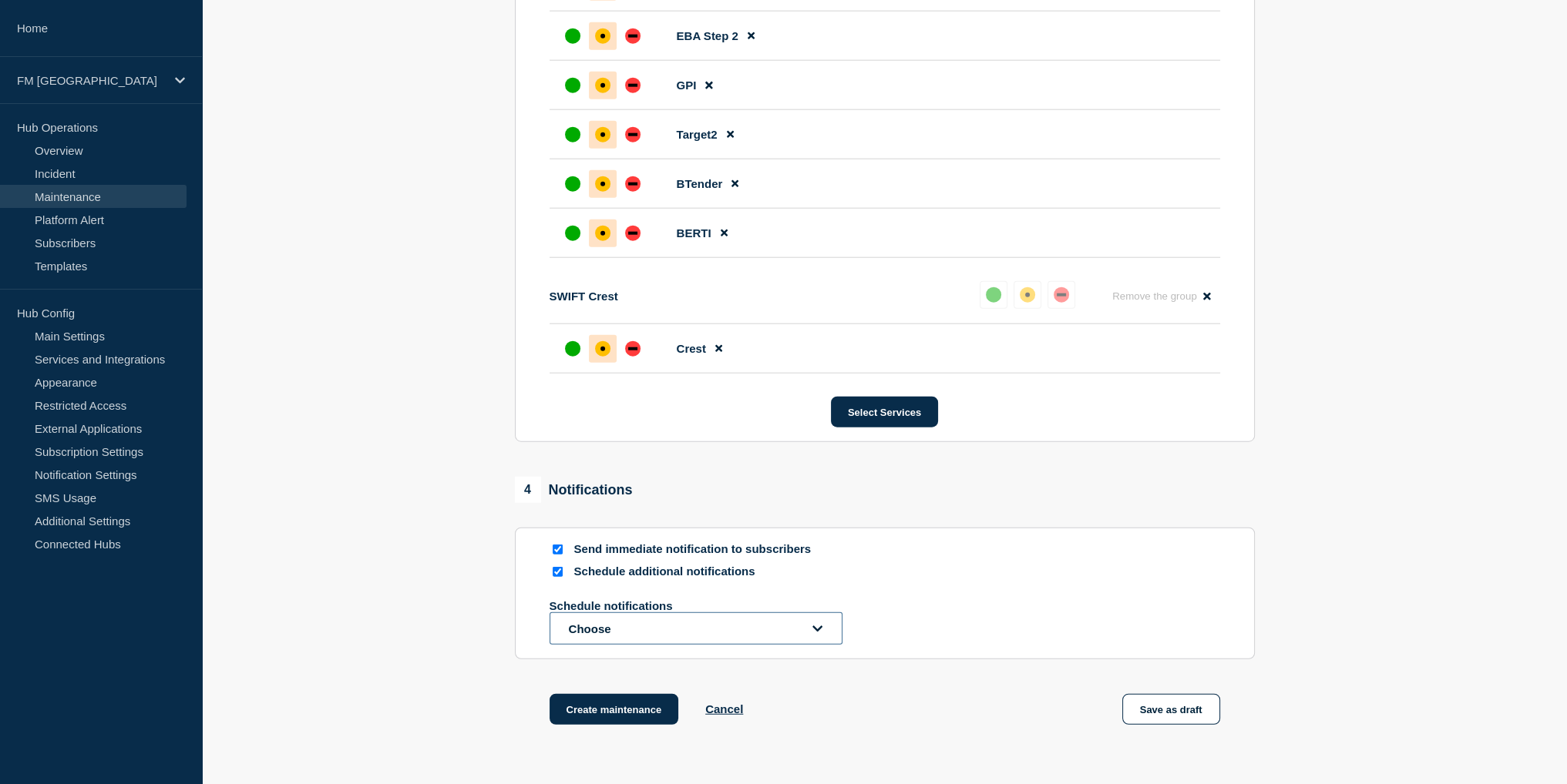
click at [661, 645] on button "Choose" at bounding box center [696, 629] width 293 height 33
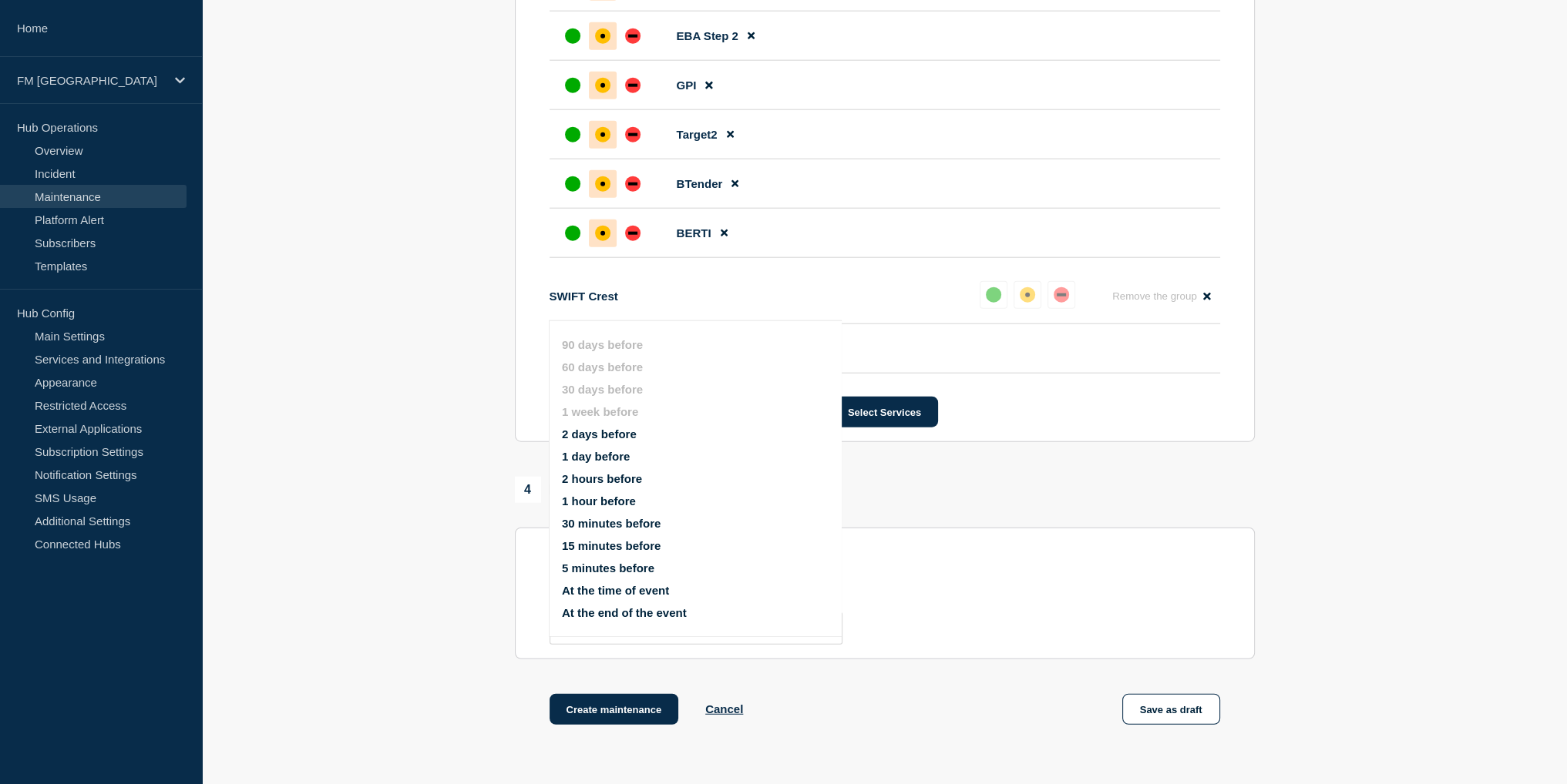
click at [611, 596] on button "At the time of event" at bounding box center [615, 591] width 107 height 14
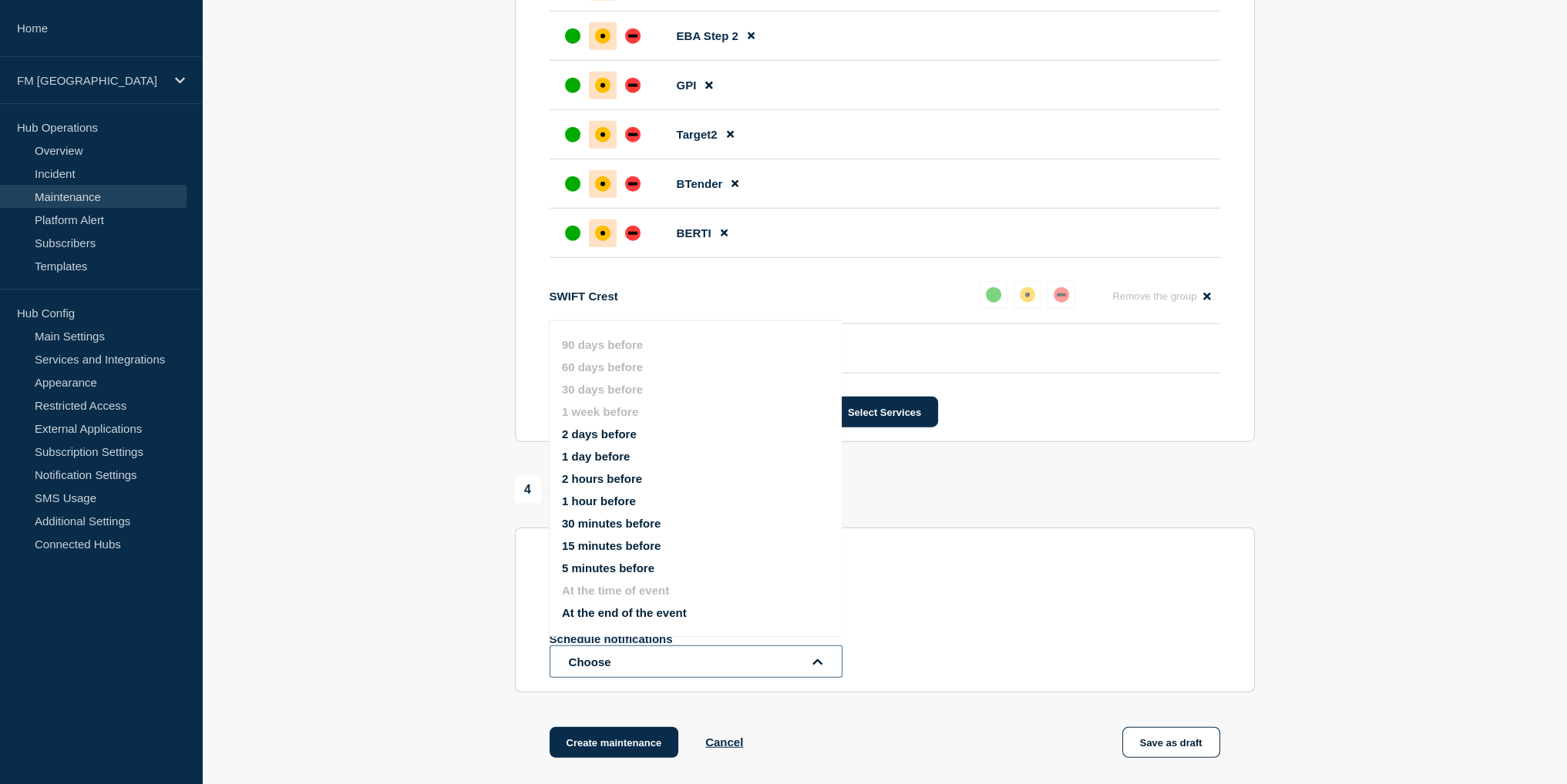
click at [619, 678] on button "Choose" at bounding box center [696, 662] width 293 height 33
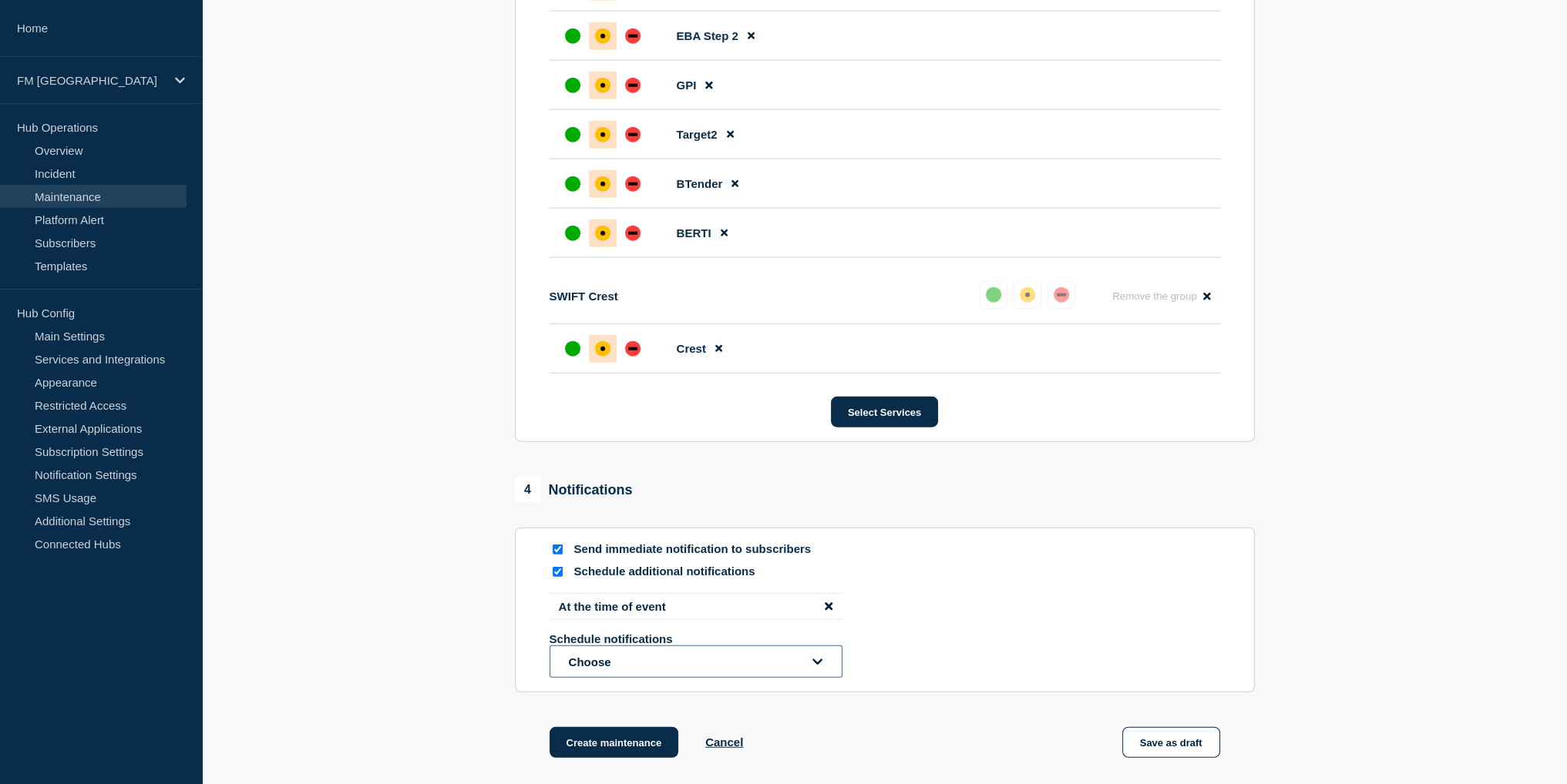
click at [615, 678] on button "Choose" at bounding box center [696, 662] width 293 height 33
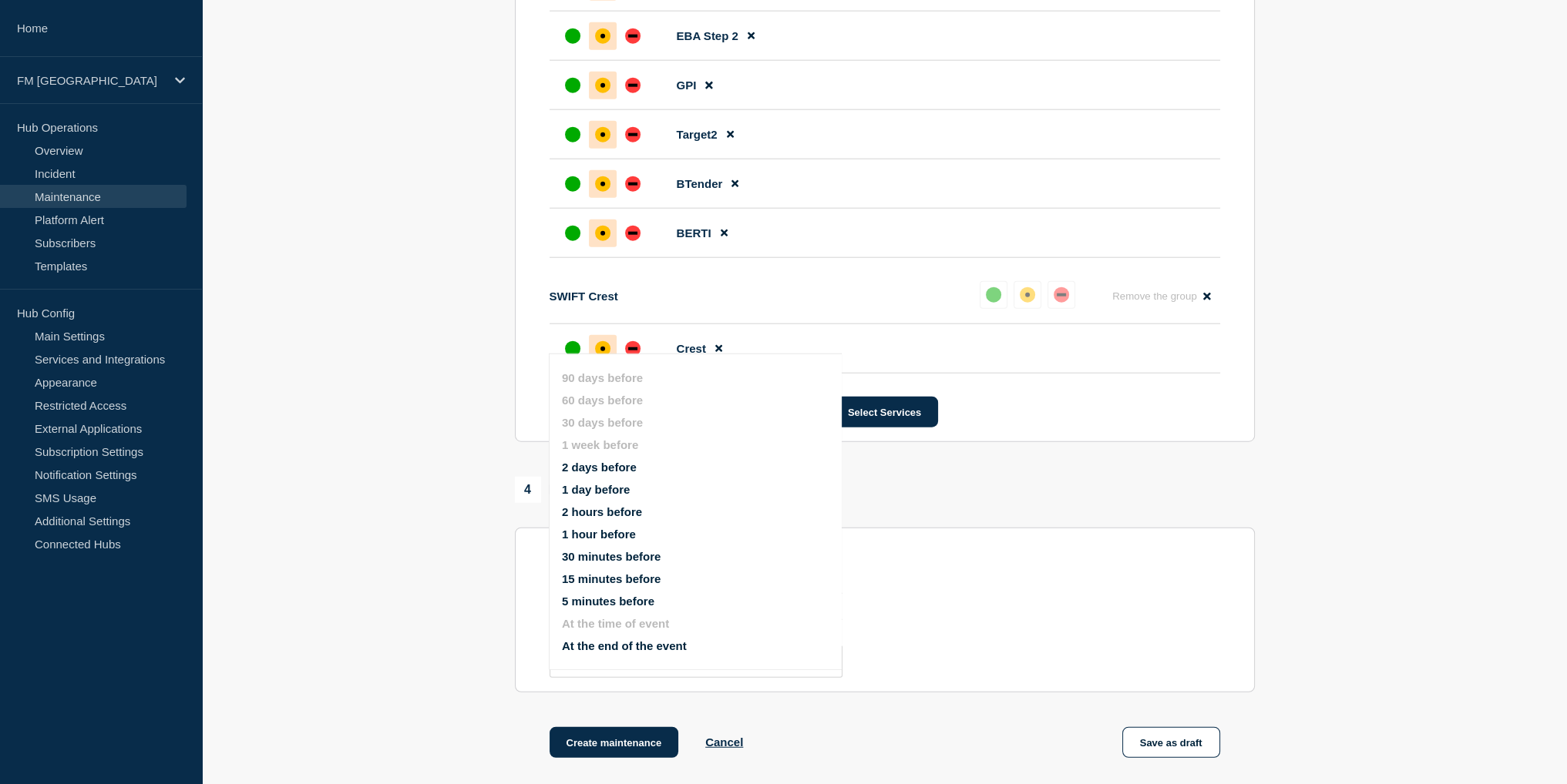
click at [989, 658] on div "At the time of event Schedule notifications Choose 90 days before 60 days befor…" at bounding box center [885, 635] width 670 height 85
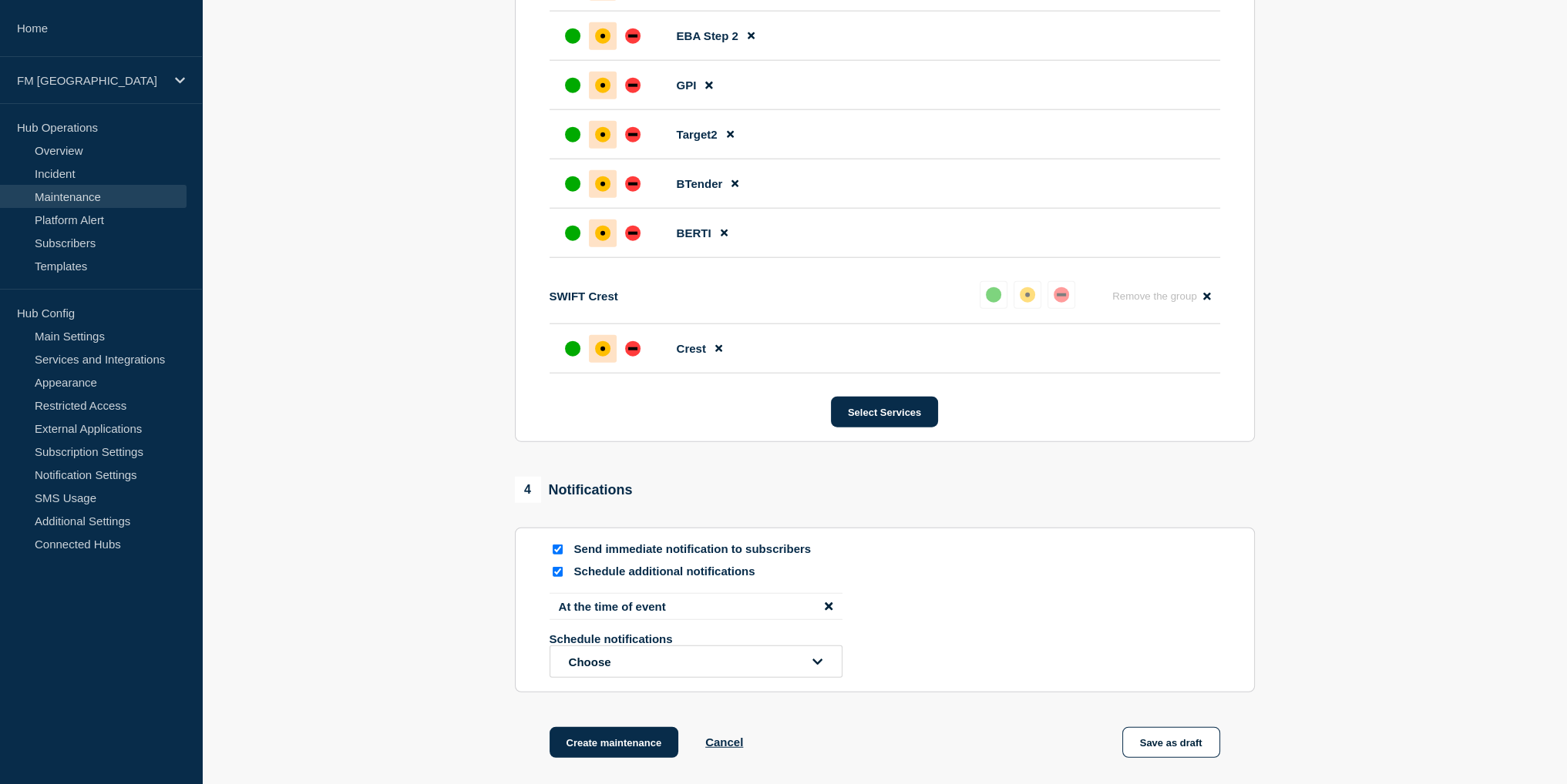
click at [650, 620] on li "At the time of event" at bounding box center [696, 606] width 293 height 27
click at [825, 612] on icon "disable notification At the time of event" at bounding box center [829, 606] width 8 height 12
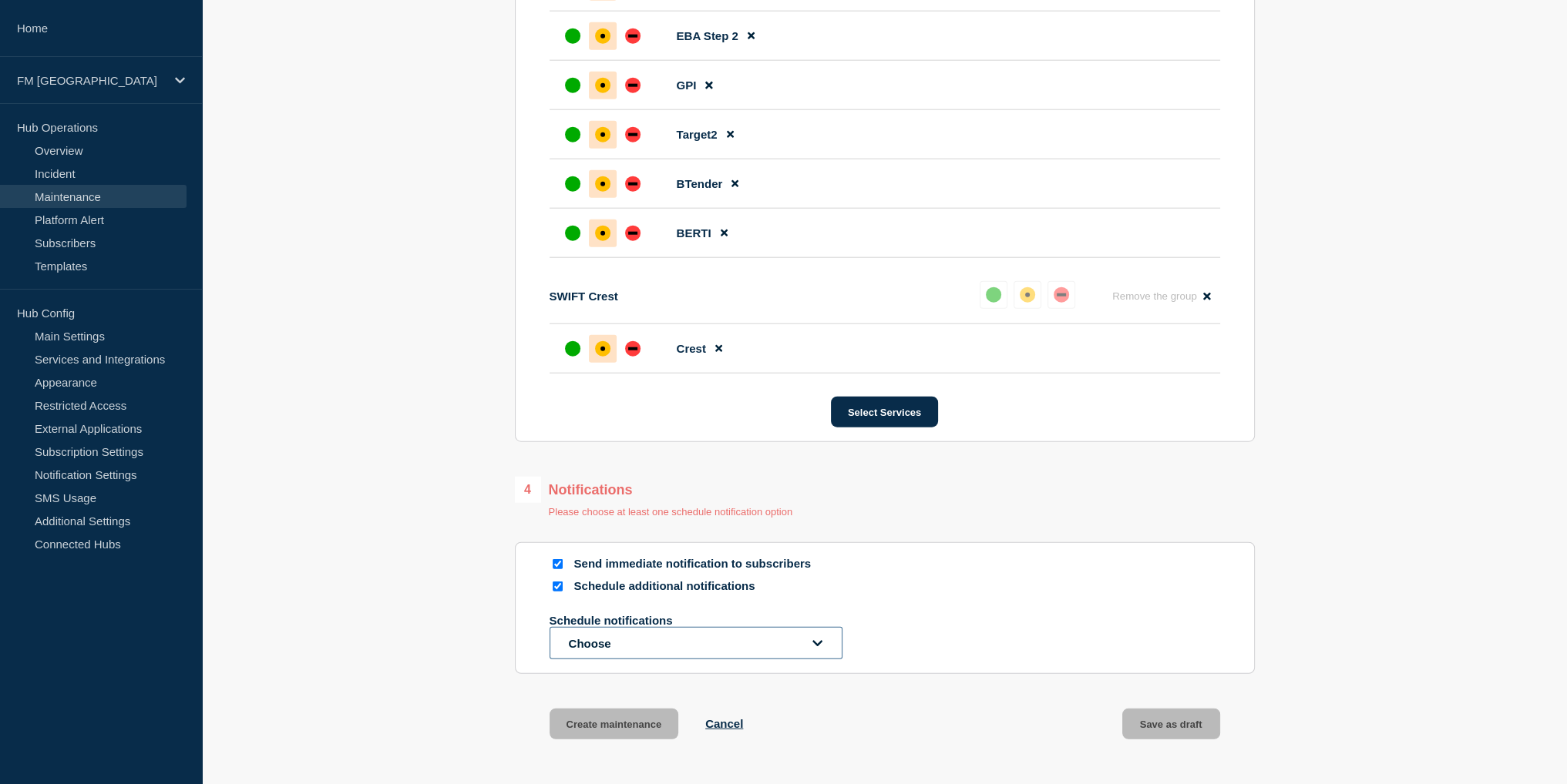
click at [603, 659] on button "Choose" at bounding box center [696, 643] width 293 height 33
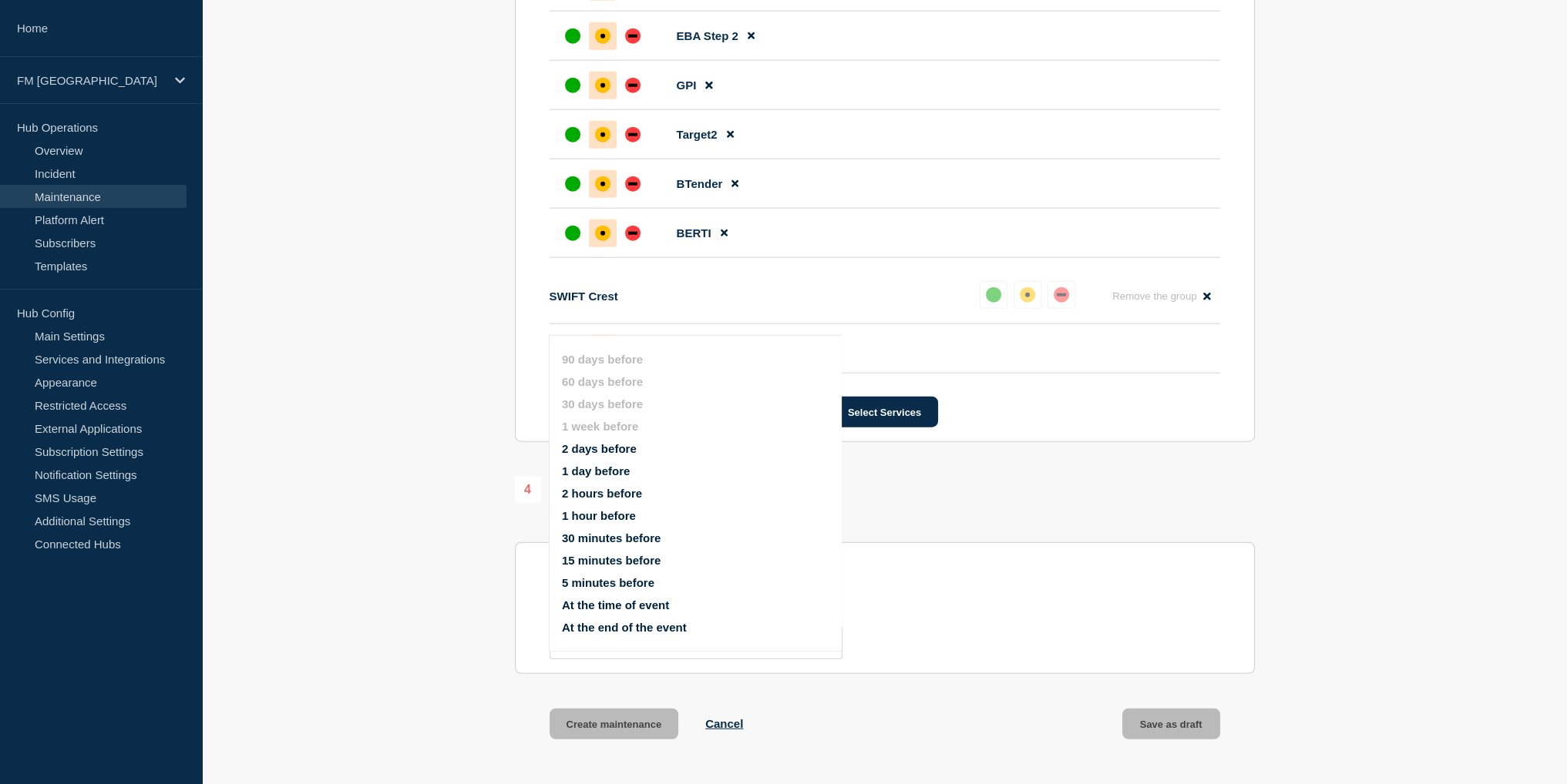
click at [585, 470] on button "1 day before" at bounding box center [596, 471] width 68 height 14
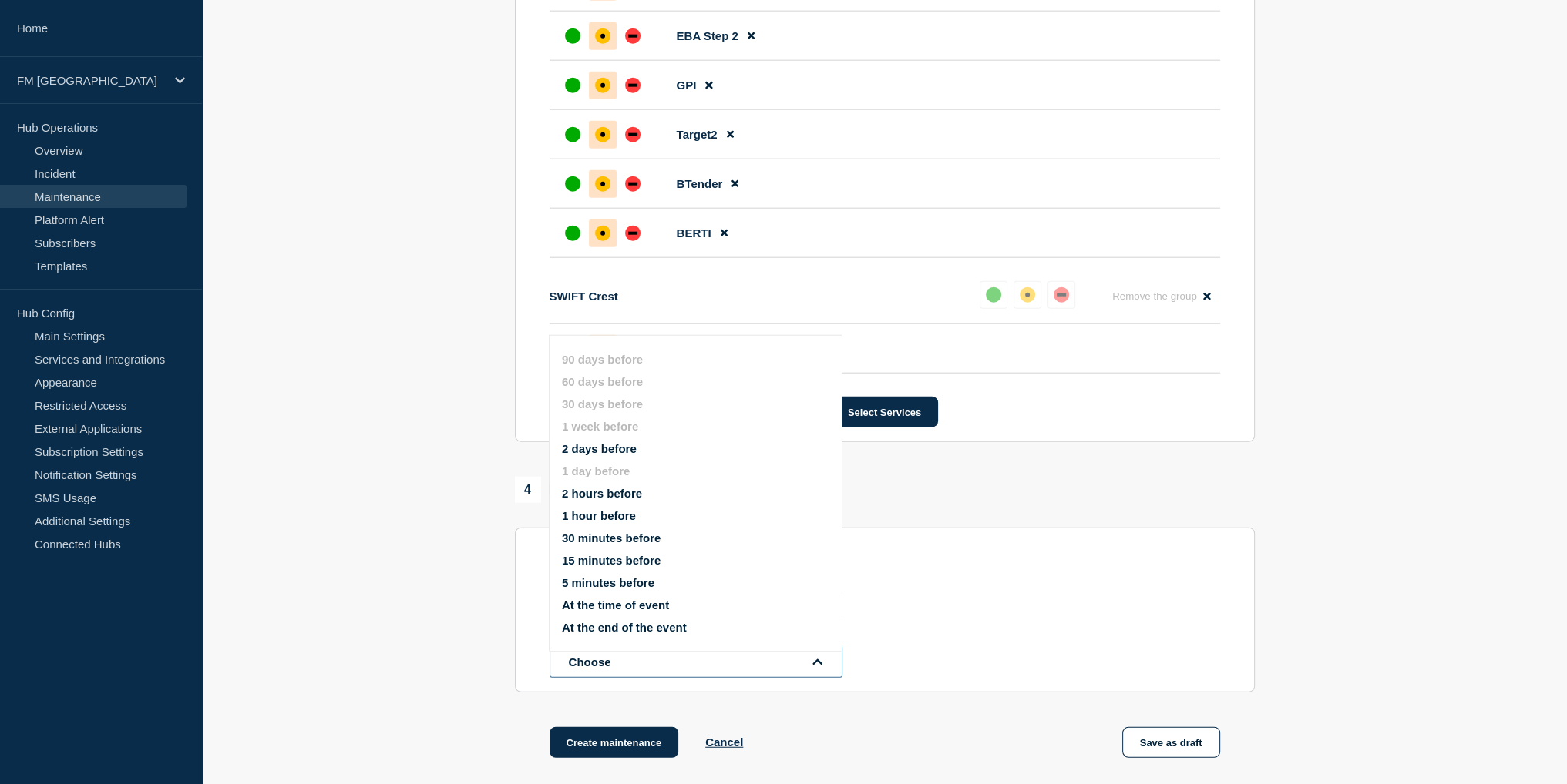
click at [598, 678] on button "Choose" at bounding box center [696, 662] width 293 height 33
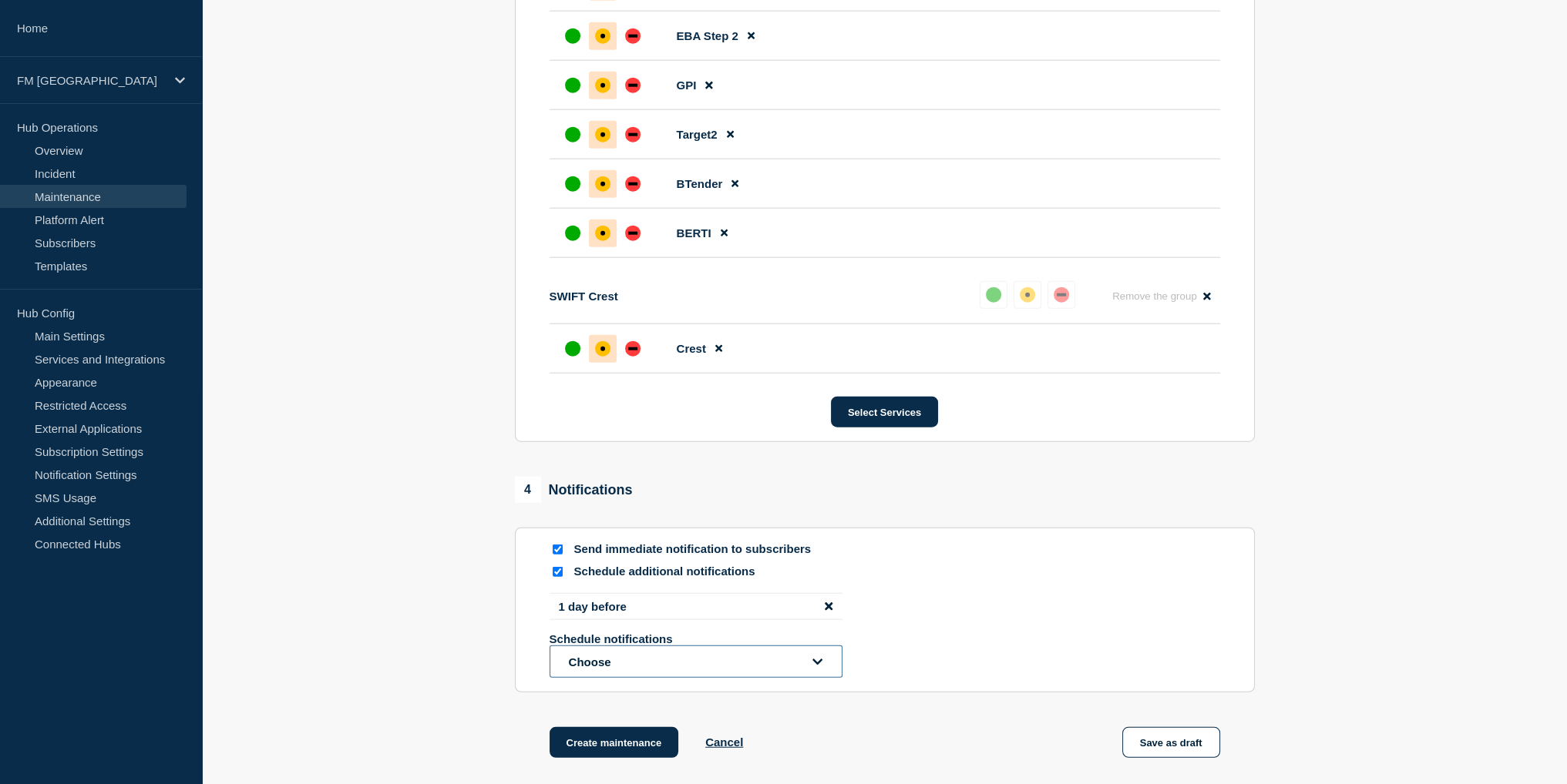
click at [600, 678] on button "Choose" at bounding box center [696, 662] width 293 height 33
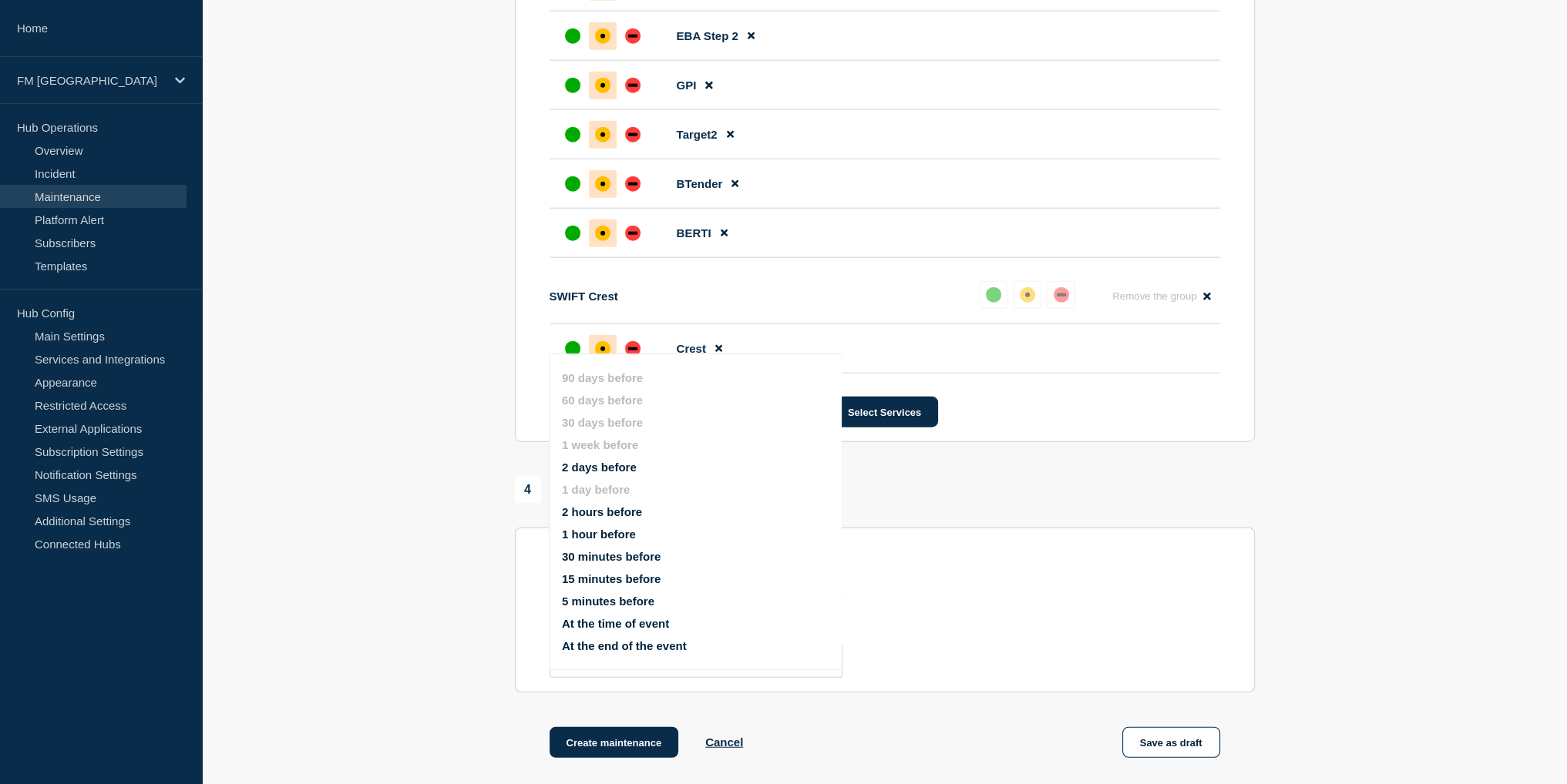
click at [596, 625] on button "At the time of event" at bounding box center [615, 624] width 107 height 14
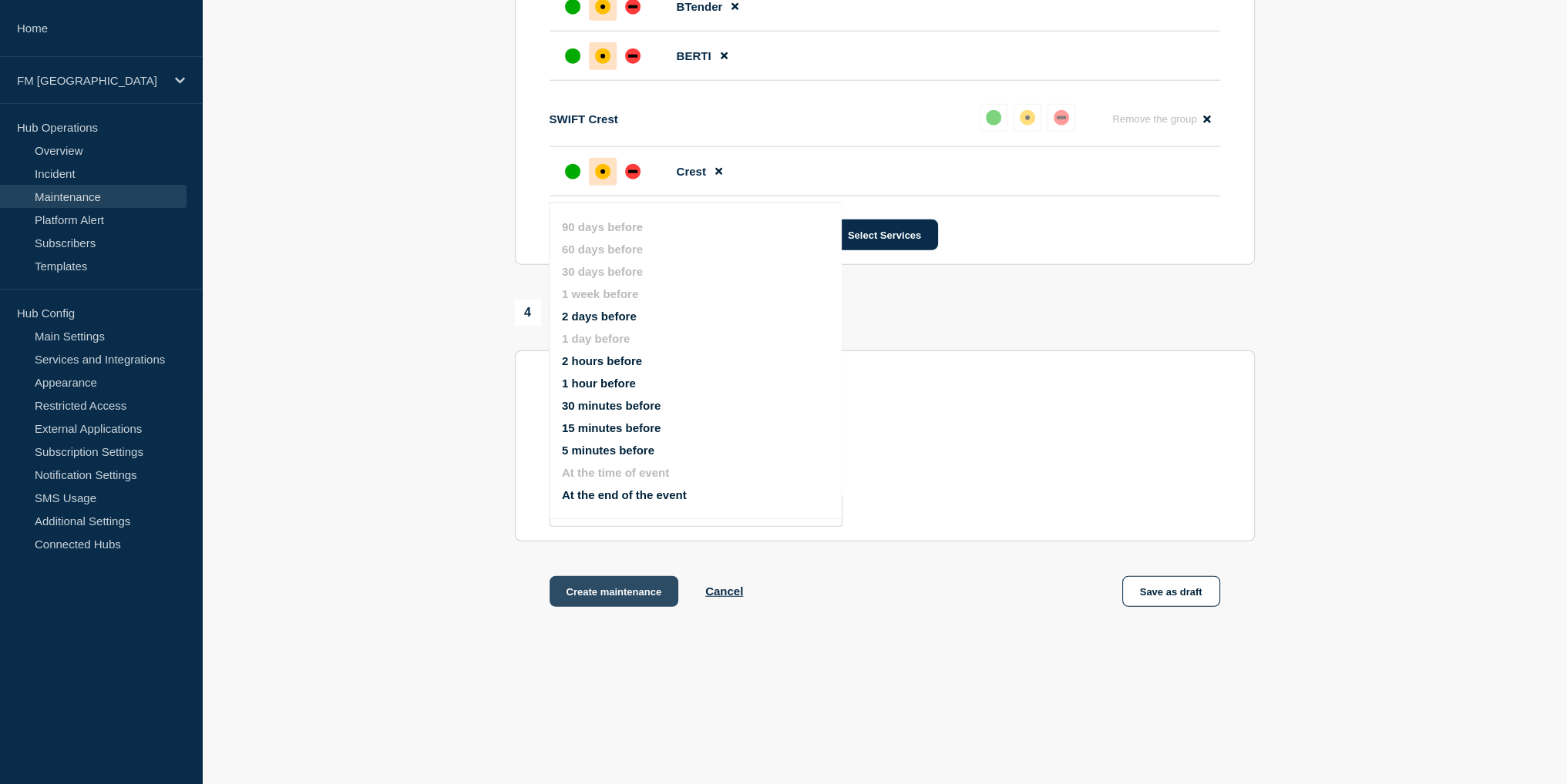
scroll to position [5324, 0]
click at [629, 520] on button "Choose" at bounding box center [696, 511] width 293 height 33
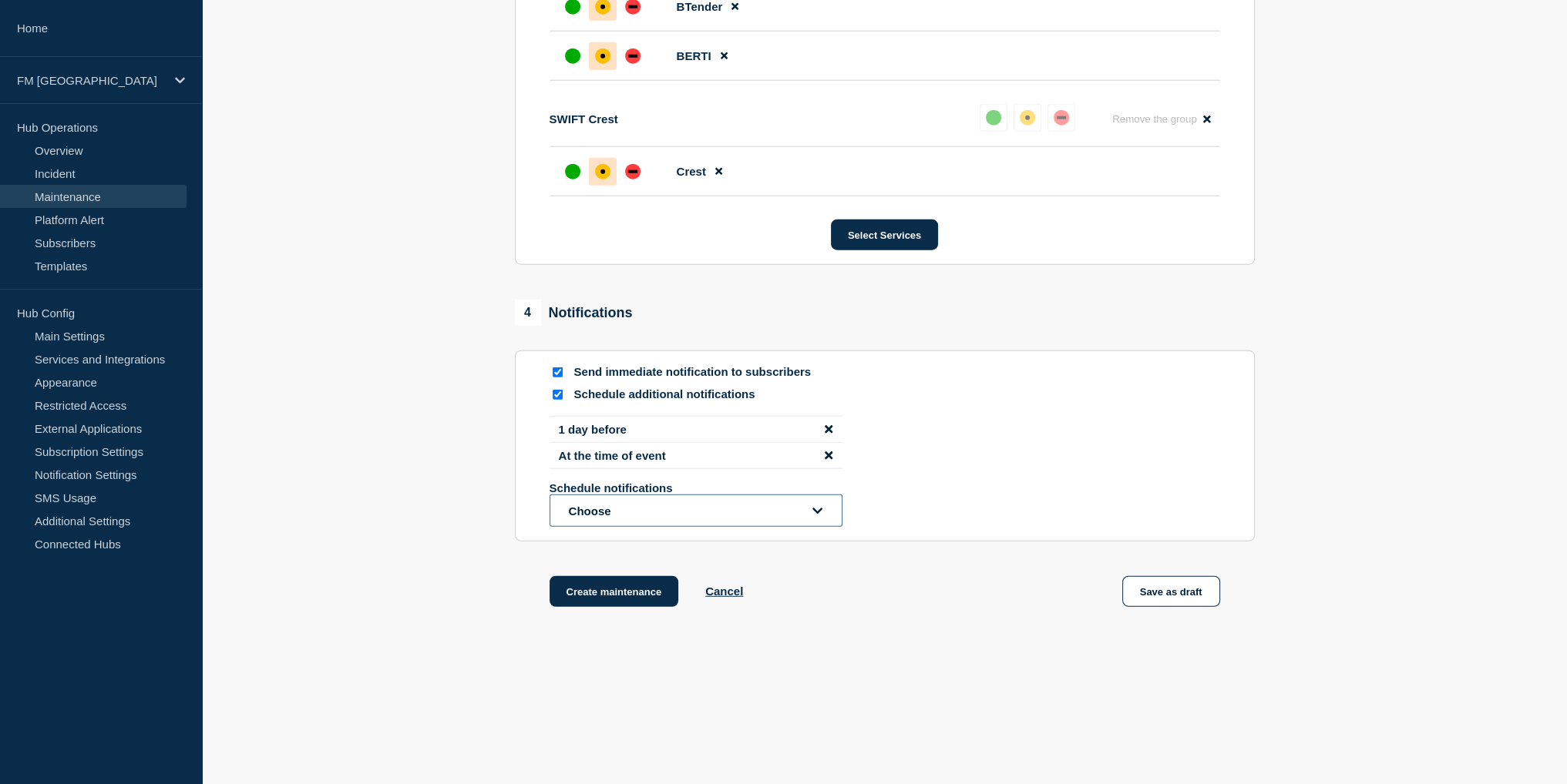
click at [631, 516] on button "Choose" at bounding box center [696, 511] width 293 height 33
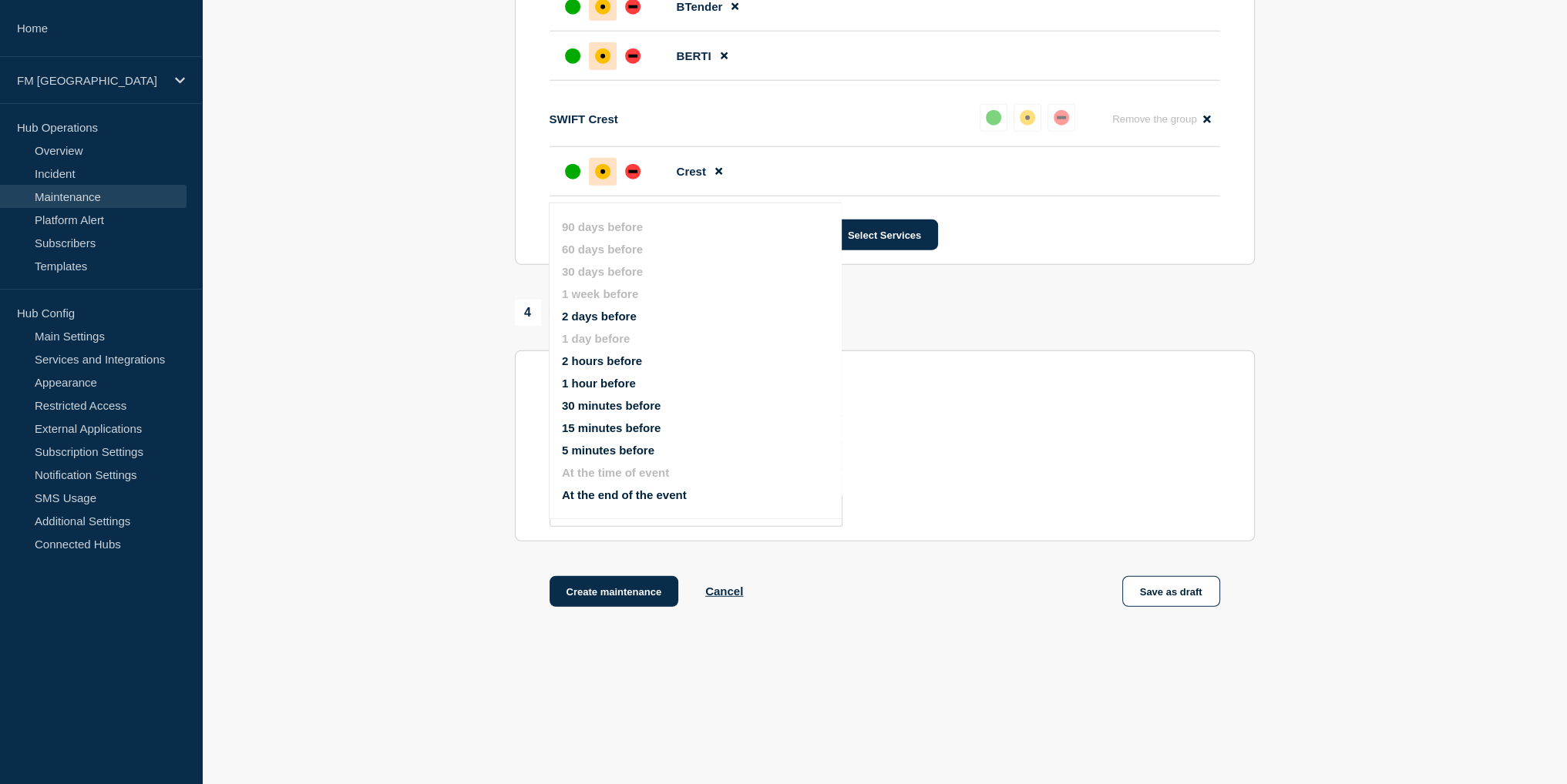
click at [608, 489] on button "At the end of the event" at bounding box center [624, 495] width 125 height 14
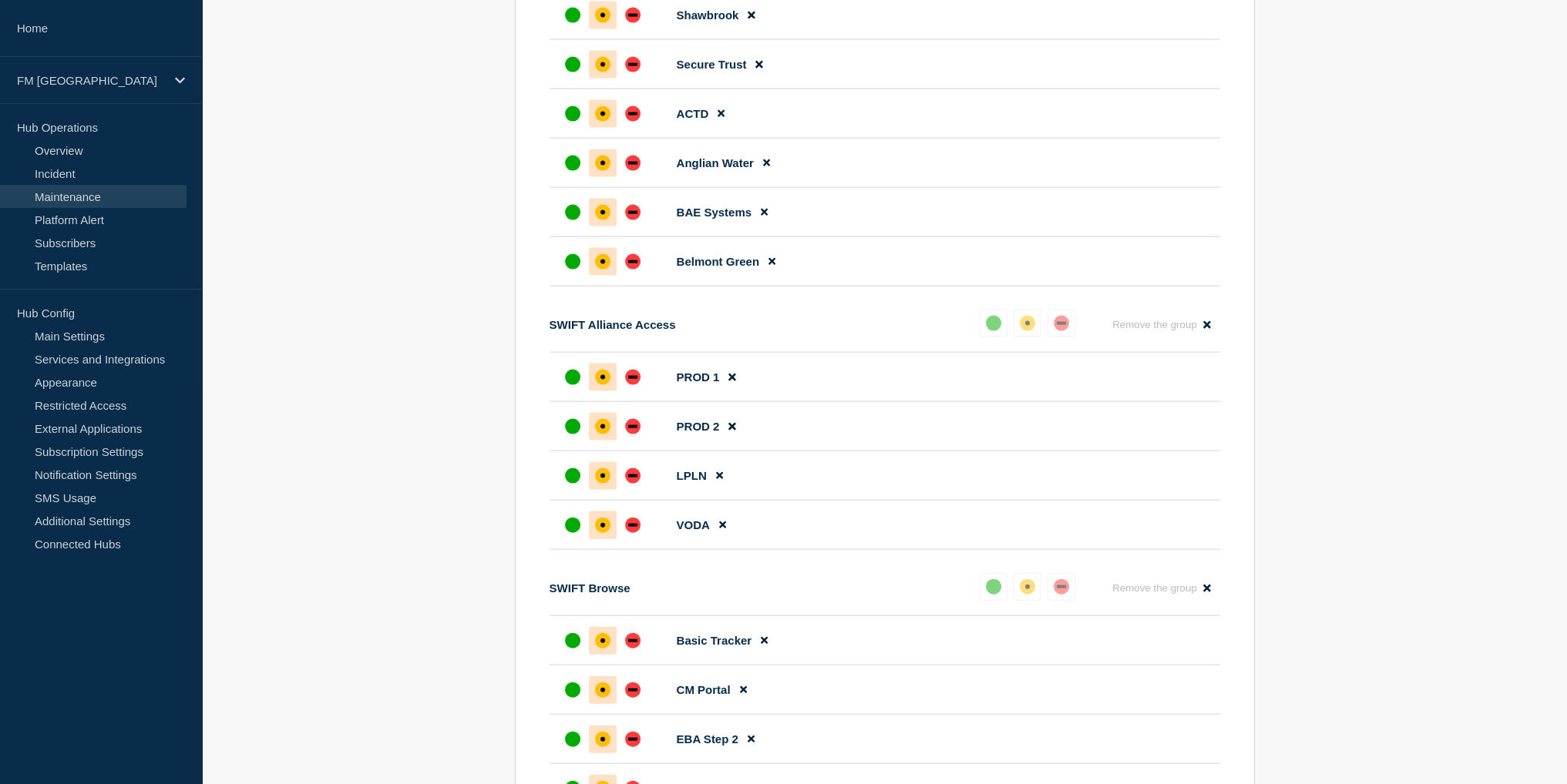
scroll to position [5305, 0]
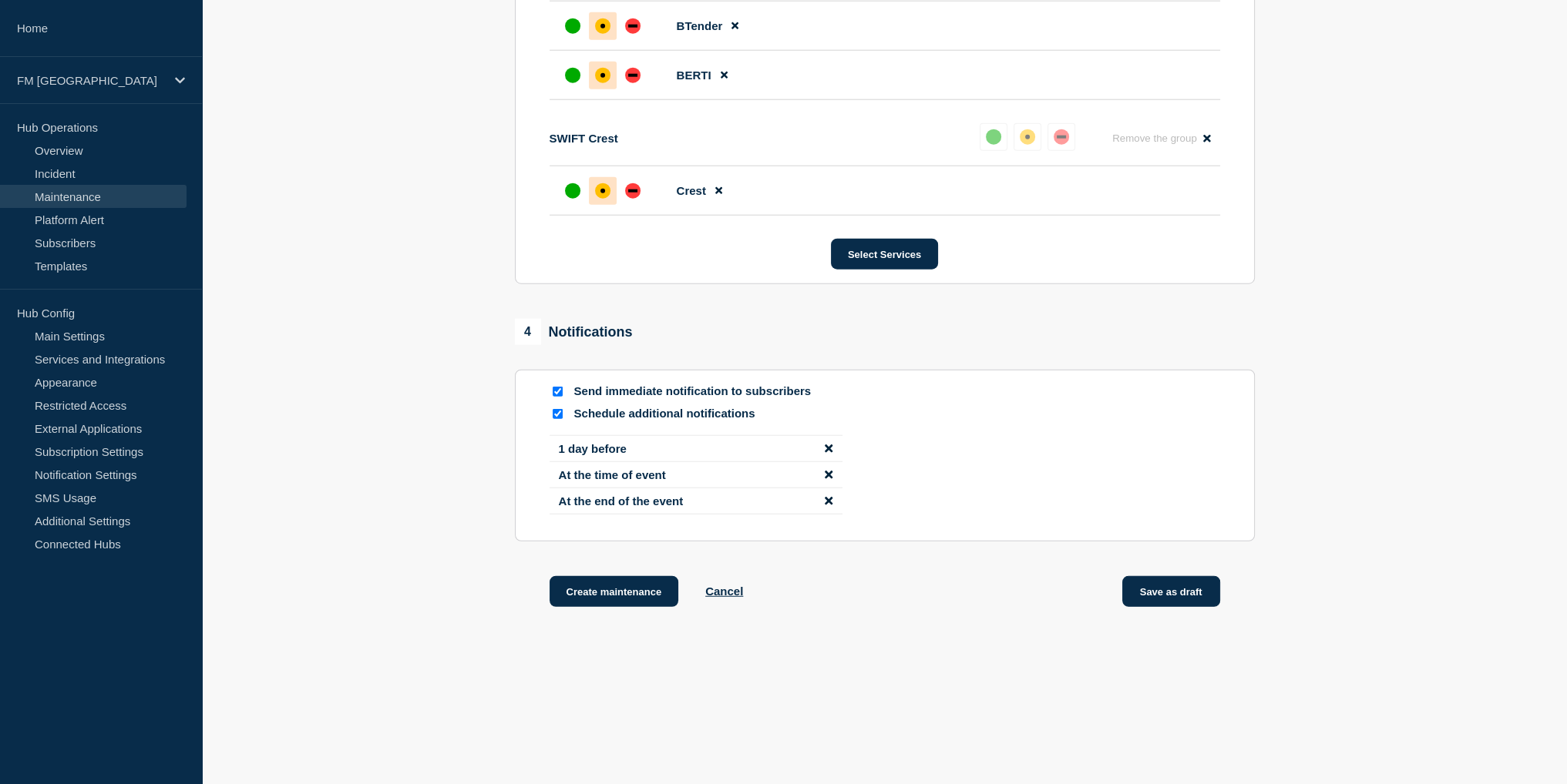
click at [1183, 592] on button "Save as draft" at bounding box center [1171, 592] width 98 height 31
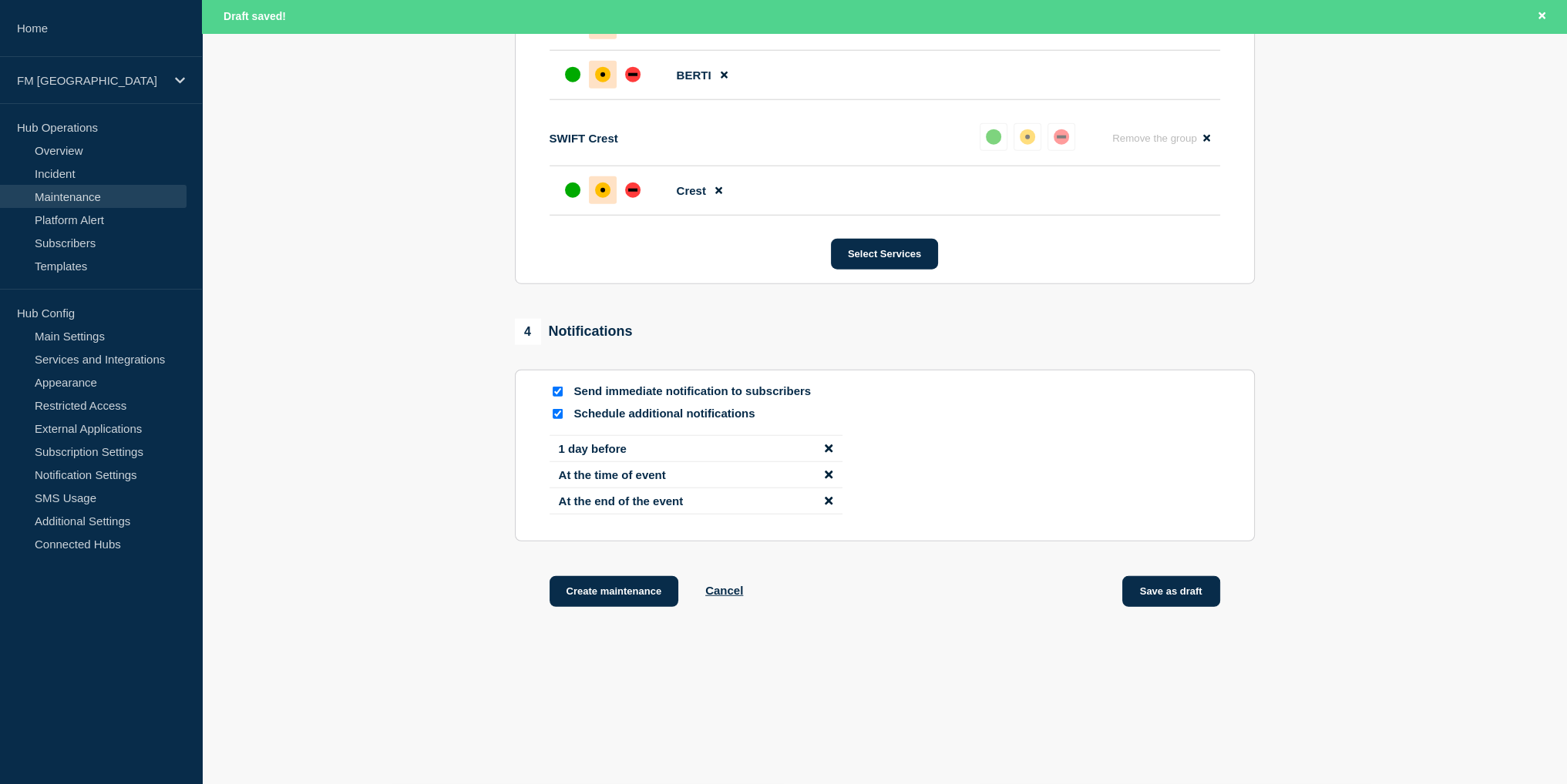
scroll to position [5338, 0]
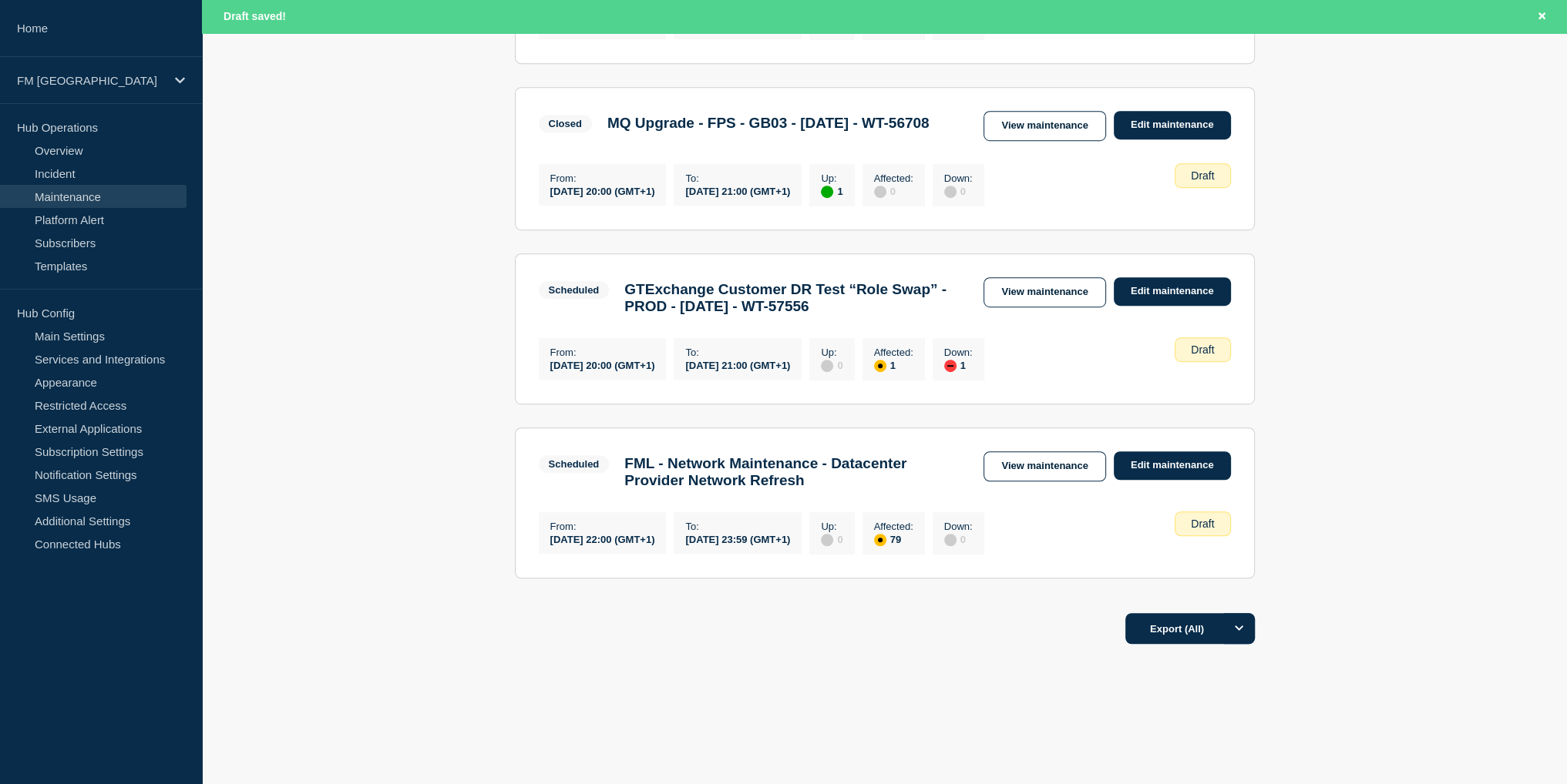
scroll to position [1377, 0]
click at [1036, 451] on link "View maintenance" at bounding box center [1044, 465] width 122 height 30
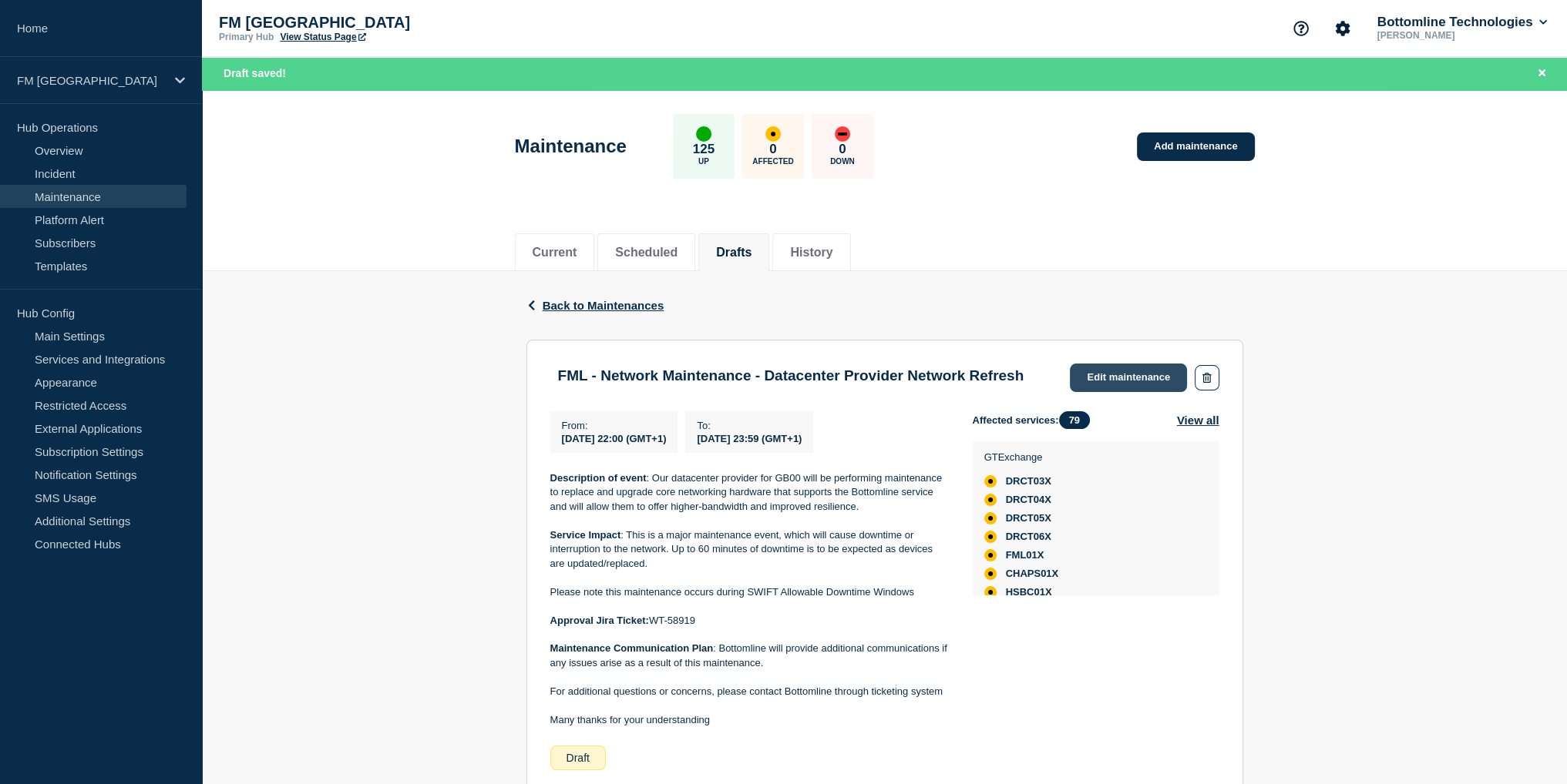
click at [1106, 379] on link "Edit maintenance" at bounding box center [1127, 378] width 117 height 29
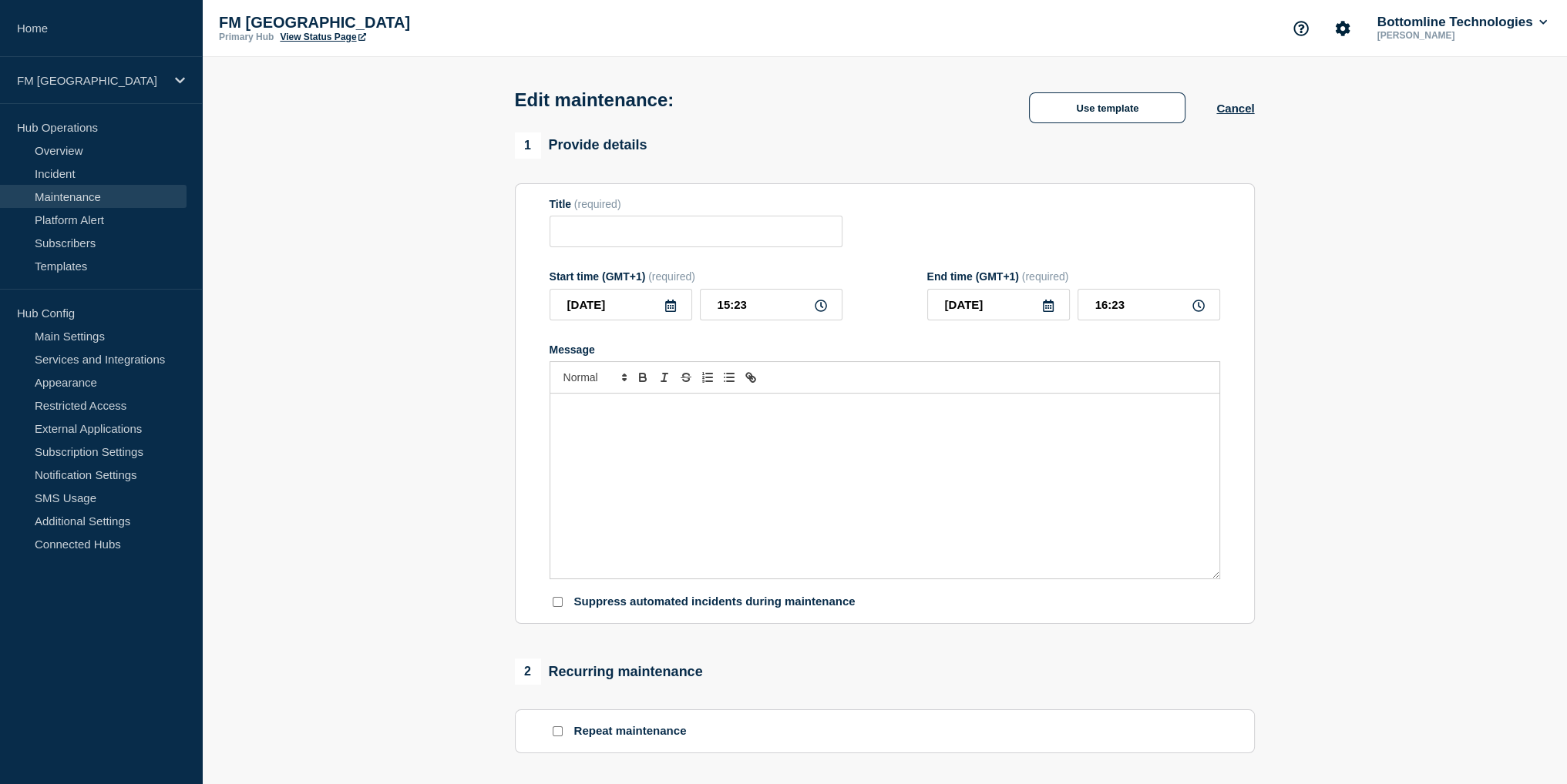
type input "FML - Network Maintenance - Datacenter Provider Network Refresh"
type input "[DATE]"
type input "22:00"
type input "[DATE]"
type input "23:59"
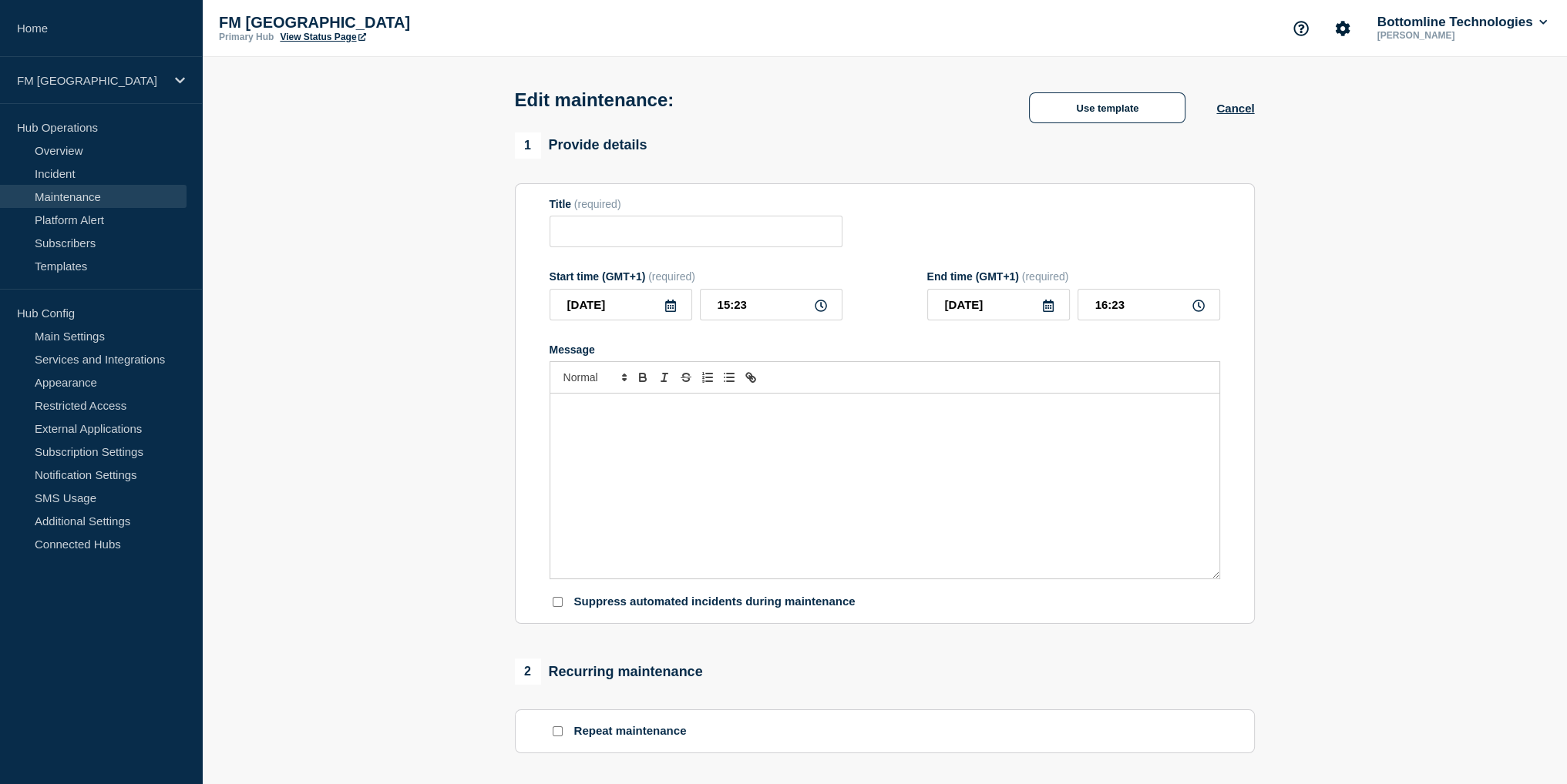
checkbox input "true"
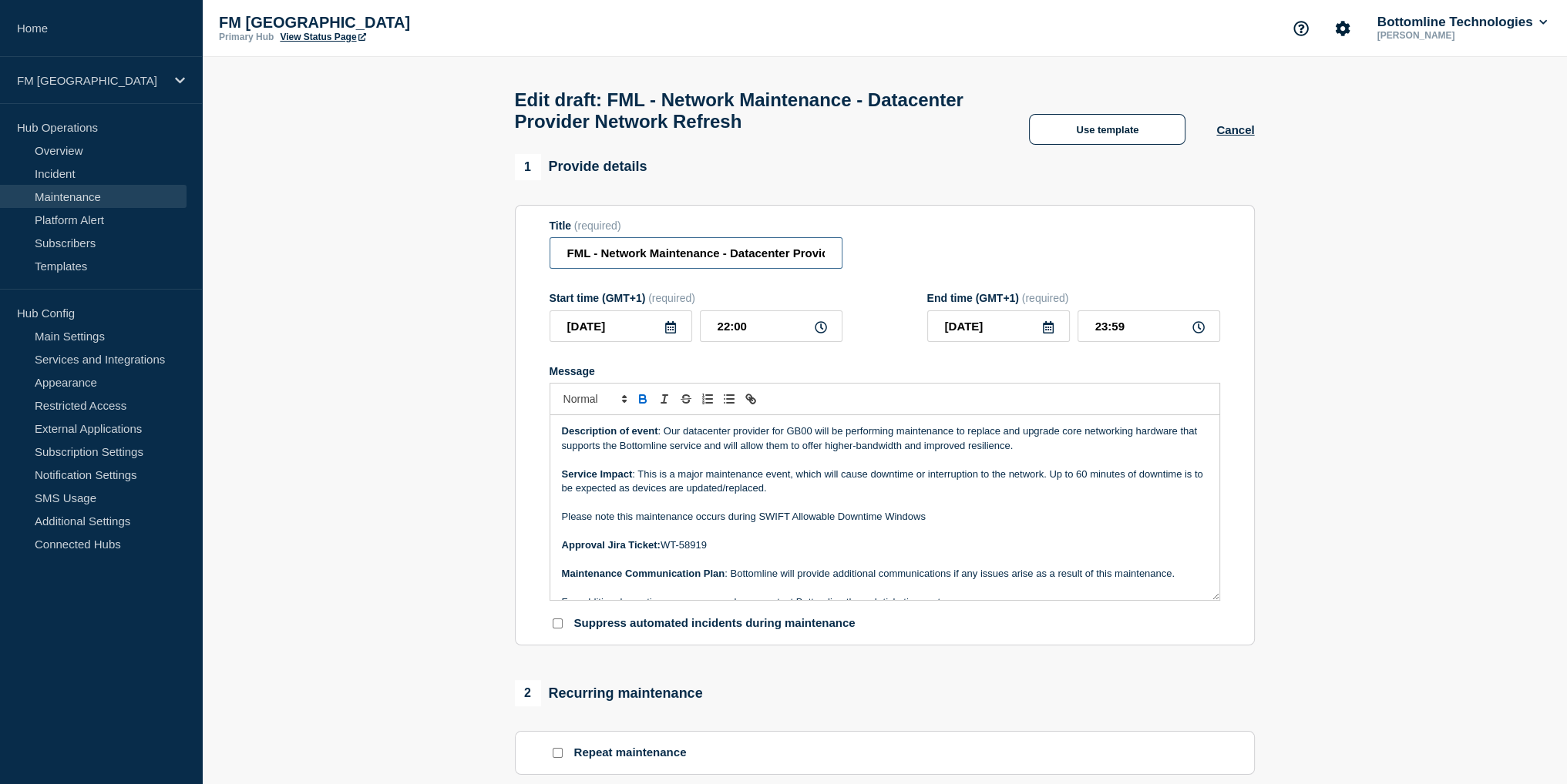
click at [825, 257] on input "FML - Network Maintenance - Datacenter Provider Network Refresh" at bounding box center [696, 253] width 293 height 32
click at [744, 268] on input "FML - Network Maintenance - Datacenter Provider Network Refresh - Sept 27th 2025" at bounding box center [696, 253] width 293 height 32
type input "FML - Network Maintenance - Datacenter Provider Network Refresh - Saturday Sept…"
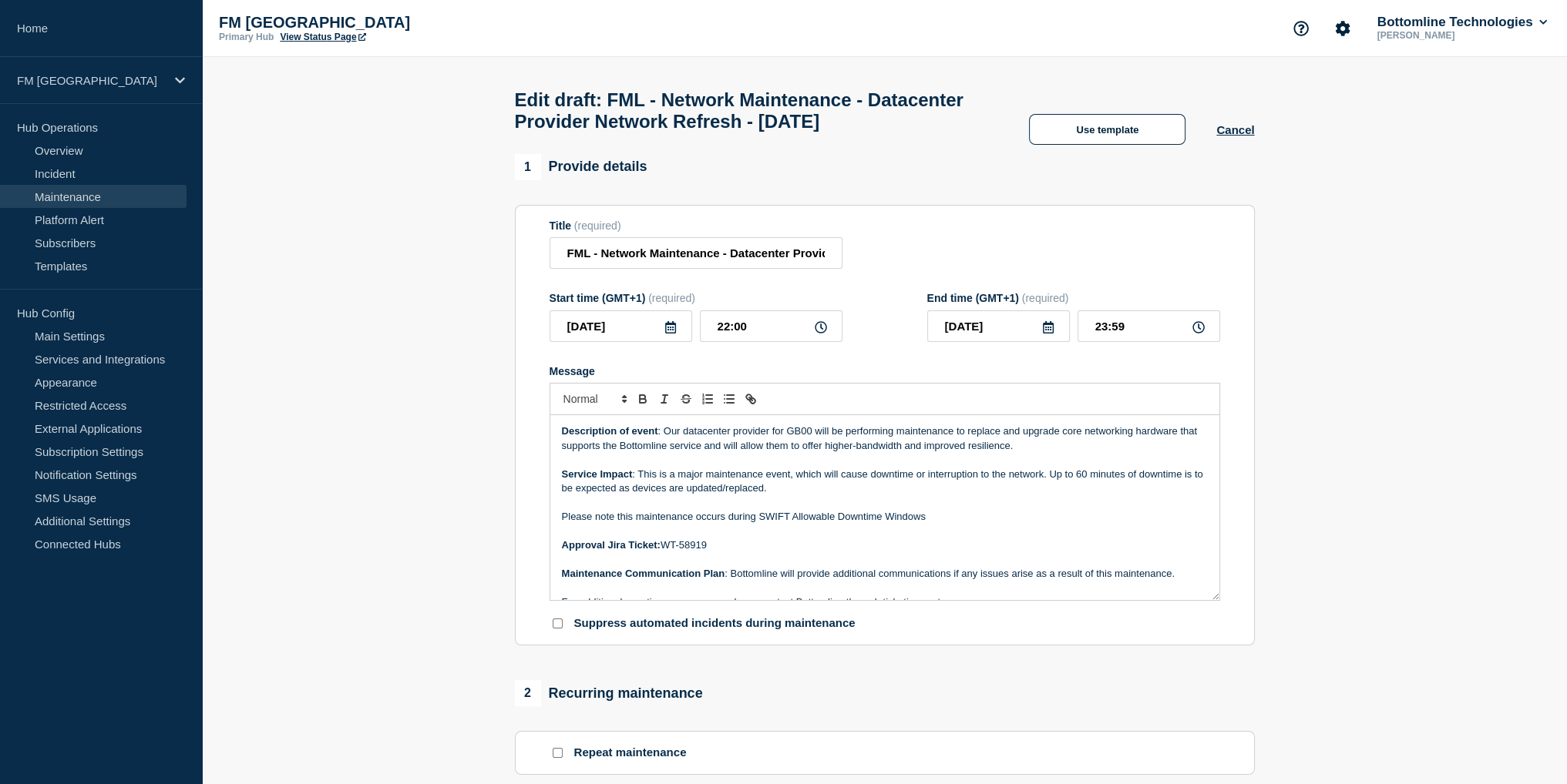
click at [860, 455] on div "Description of event : Our datacenter provider for GB00 will be performing main…" at bounding box center [885, 507] width 669 height 184
click at [842, 496] on p "Service Impact : This is a major maintenance event, which will cause downtime o…" at bounding box center [885, 482] width 646 height 29
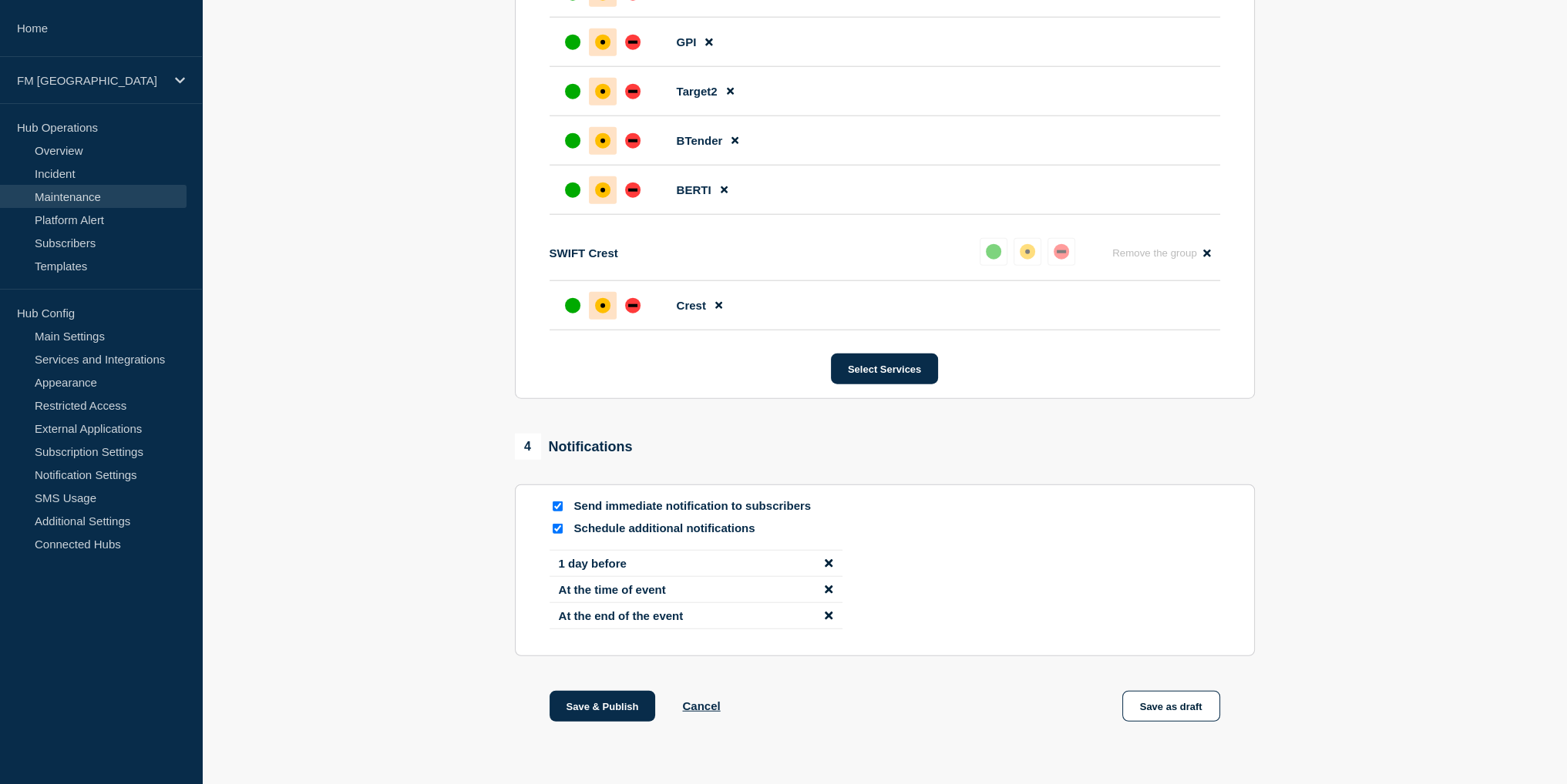
scroll to position [5279, 0]
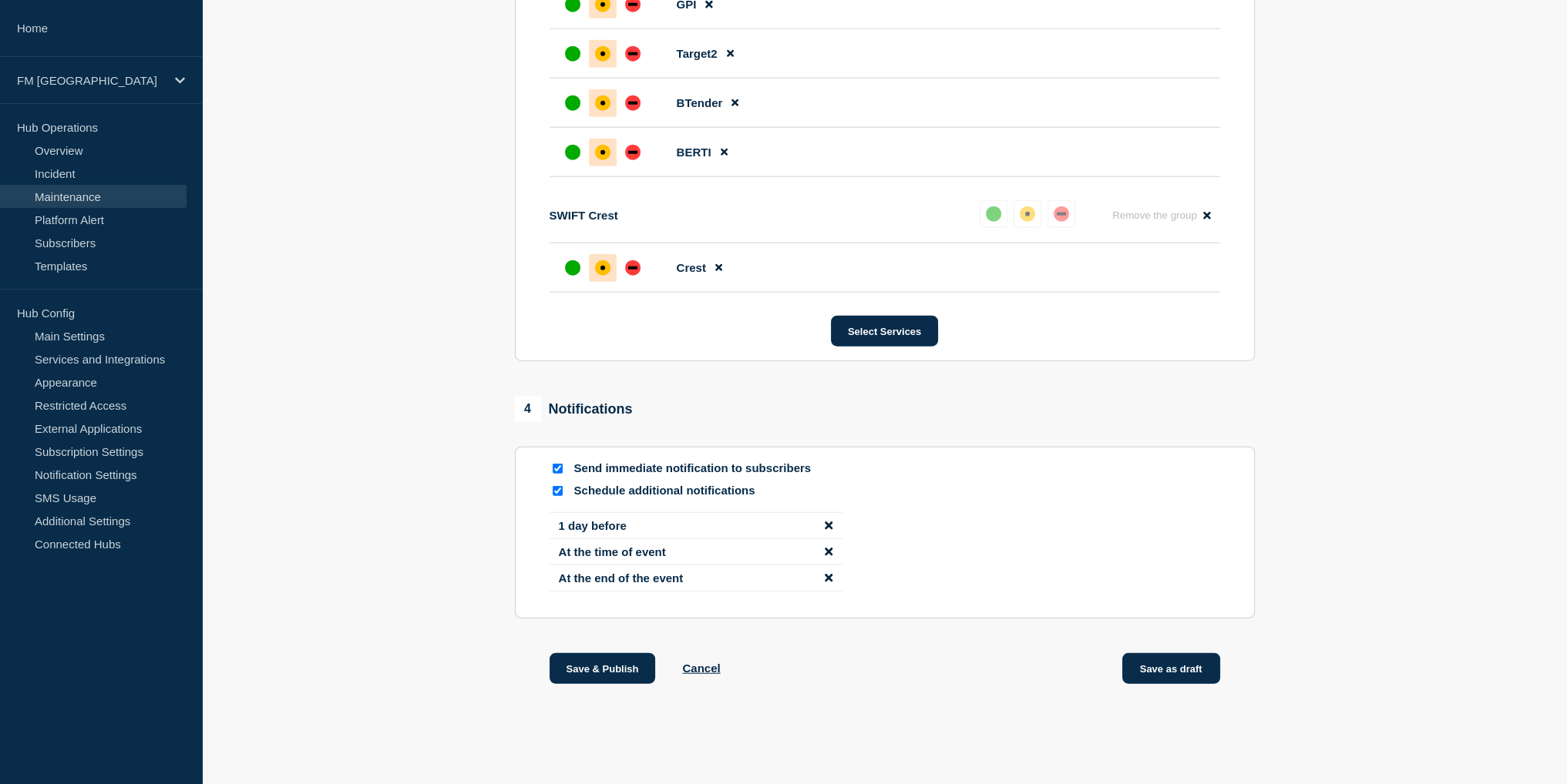
click at [1149, 666] on button "Save as draft" at bounding box center [1171, 669] width 98 height 31
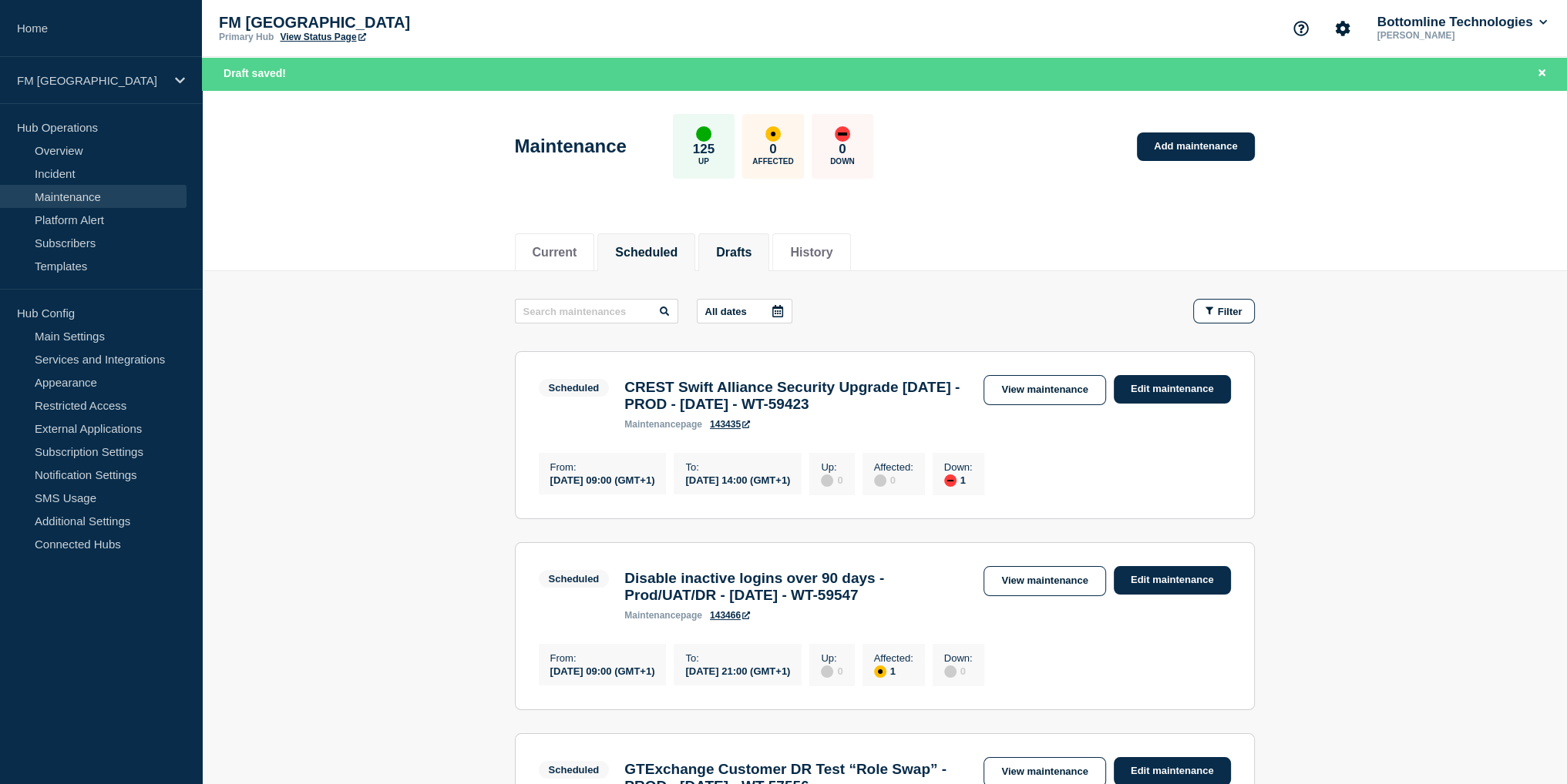
click at [769, 251] on li "Drafts" at bounding box center [733, 252] width 71 height 38
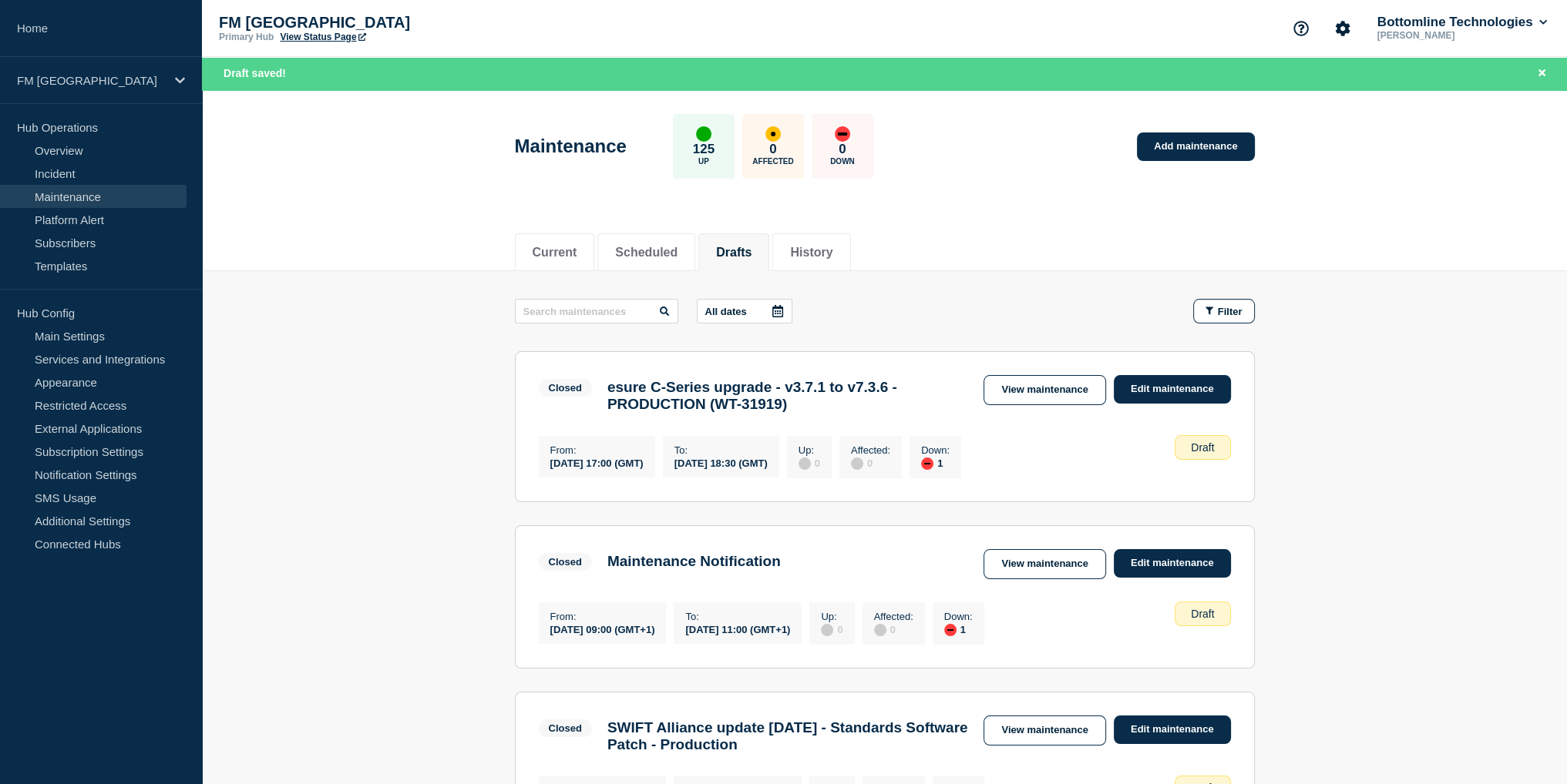
scroll to position [1398, 0]
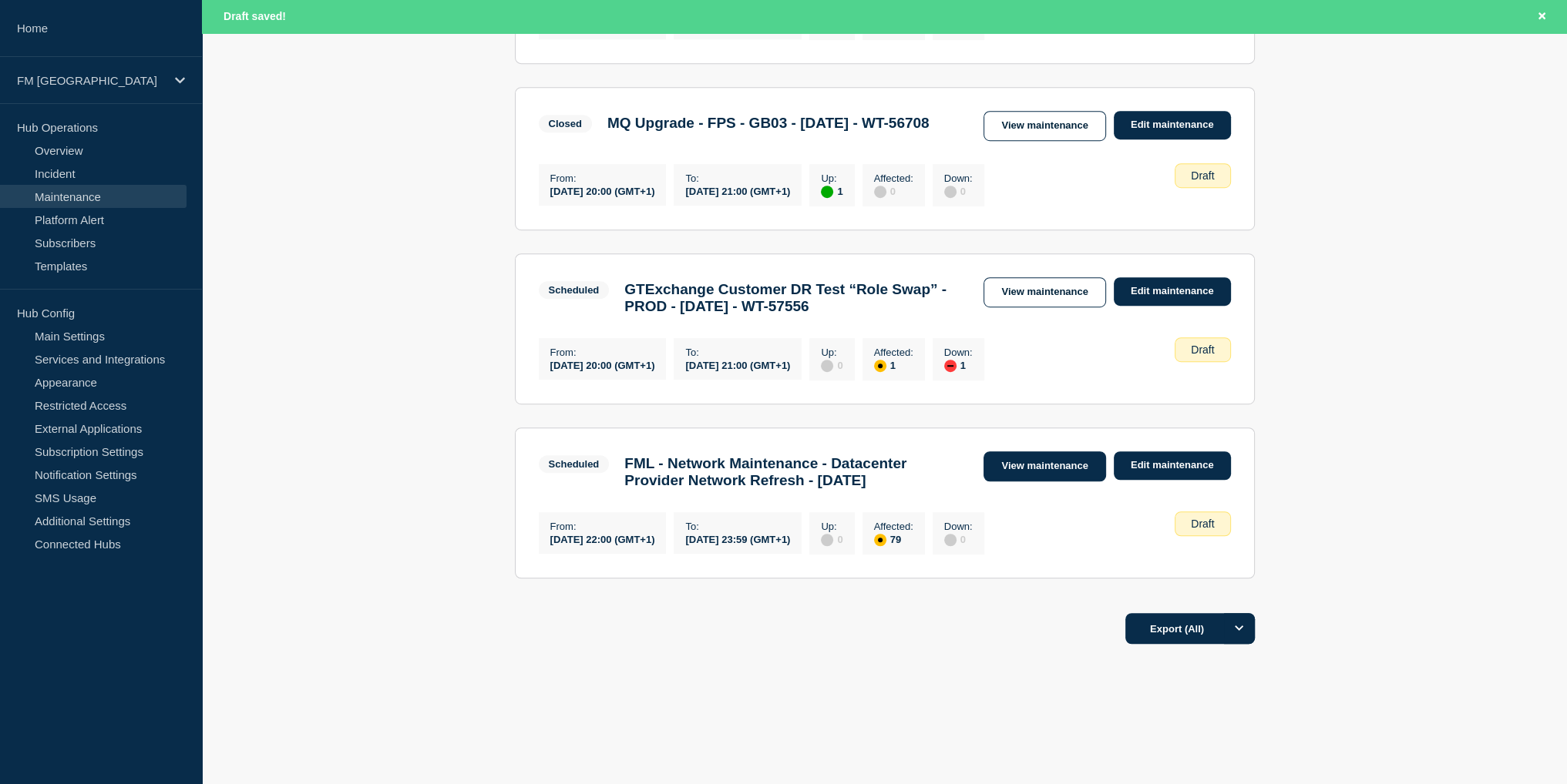
click at [1052, 451] on link "View maintenance" at bounding box center [1044, 465] width 122 height 30
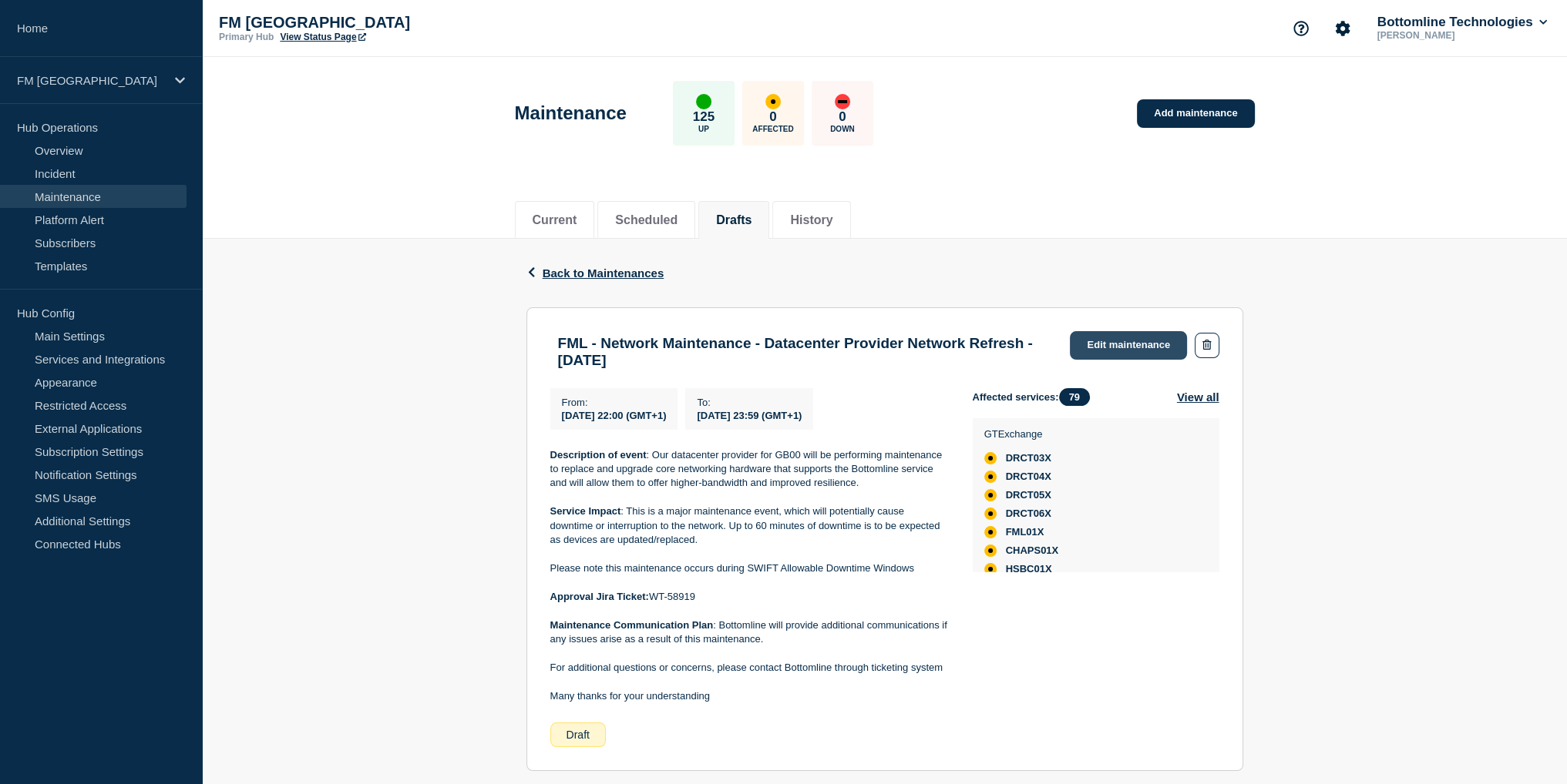
click at [1126, 341] on link "Edit maintenance" at bounding box center [1127, 346] width 117 height 29
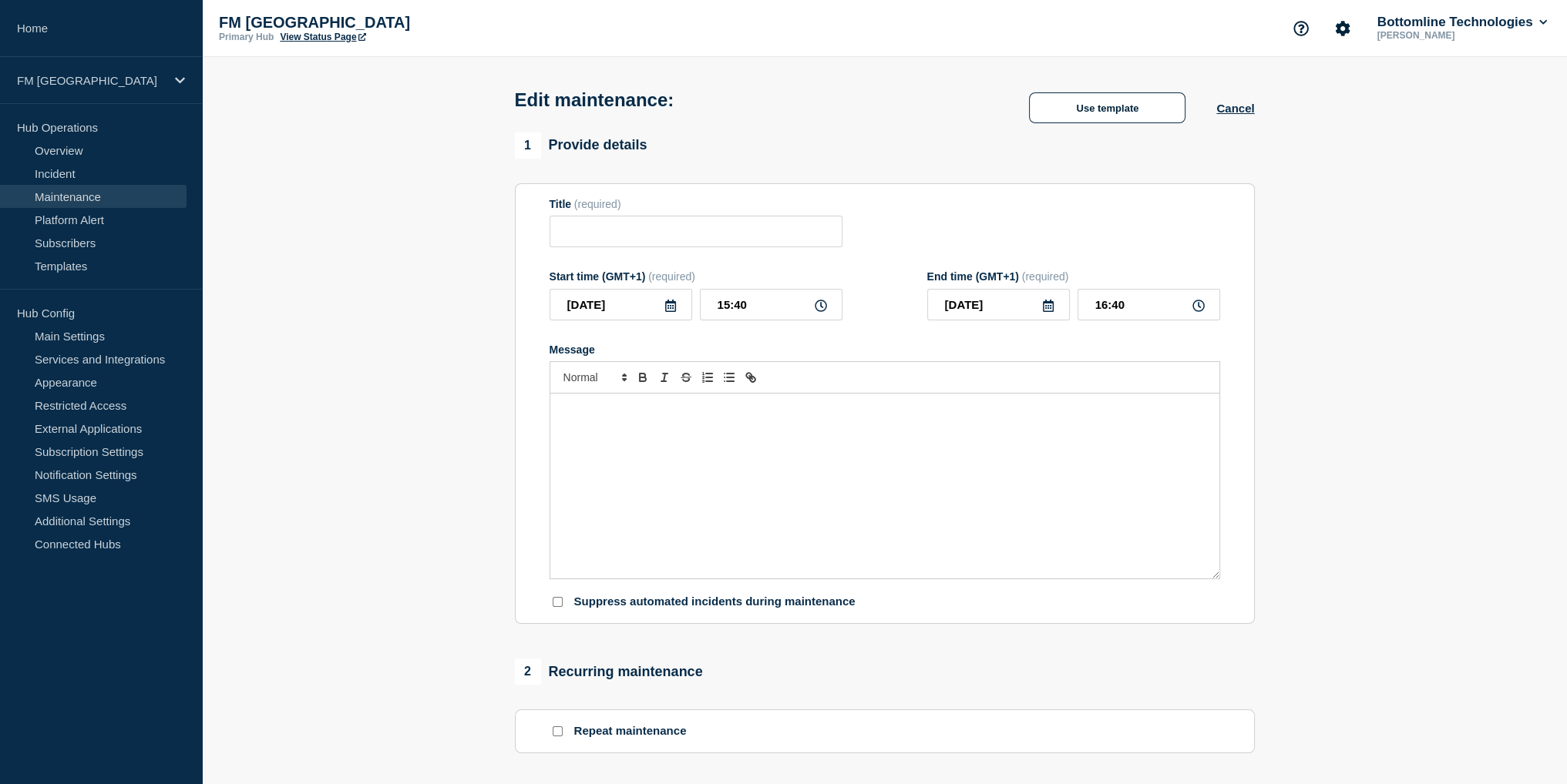
type input "FML - Network Maintenance - Datacenter Provider Network Refresh - Saturday Sept…"
type input "[DATE]"
type input "22:00"
type input "[DATE]"
type input "23:59"
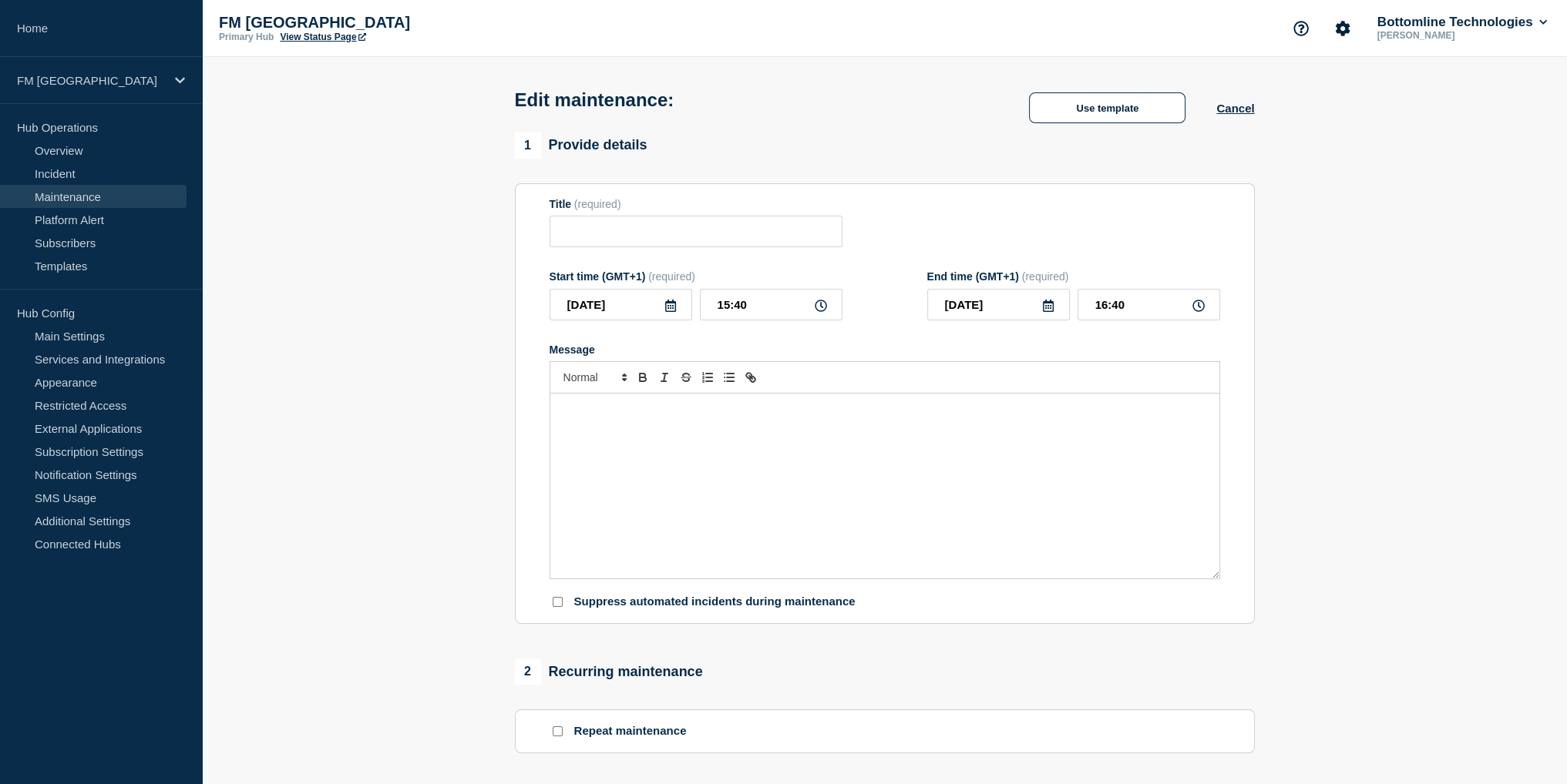
checkbox input "true"
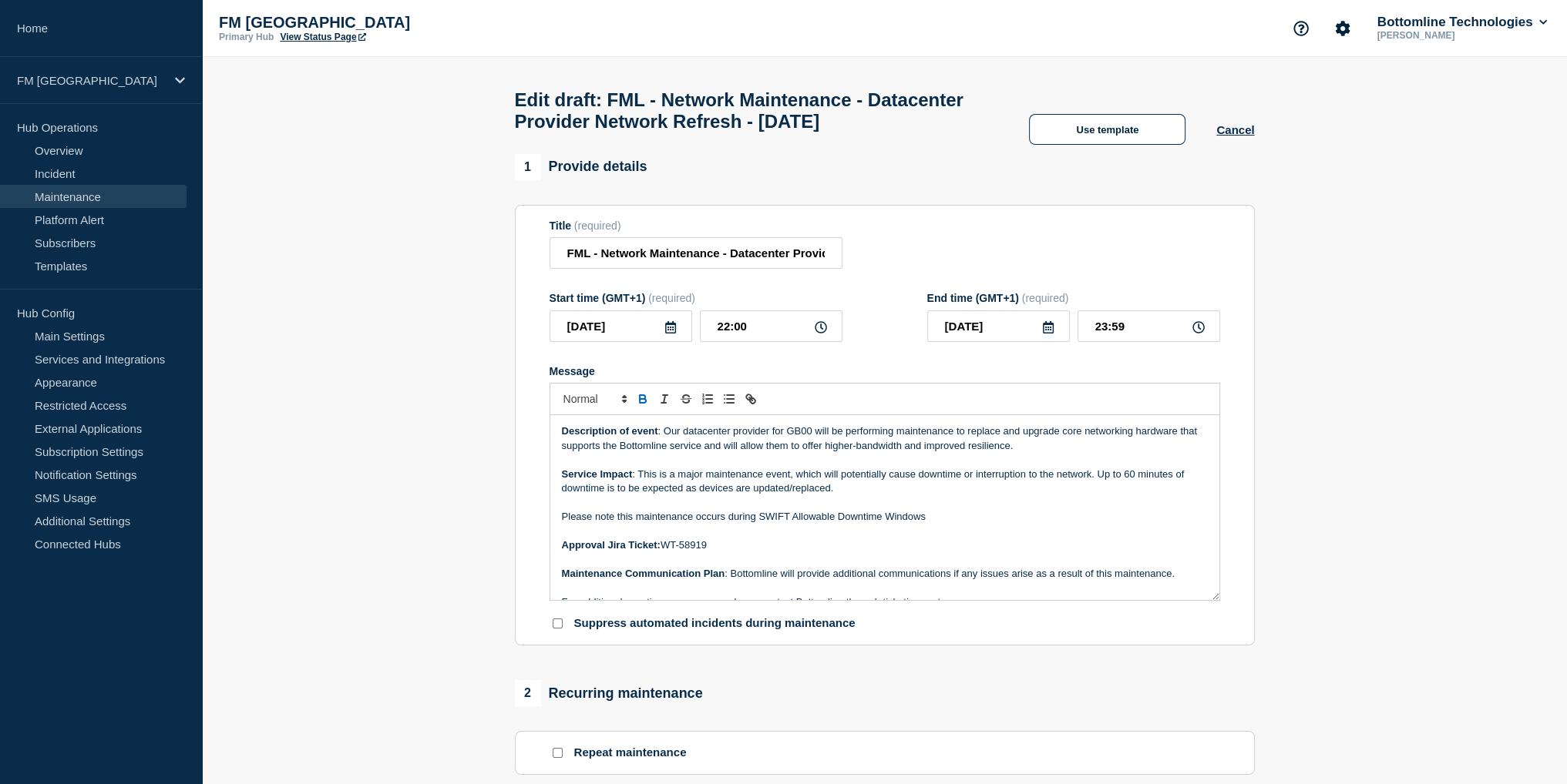
click at [1098, 496] on p "Service Impact : This is a major maintenance event, which will potentially caus…" at bounding box center [885, 482] width 646 height 29
click at [991, 523] on p "Please note this maintenance occurs during SWIFT Allowable Downtime Windows" at bounding box center [885, 517] width 646 height 14
click at [562, 436] on strong "Description of event" at bounding box center [611, 431] width 97 height 12
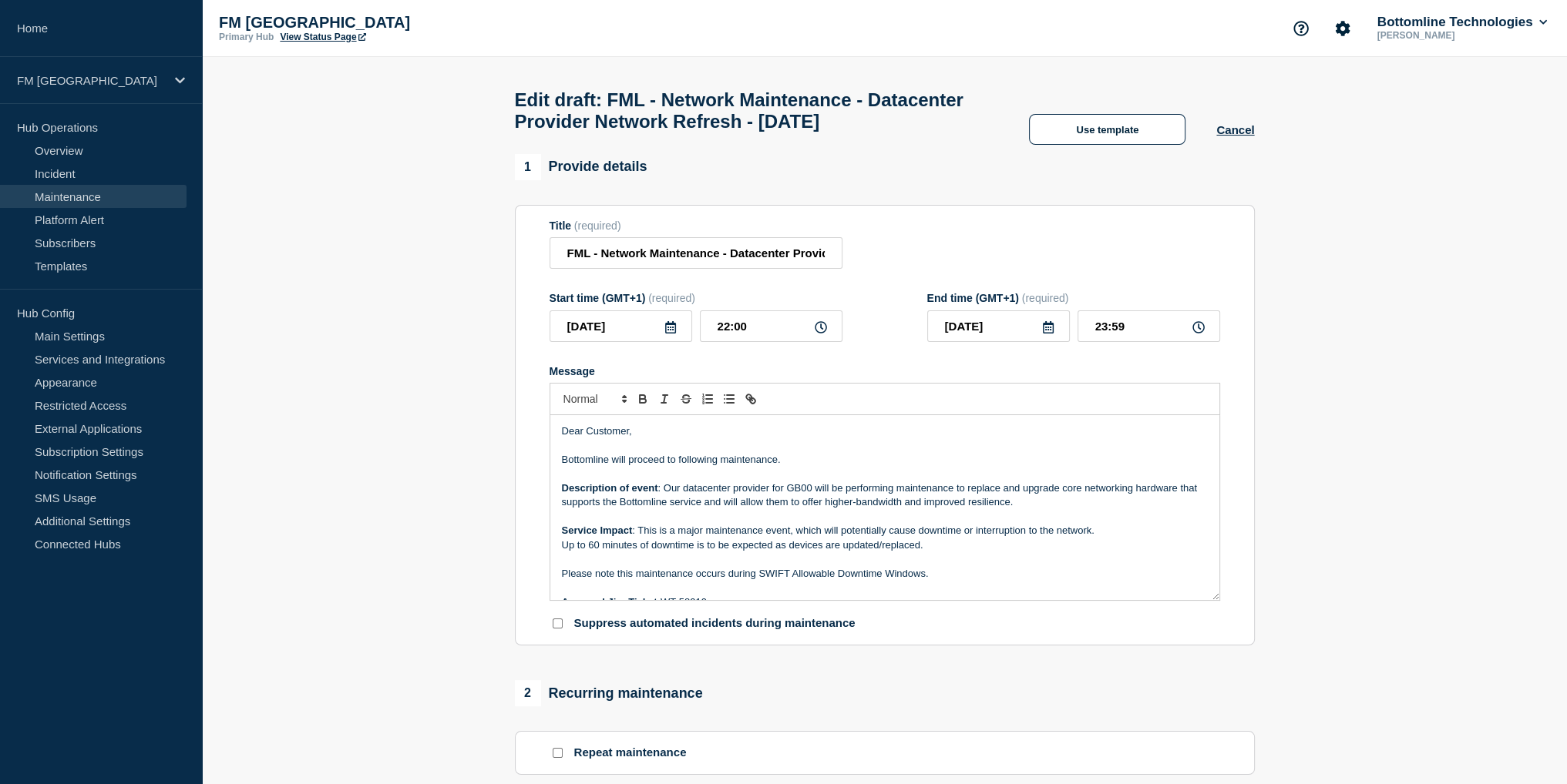
click at [699, 538] on p "Service Impact : This is a major maintenance event, which will potentially caus…" at bounding box center [885, 530] width 646 height 14
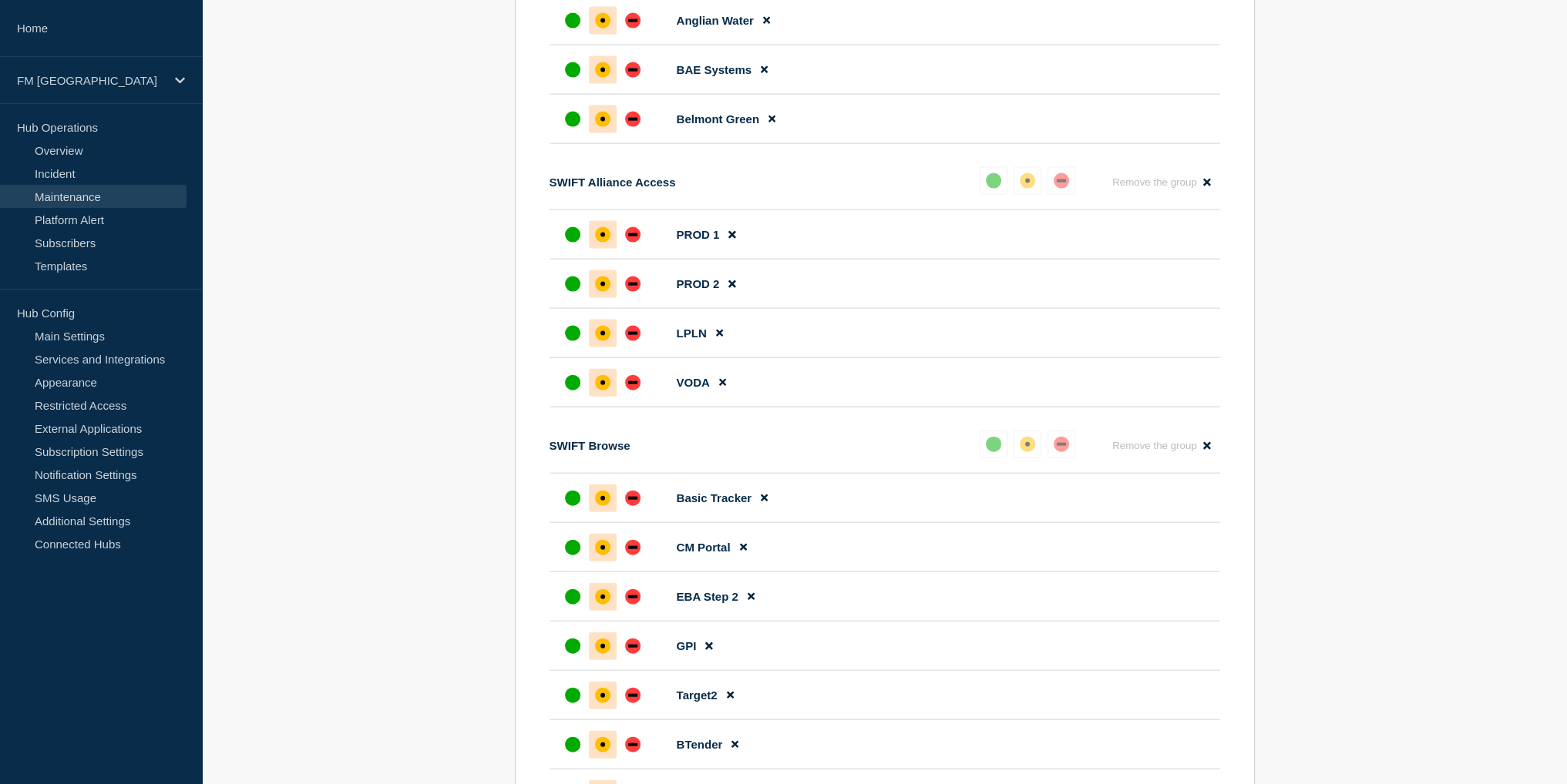
scroll to position [5279, 0]
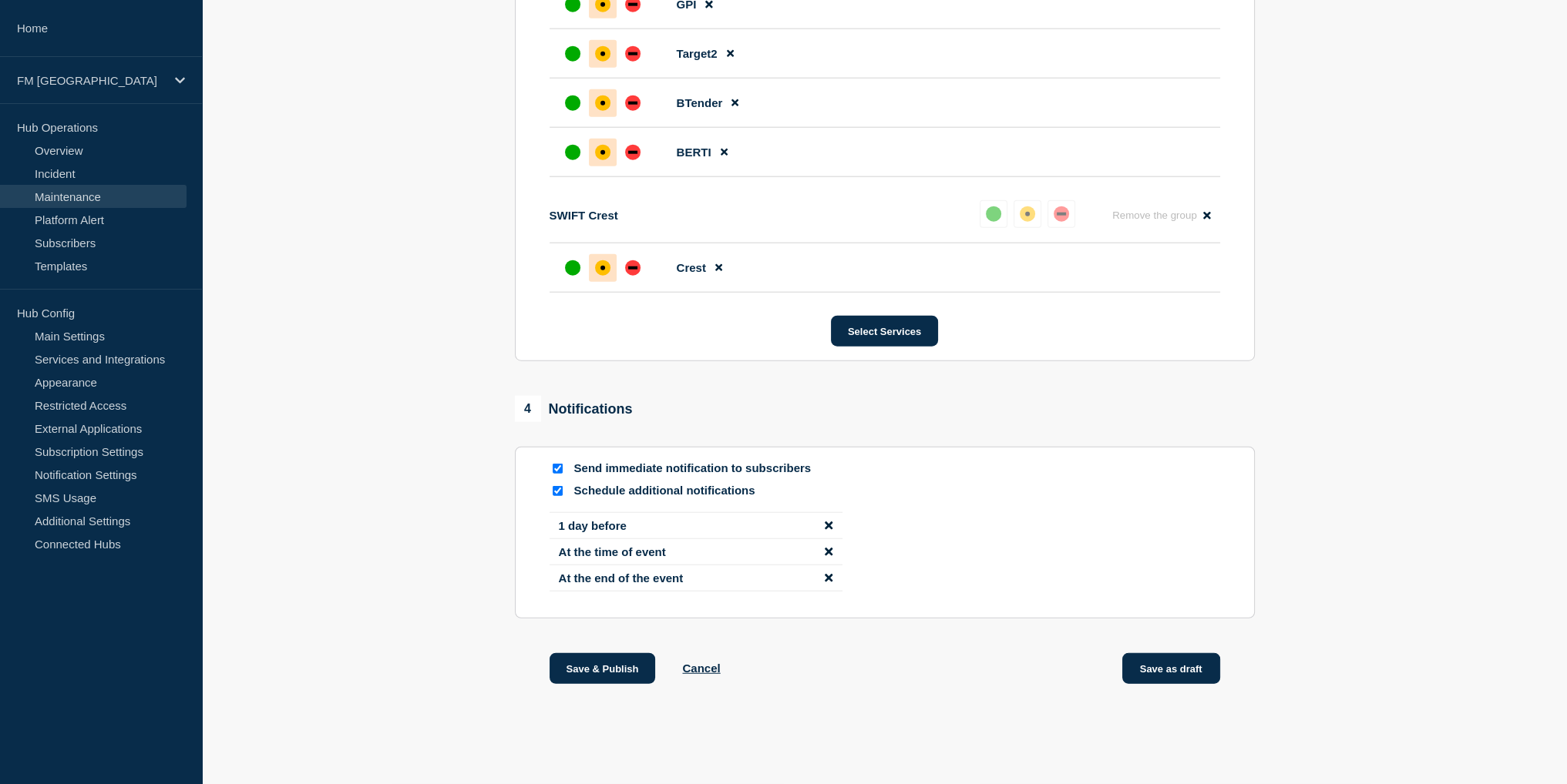
click at [1156, 666] on button "Save as draft" at bounding box center [1171, 669] width 98 height 31
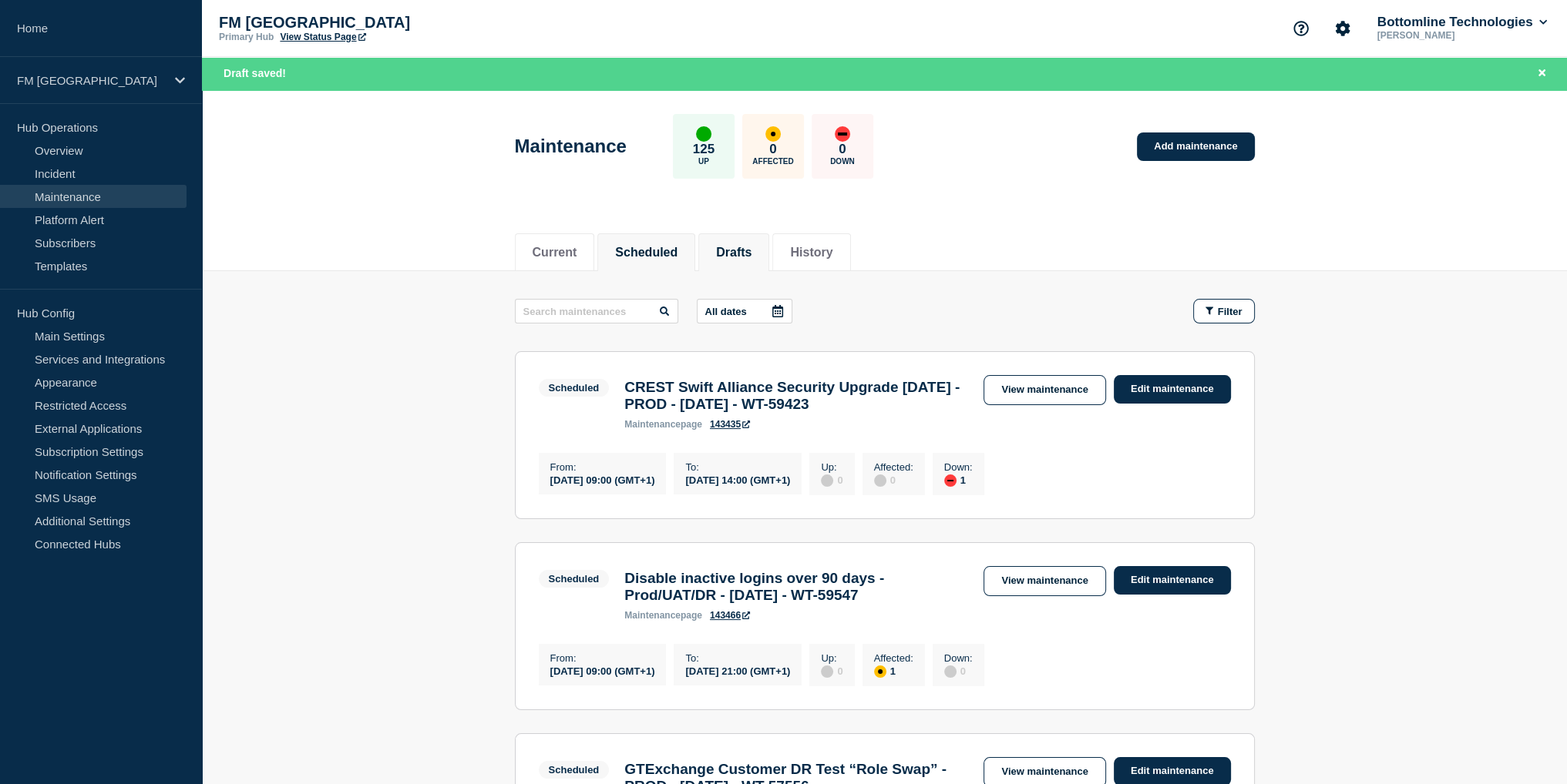
click at [734, 247] on button "Drafts" at bounding box center [733, 252] width 36 height 14
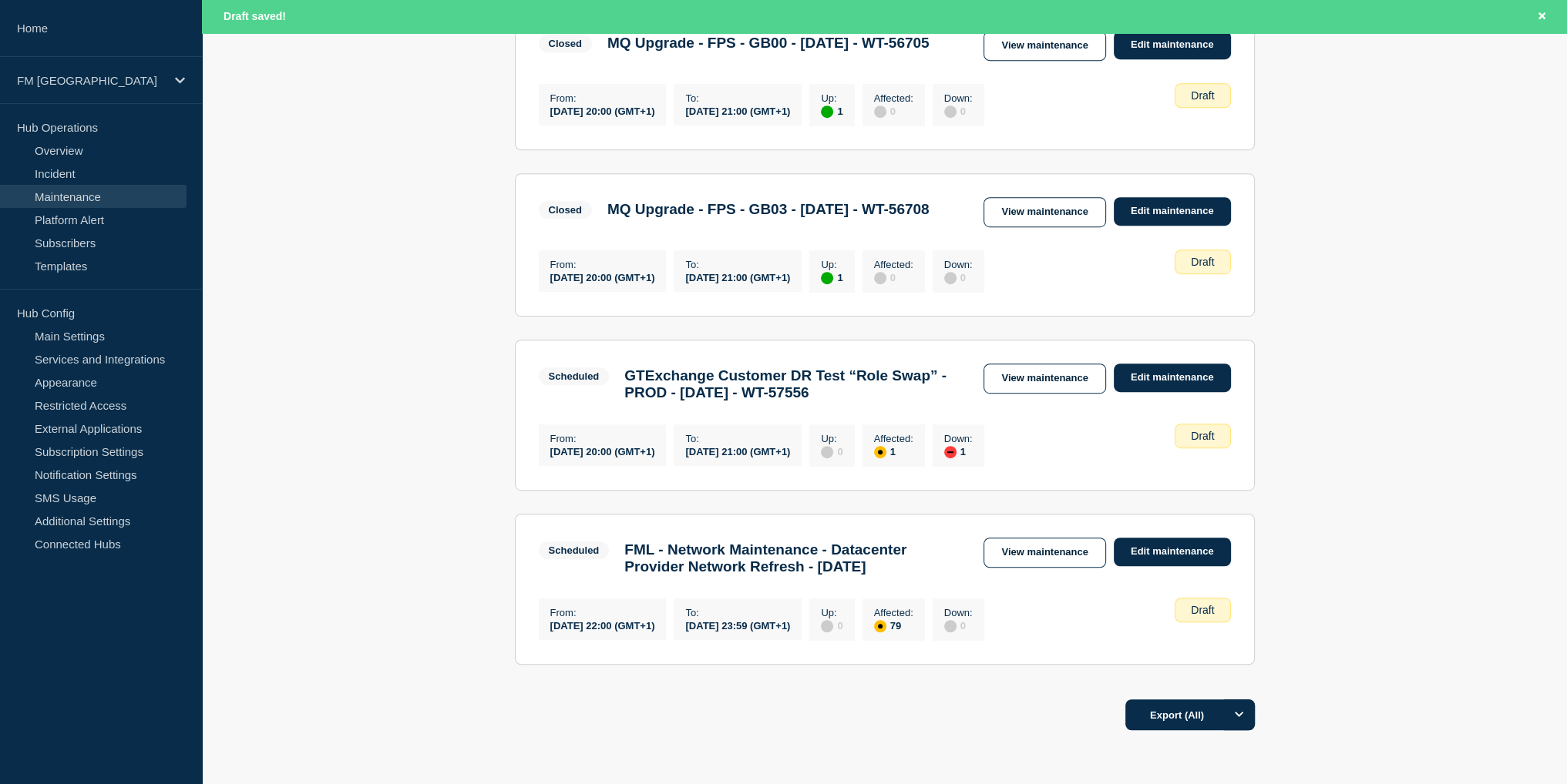
scroll to position [1232, 0]
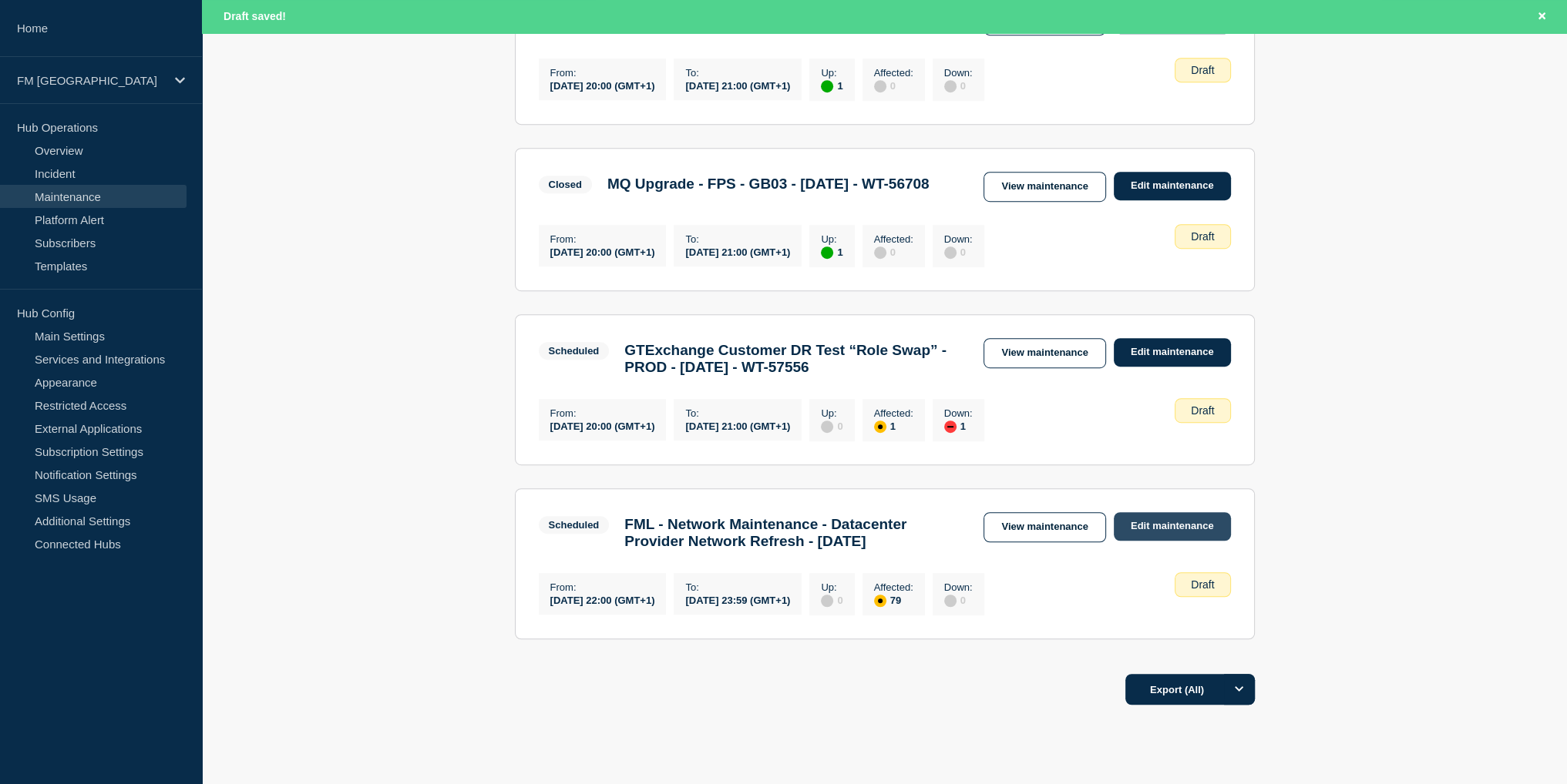
click at [1147, 541] on link "Edit maintenance" at bounding box center [1172, 527] width 117 height 29
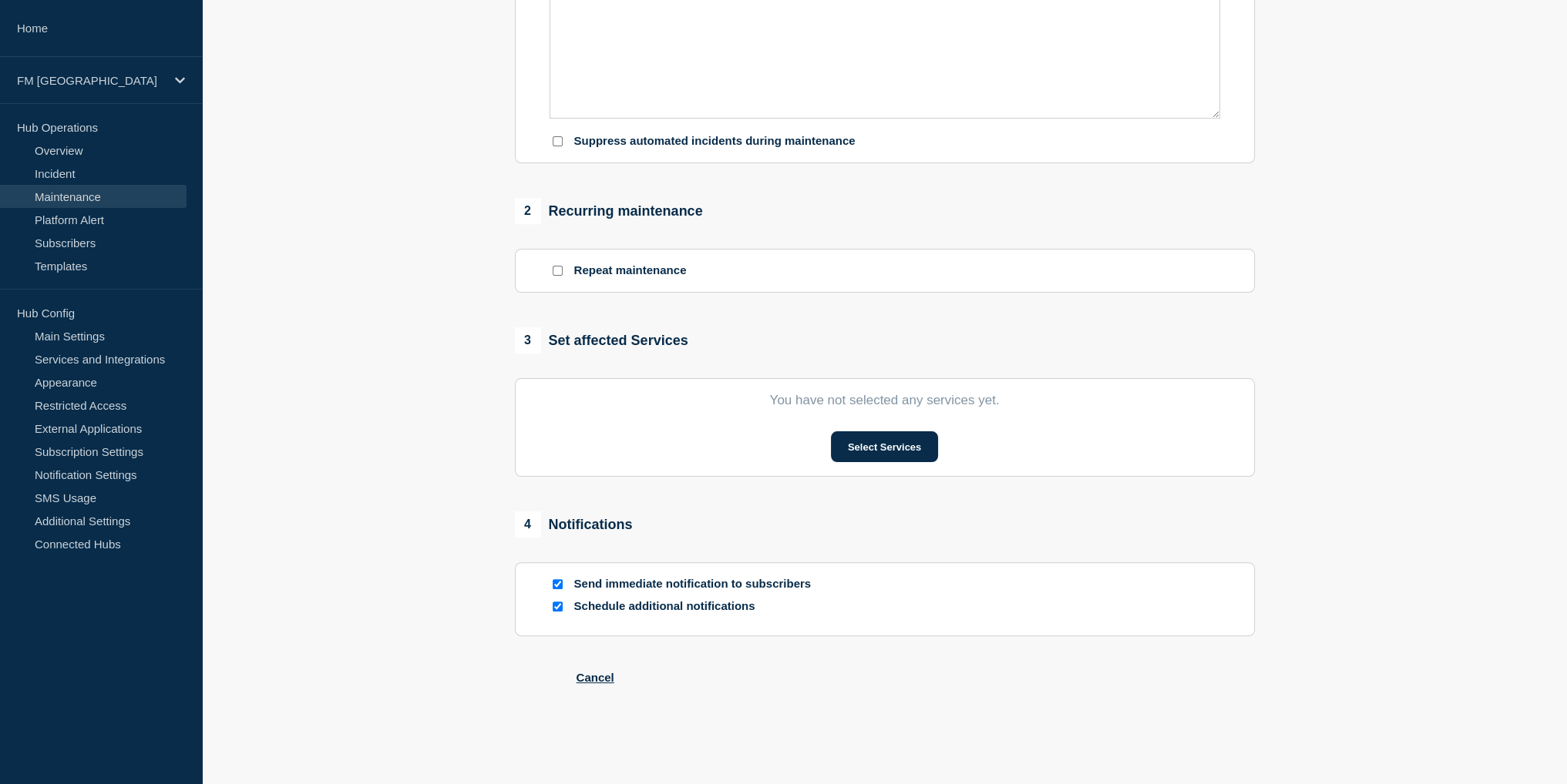
type input "FML - Network Maintenance - Datacenter Provider Network Refresh - Saturday Sept…"
type input "[DATE]"
type input "22:00"
type input "[DATE]"
type input "23:59"
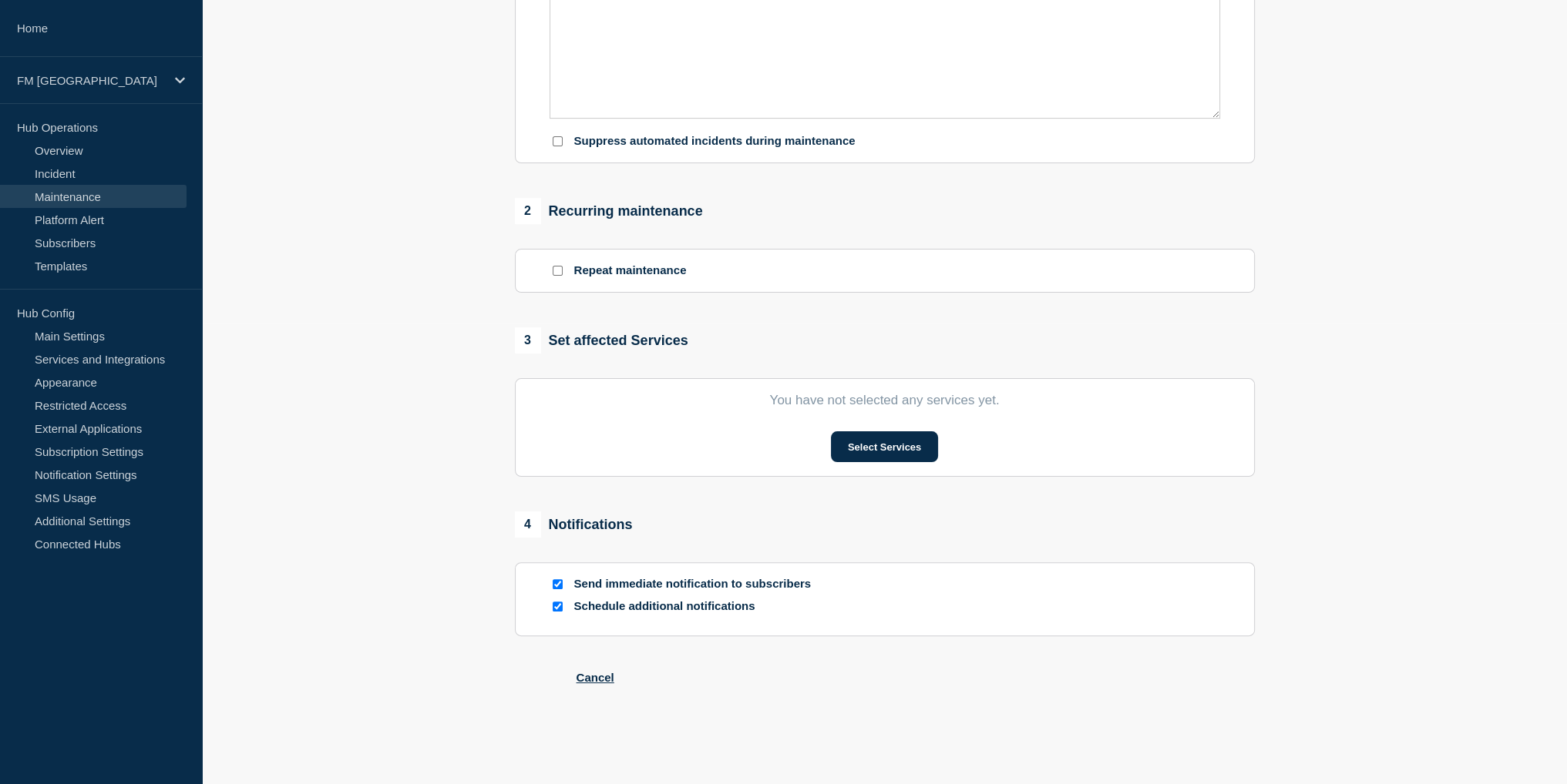
checkbox input "true"
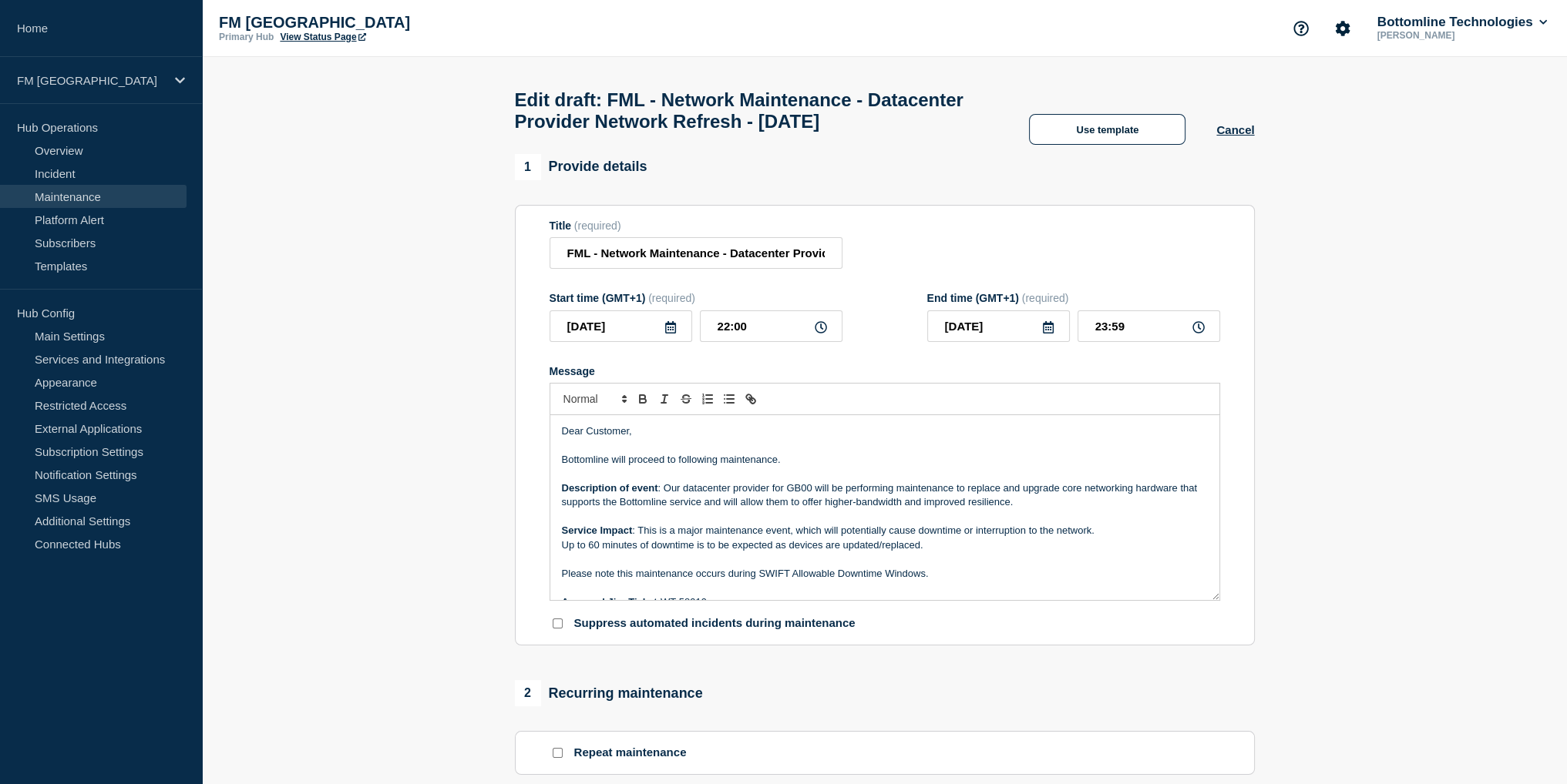
click at [856, 510] on p "Description of event : Our datacenter provider for GB00 will be performing main…" at bounding box center [885, 496] width 646 height 29
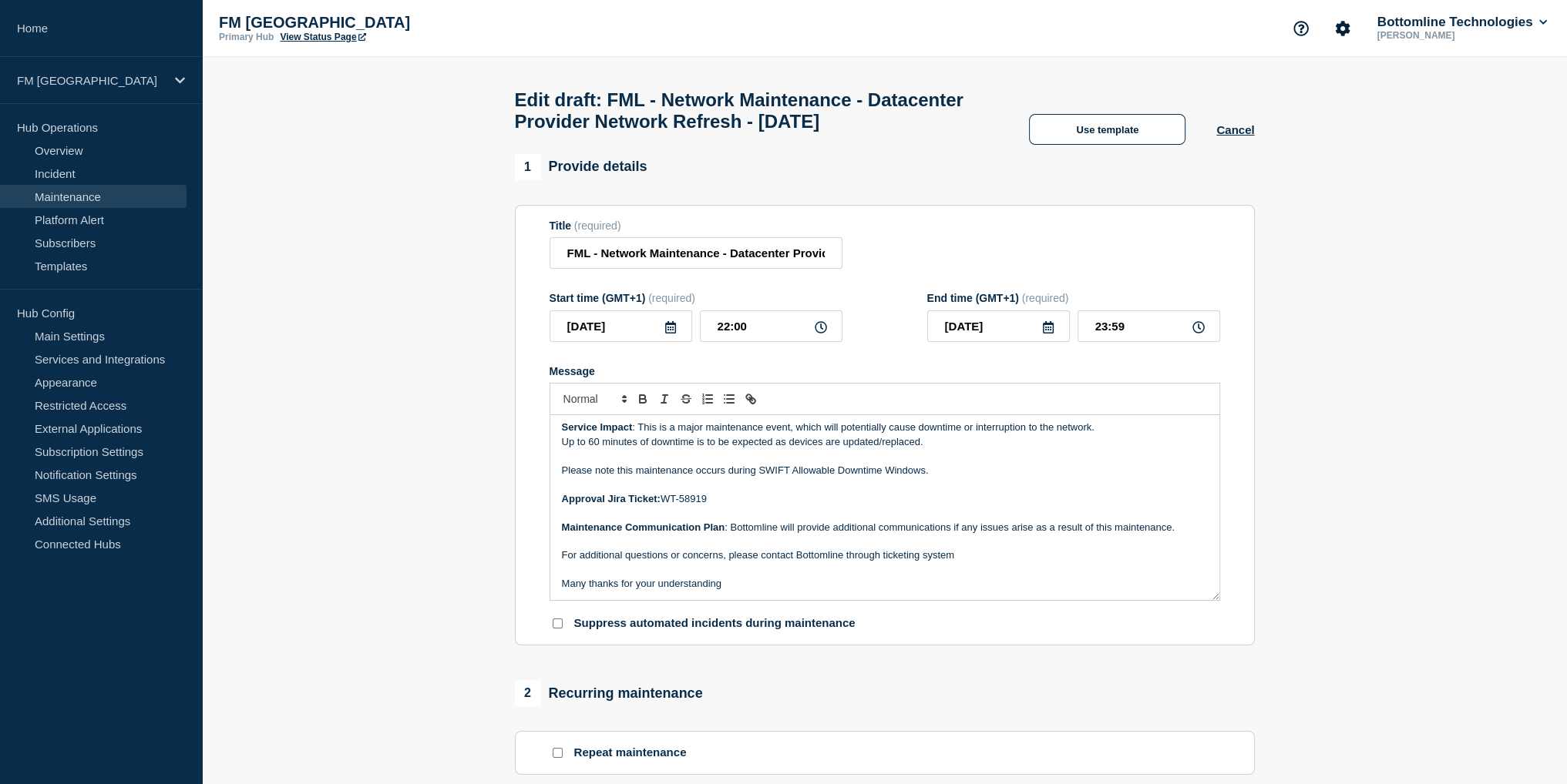
scroll to position [27, 0]
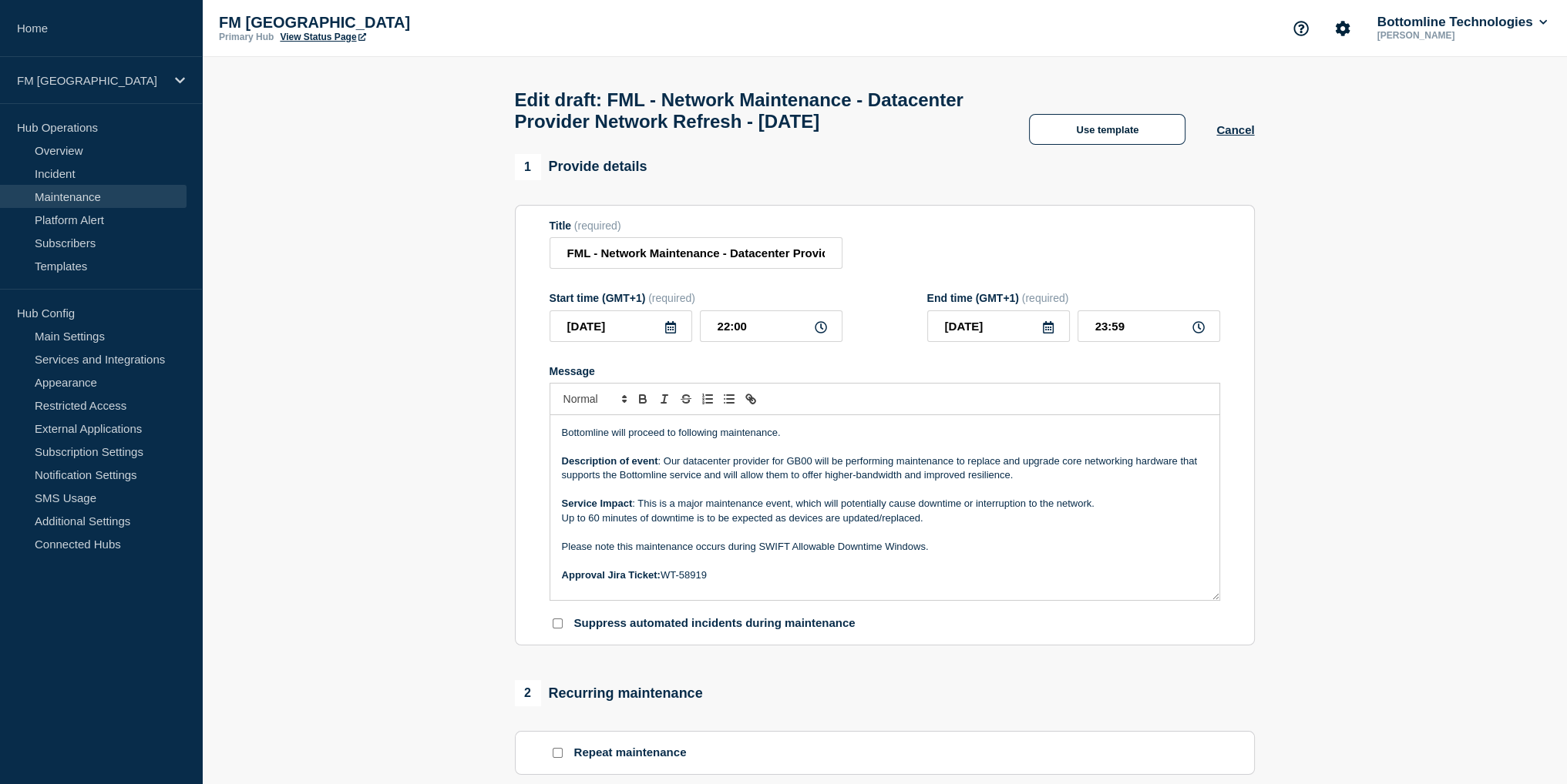
click at [866, 483] on p "Description of event : Our datacenter provider for GB00 will be performing main…" at bounding box center [885, 469] width 646 height 29
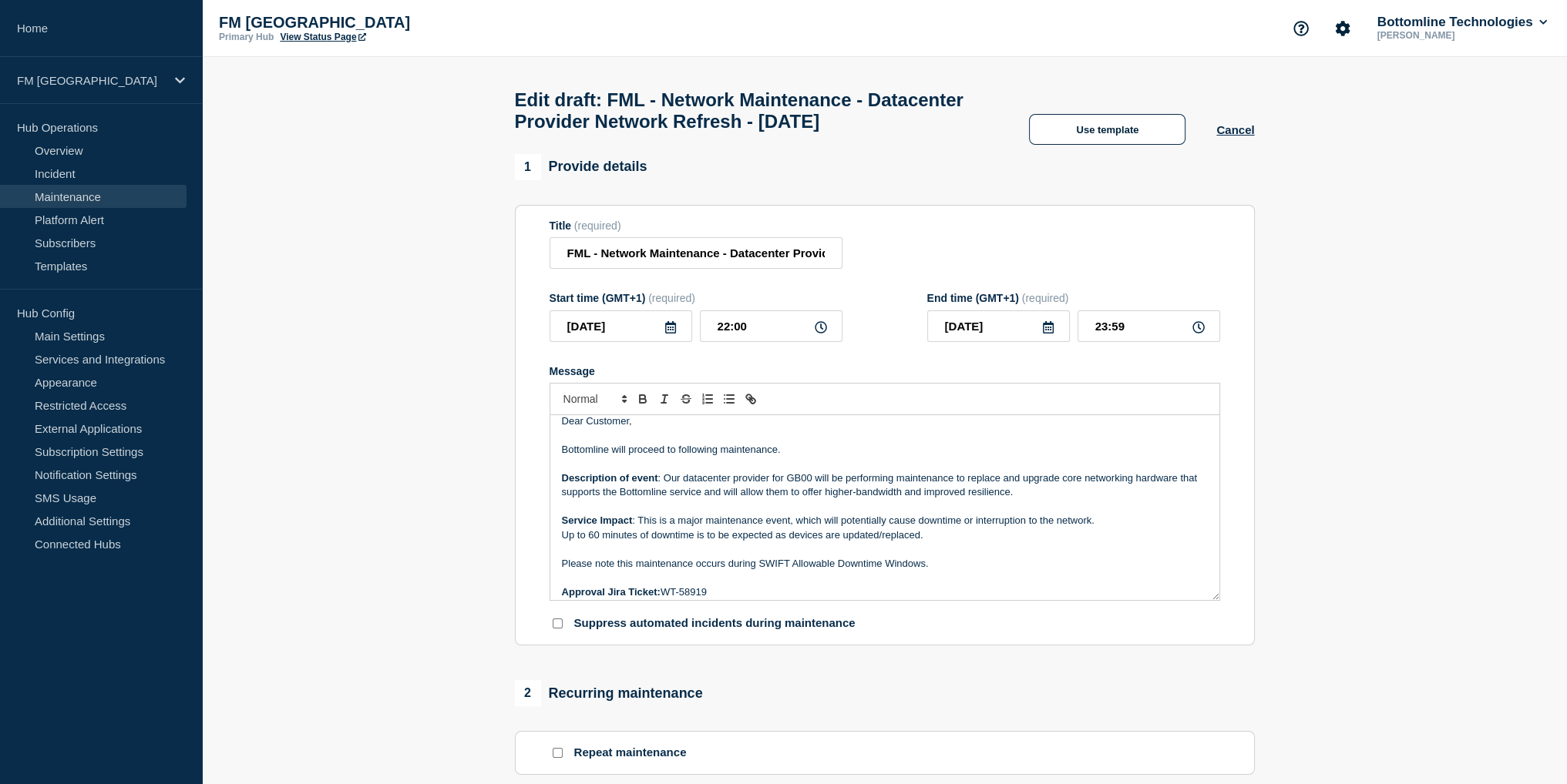
click at [596, 543] on p "Up to 60 minutes of downtime is to be expected as devices are updated/replaced." at bounding box center [885, 535] width 646 height 14
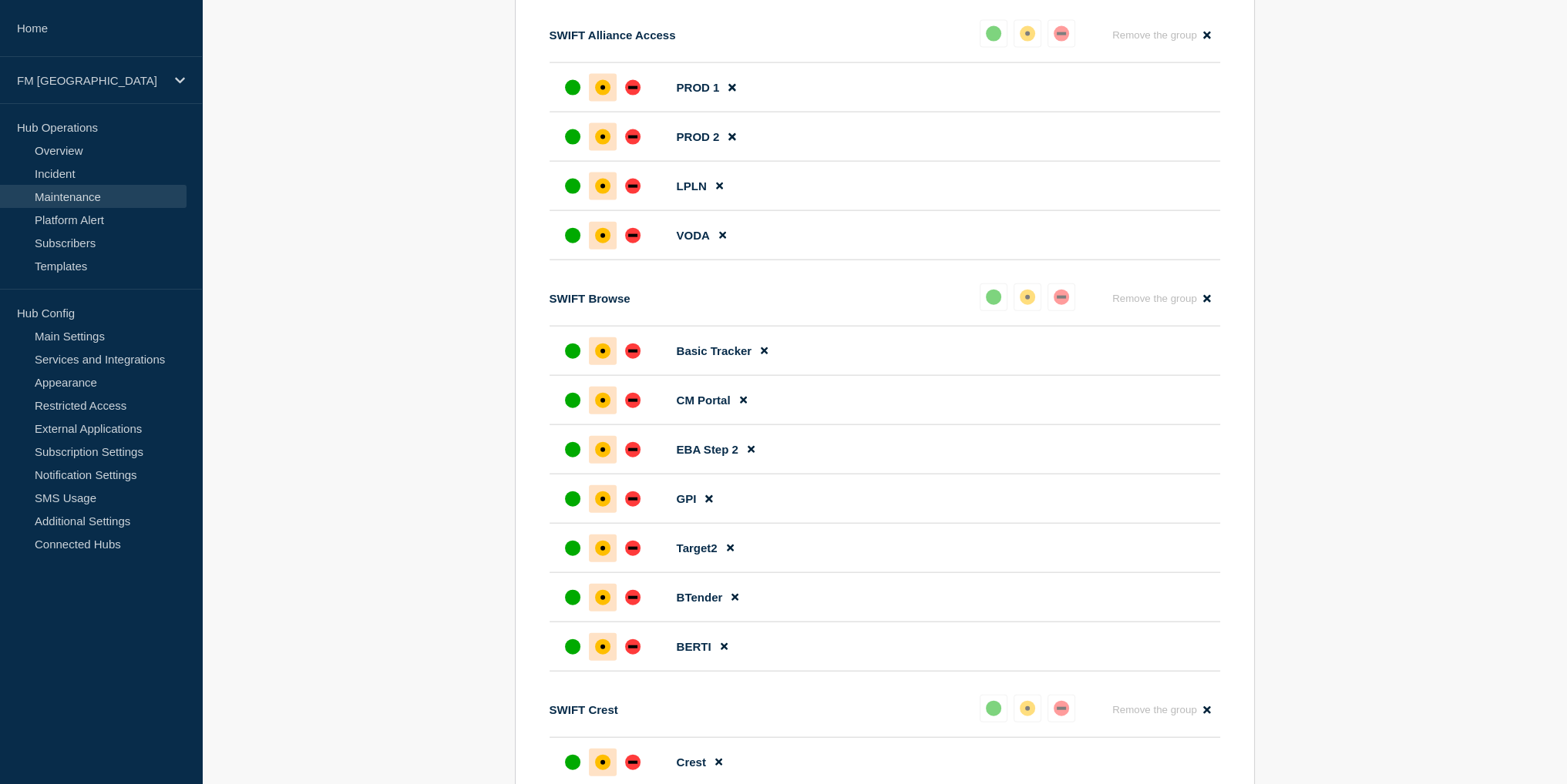
scroll to position [5279, 0]
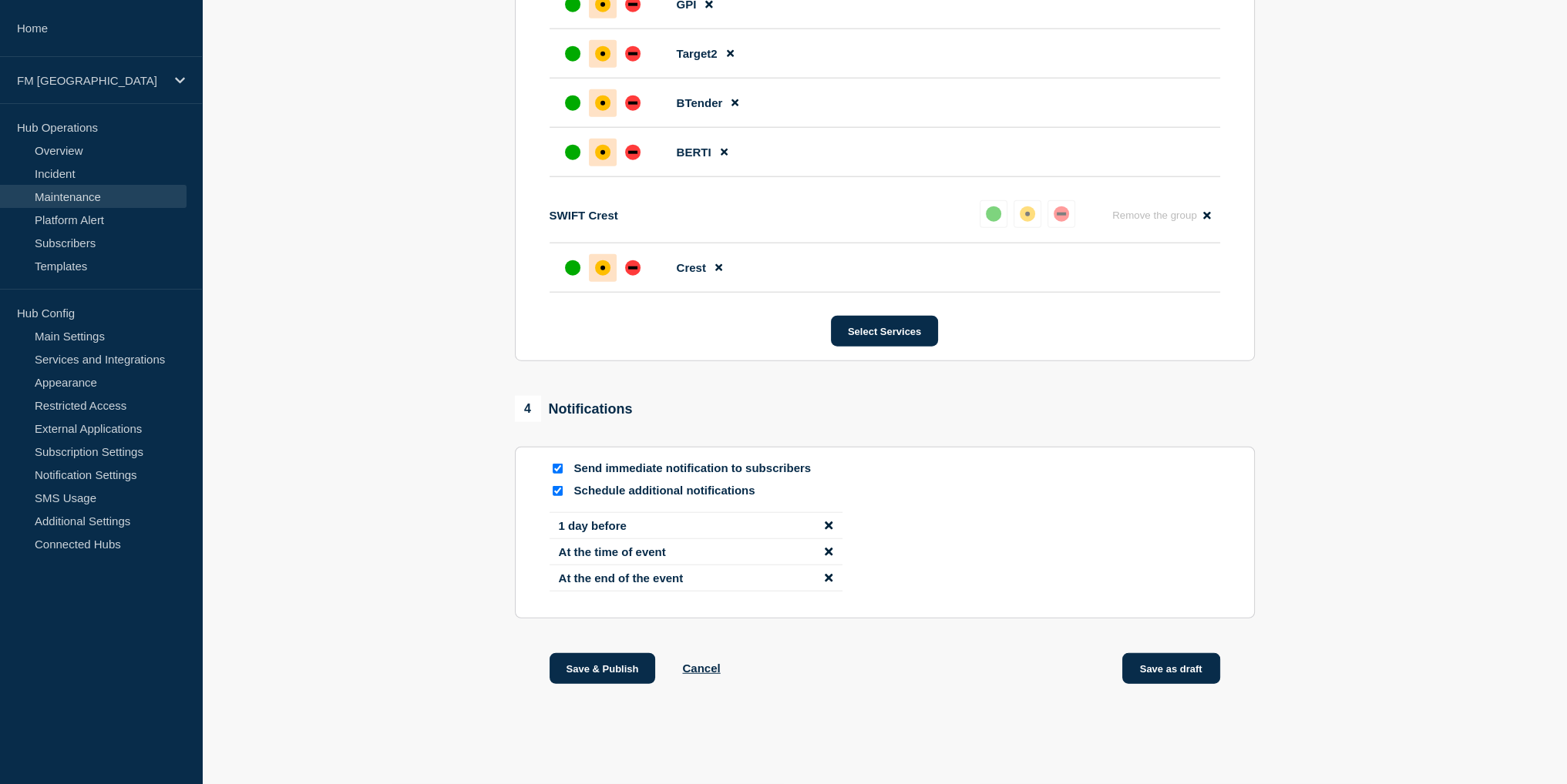
click at [1152, 672] on button "Save as draft" at bounding box center [1171, 669] width 98 height 31
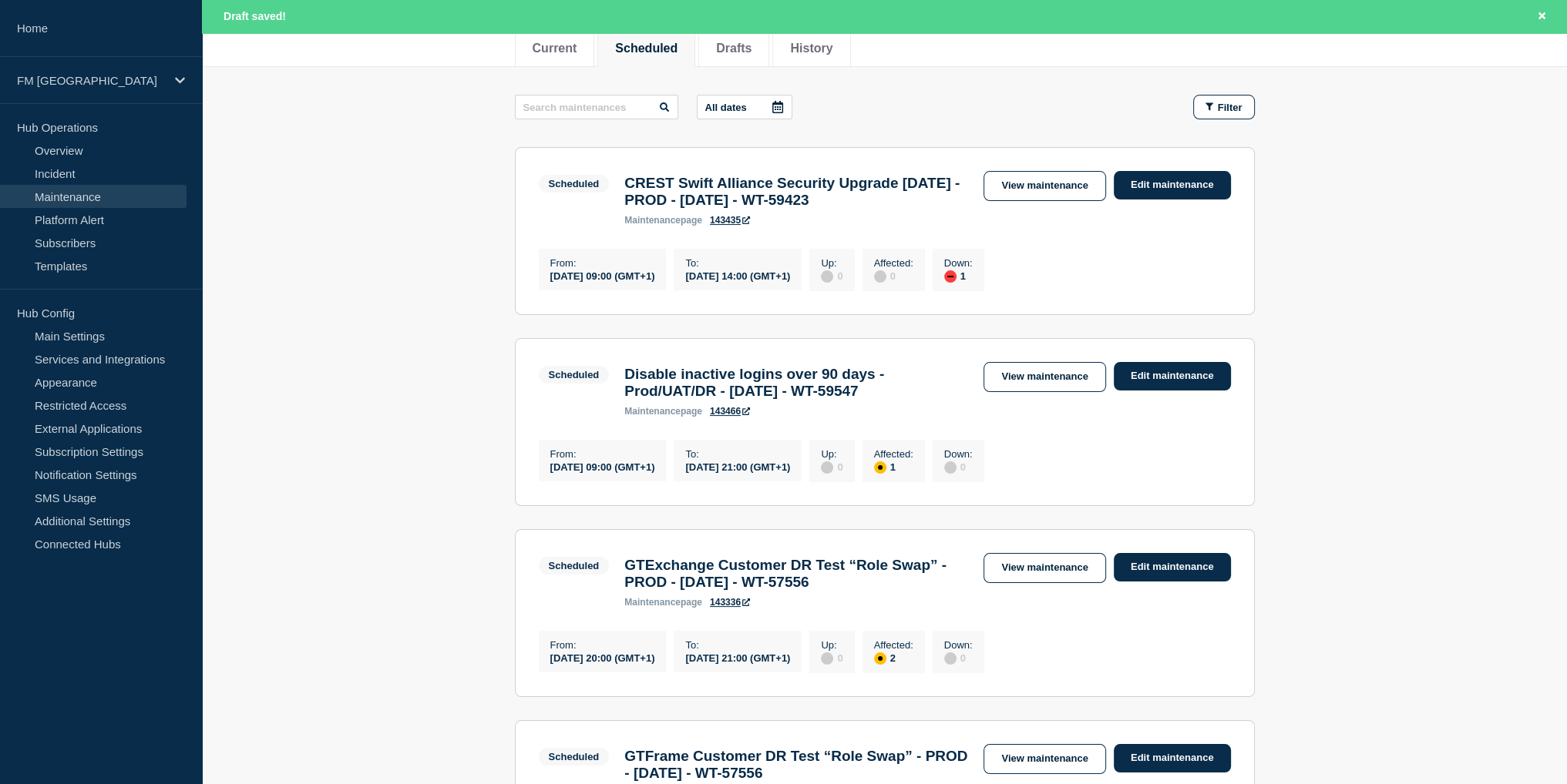
scroll to position [231, 0]
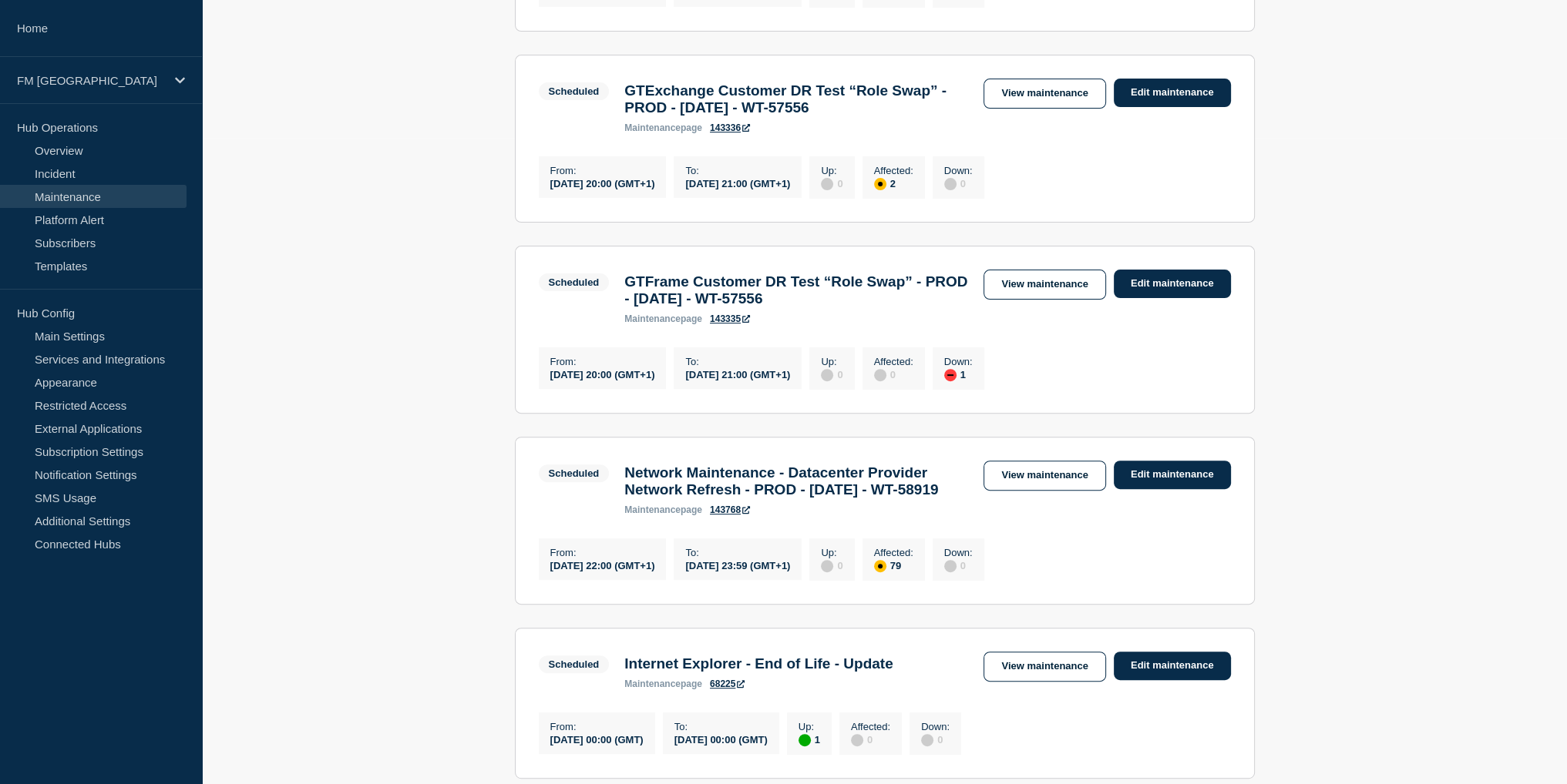
scroll to position [693, 0]
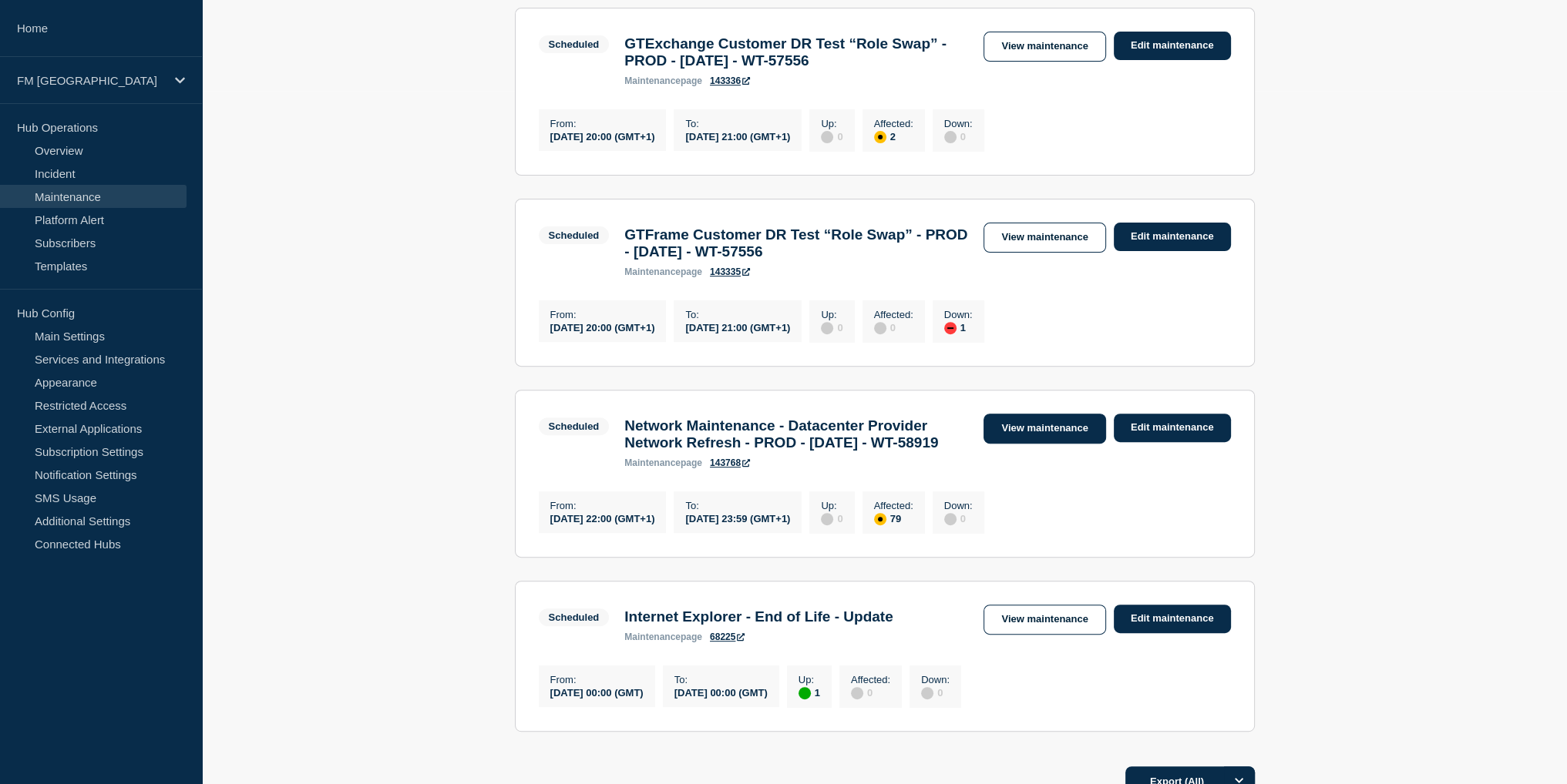
click at [1057, 444] on link "View maintenance" at bounding box center [1044, 428] width 122 height 30
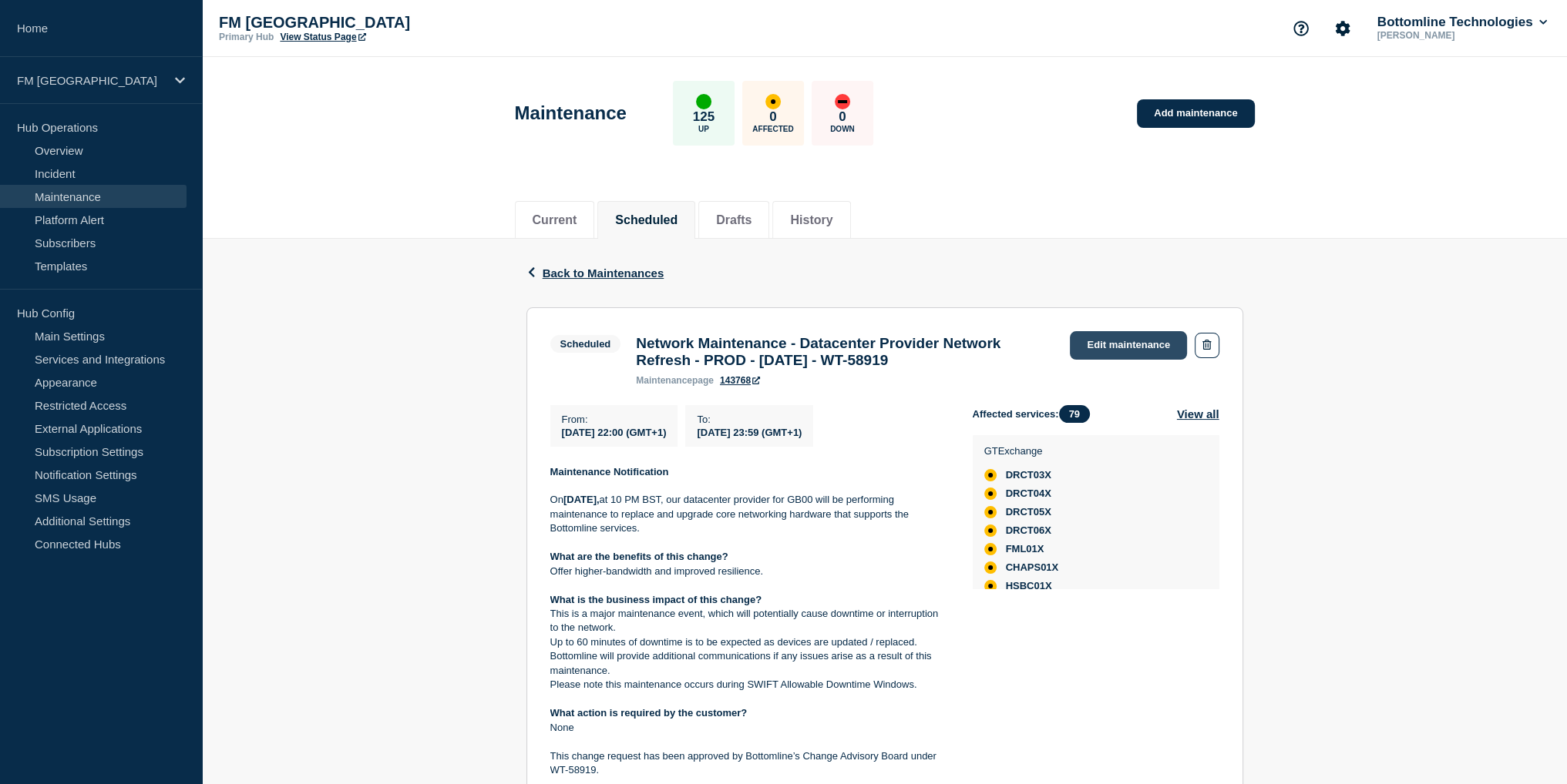
click at [1096, 341] on link "Edit maintenance" at bounding box center [1127, 346] width 117 height 29
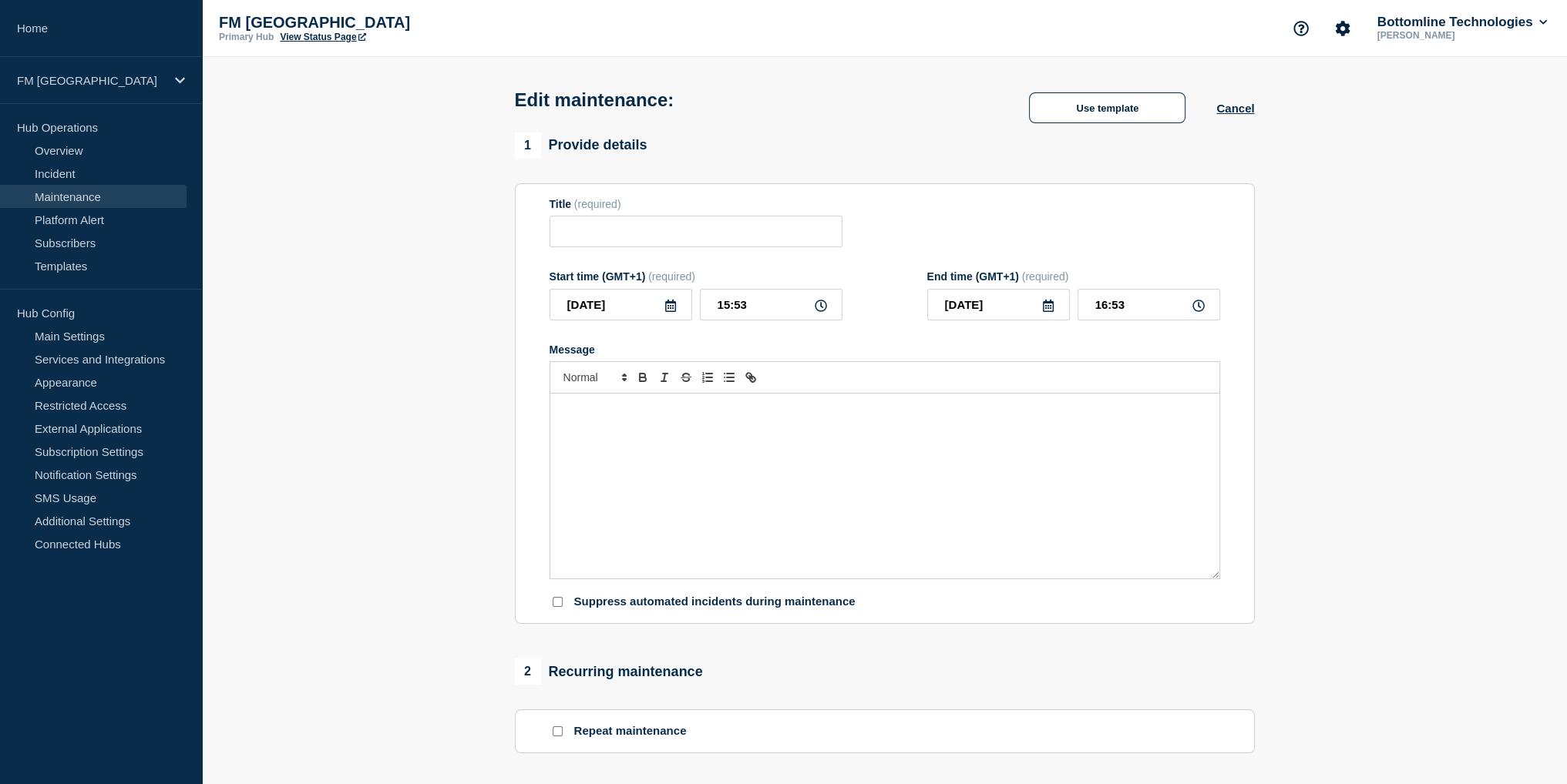
type input "Network Maintenance - Datacenter Provider Network Refresh - PROD - [DATE] - WT-…"
type input "[DATE]"
type input "22:00"
type input "[DATE]"
type input "23:59"
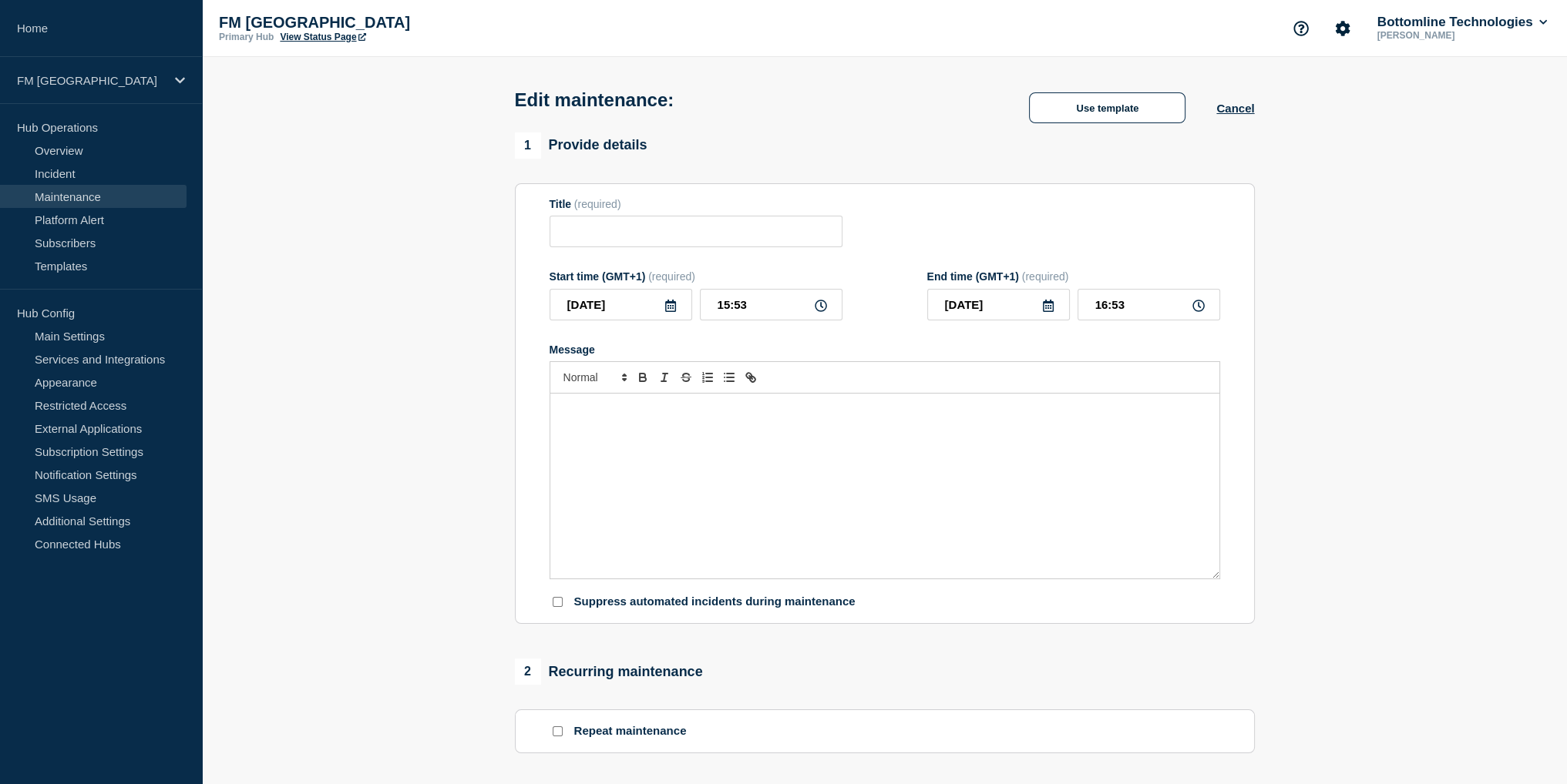
checkbox input "true"
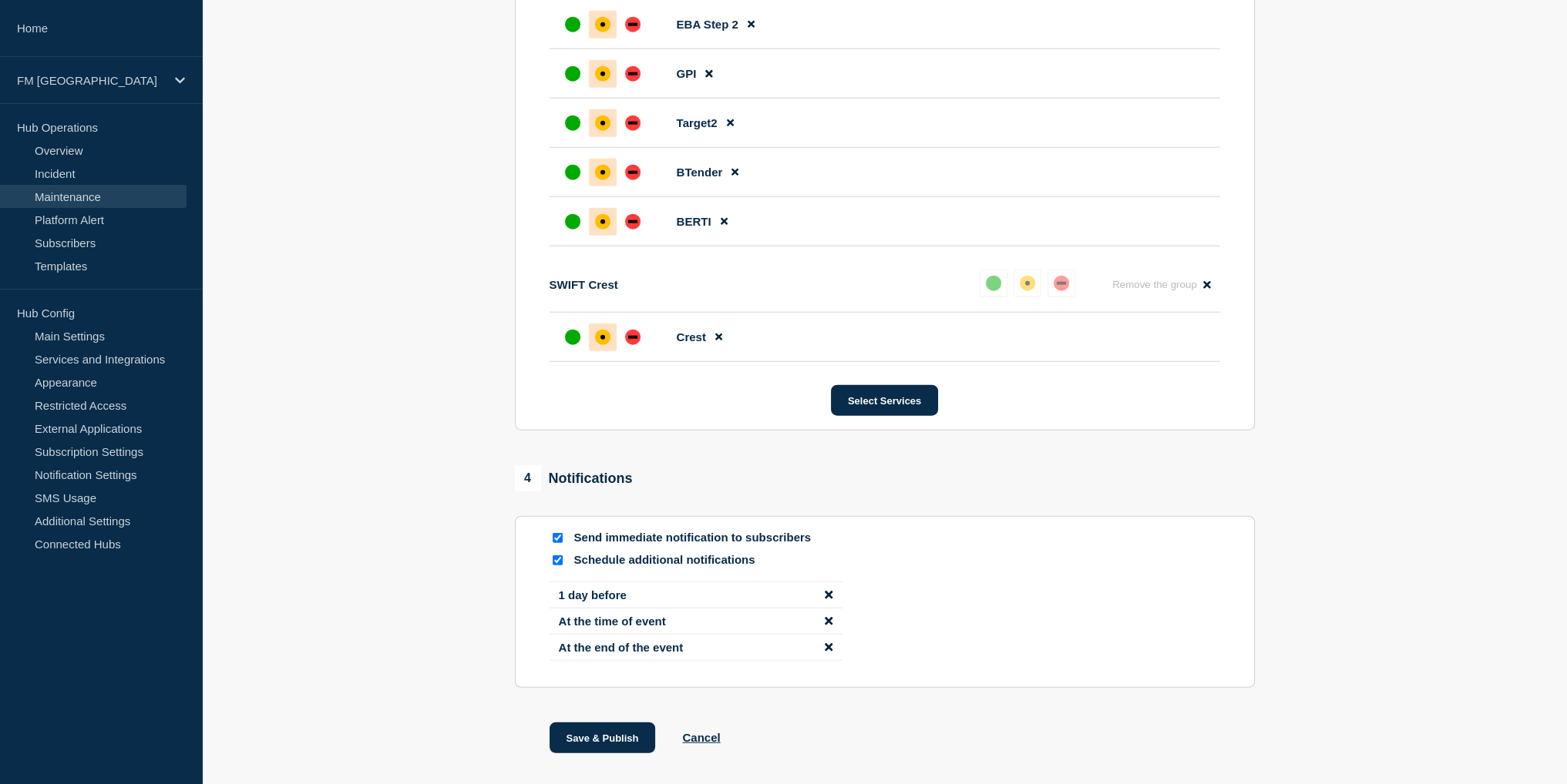
scroll to position [5279, 0]
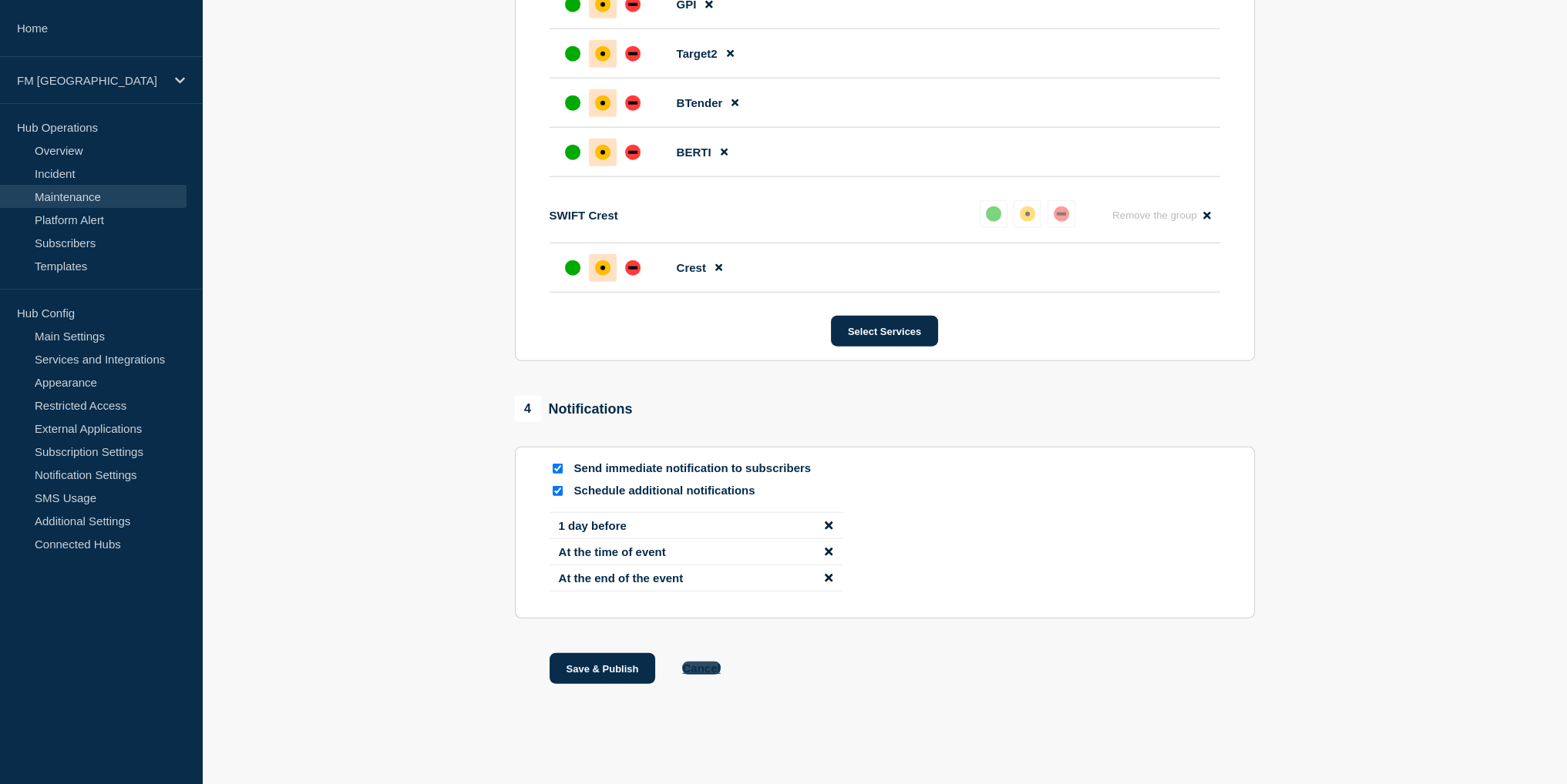
click at [707, 663] on button "Cancel" at bounding box center [700, 668] width 38 height 14
